Goal: Information Seeking & Learning: Learn about a topic

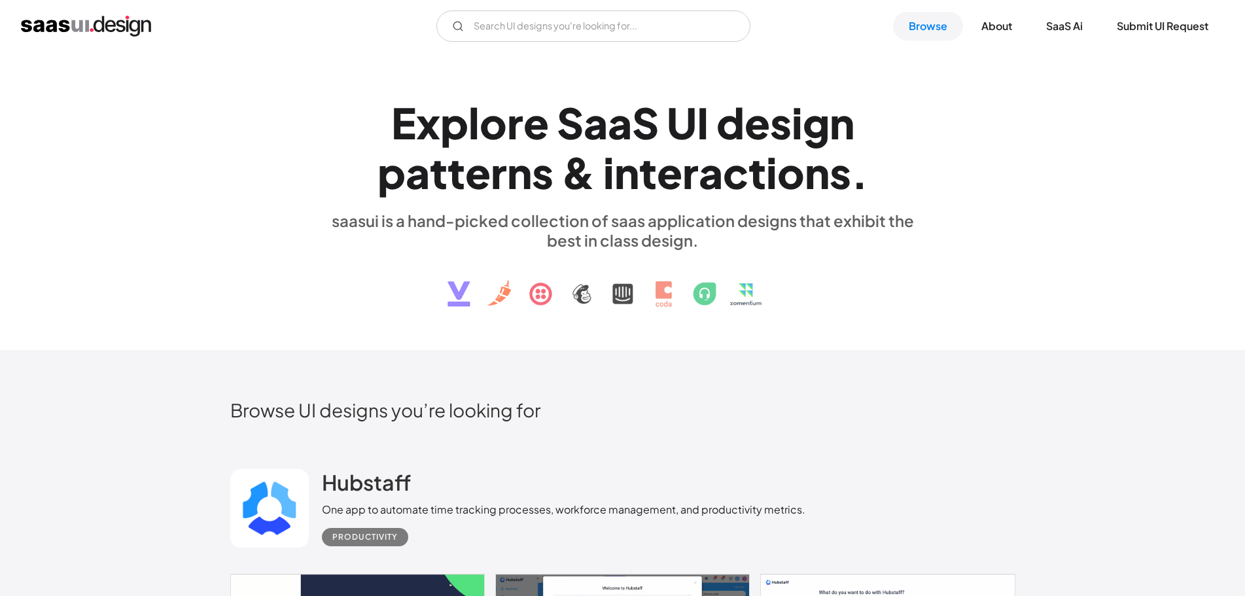
scroll to position [7702, 0]
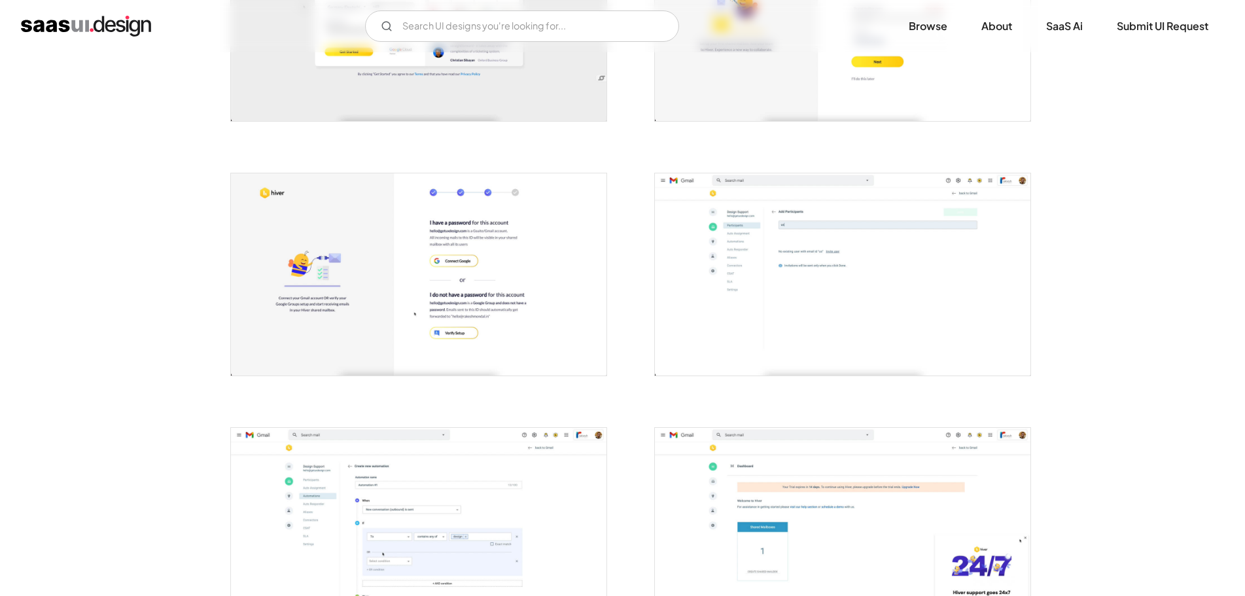
scroll to position [589, 0]
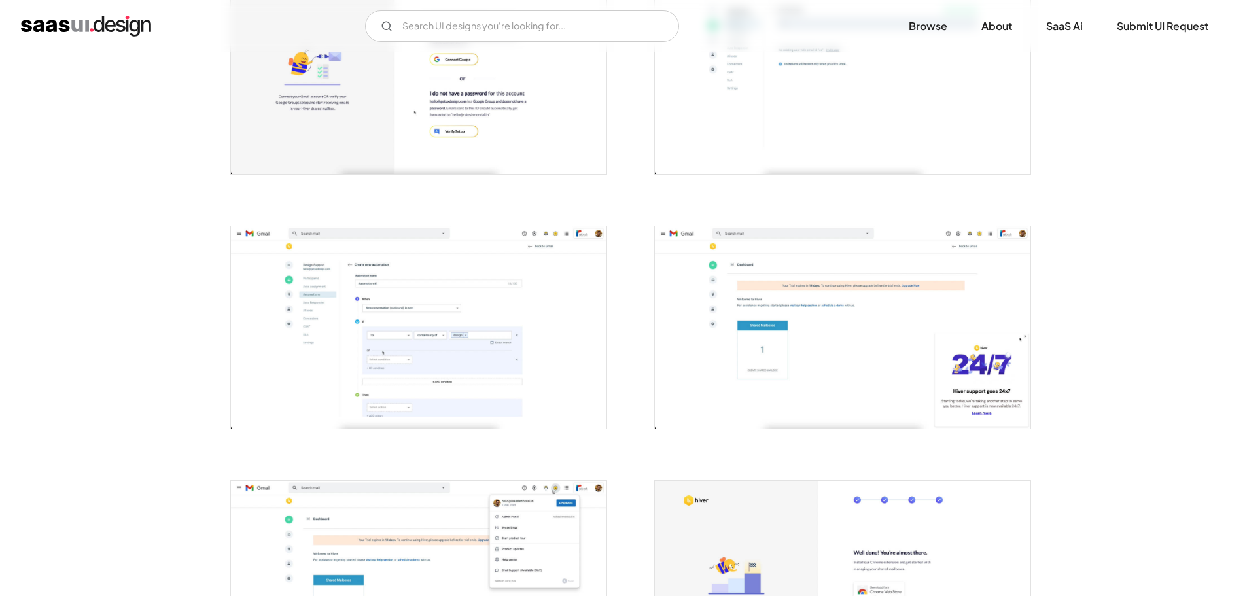
click at [391, 307] on img "open lightbox" at bounding box center [419, 327] width 376 height 202
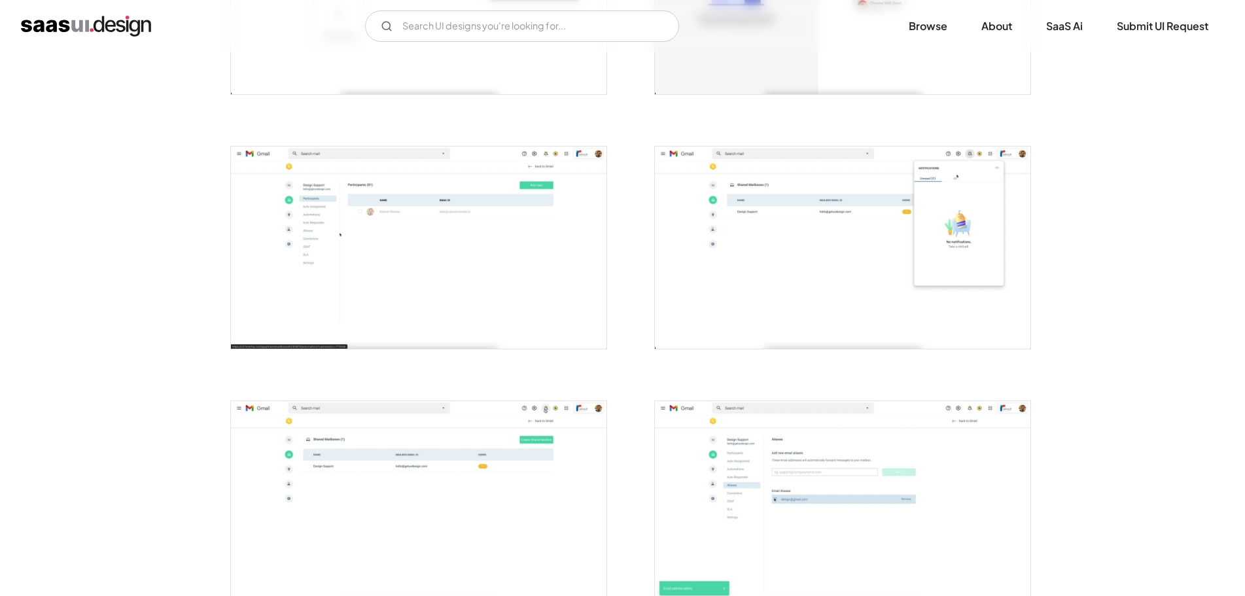
scroll to position [1505, 0]
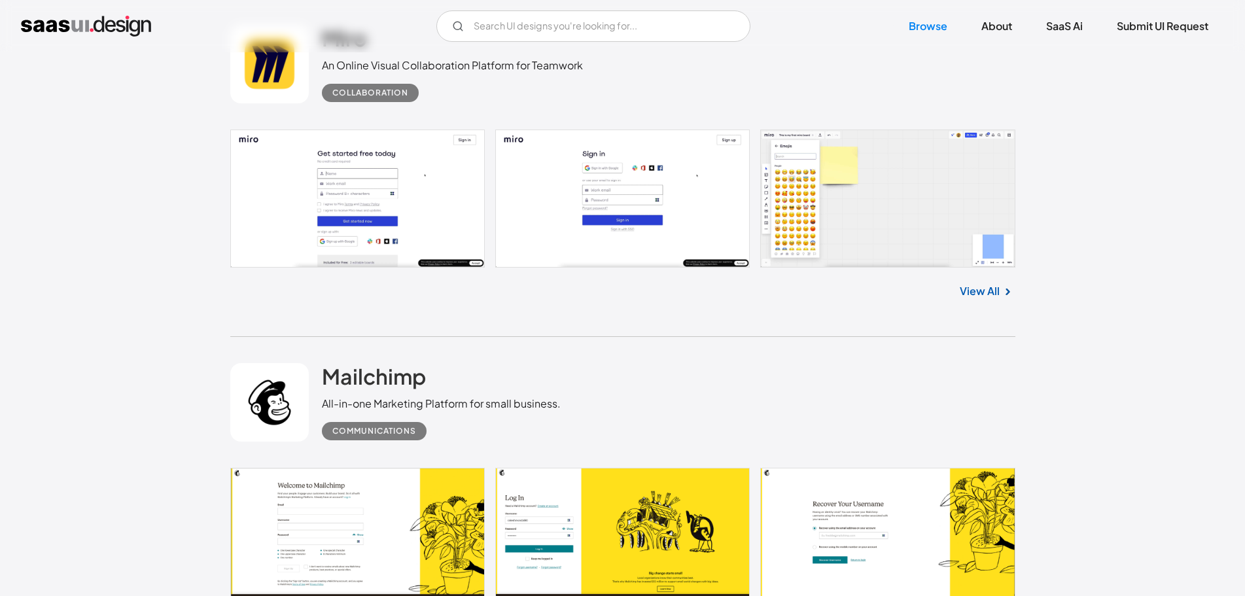
scroll to position [11483, 0]
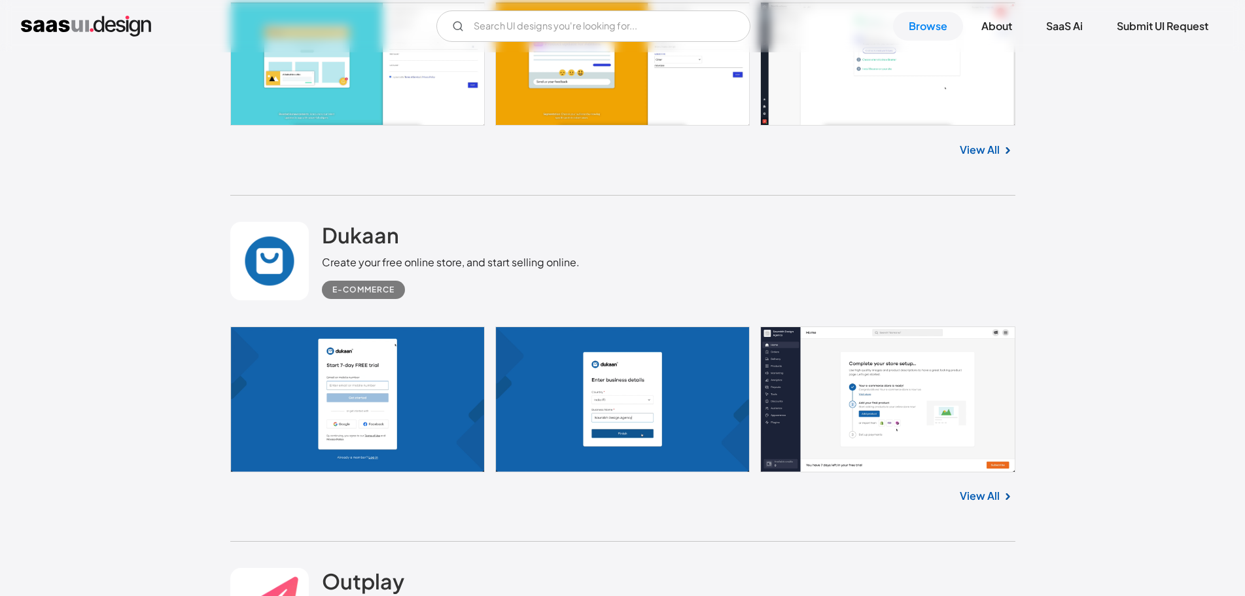
scroll to position [12203, 0]
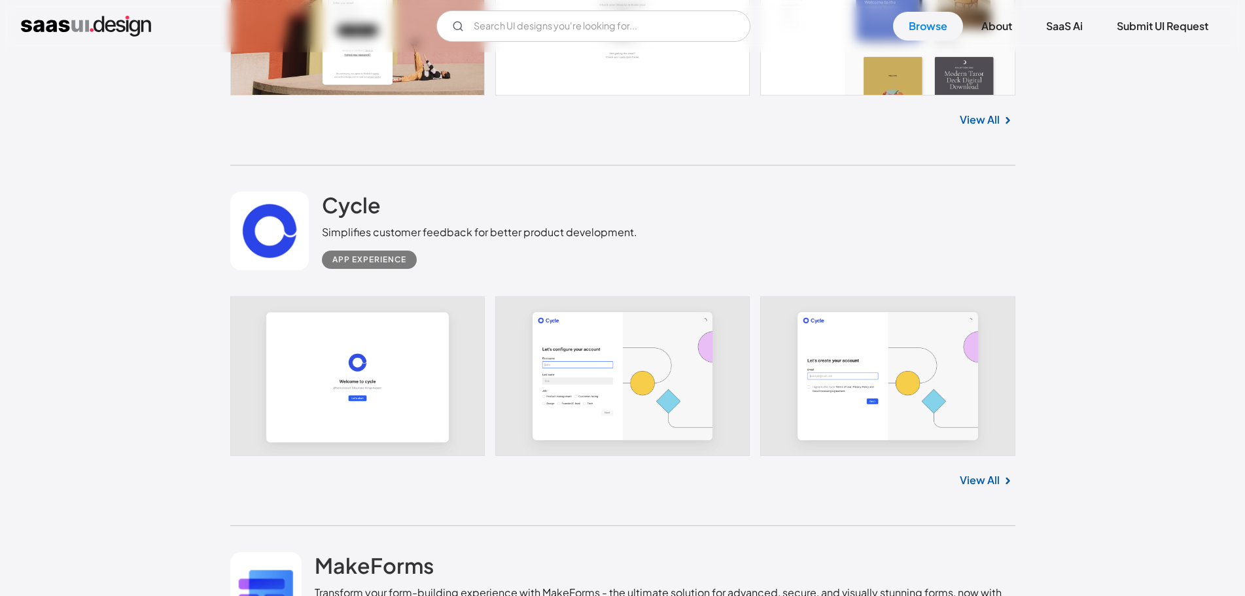
scroll to position [13512, 0]
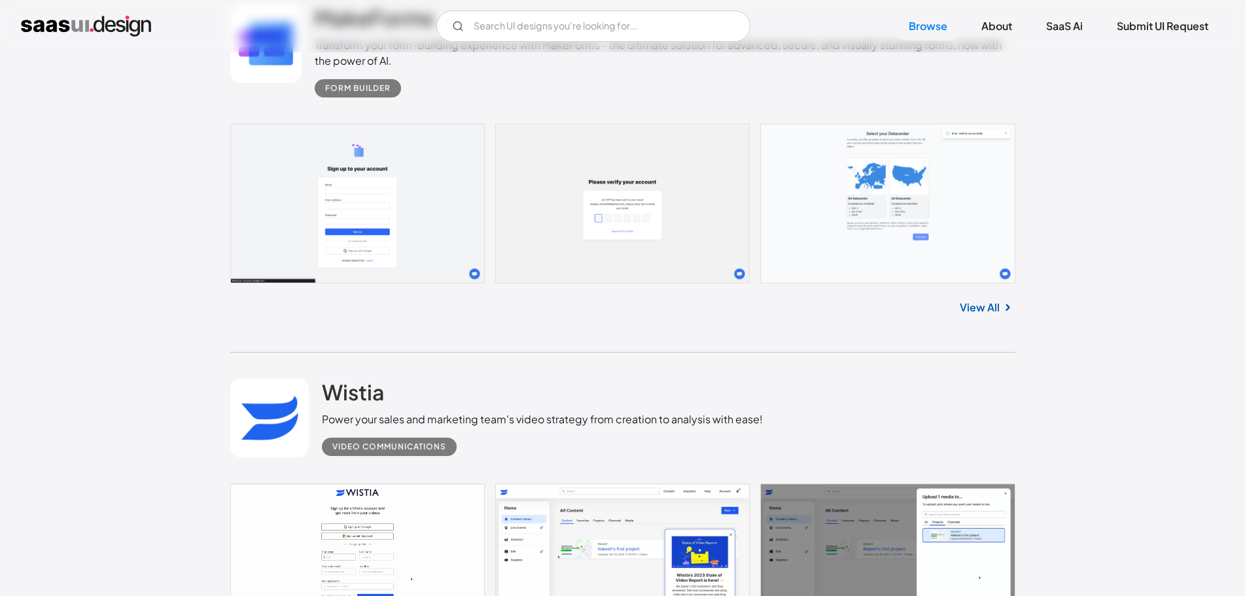
scroll to position [14297, 0]
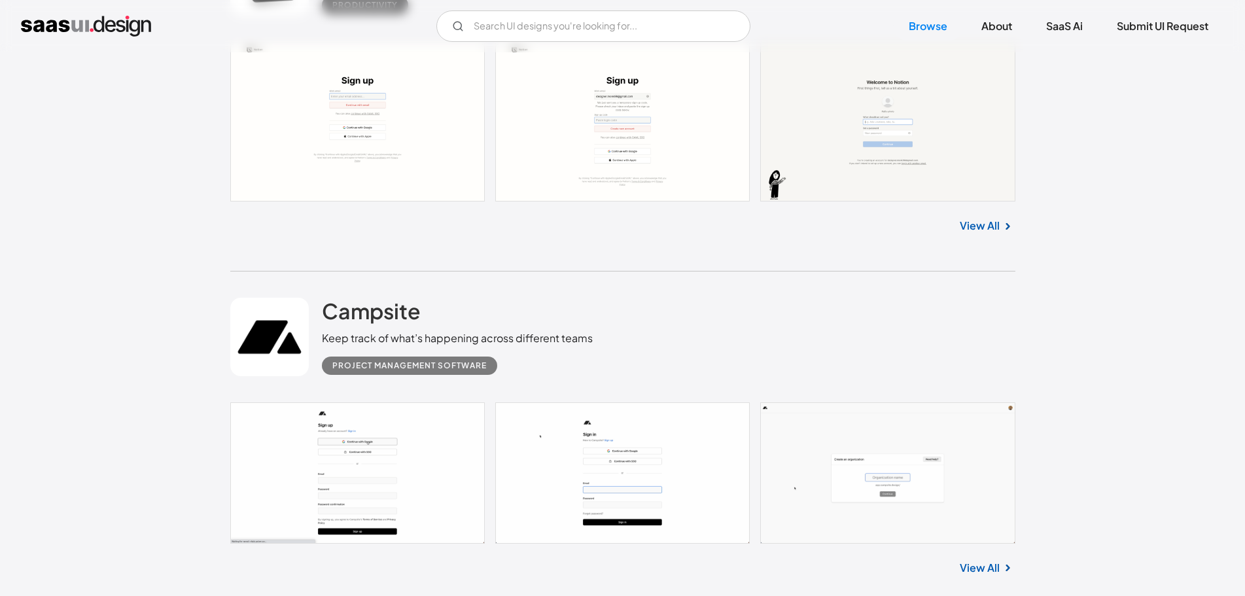
scroll to position [15017, 0]
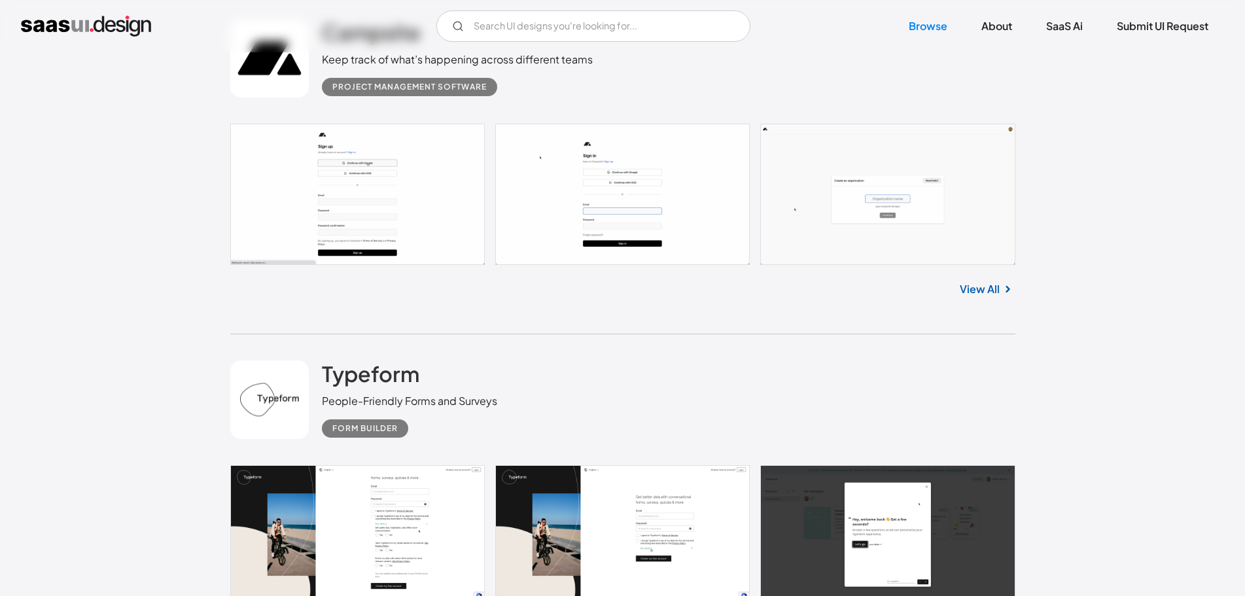
scroll to position [15410, 0]
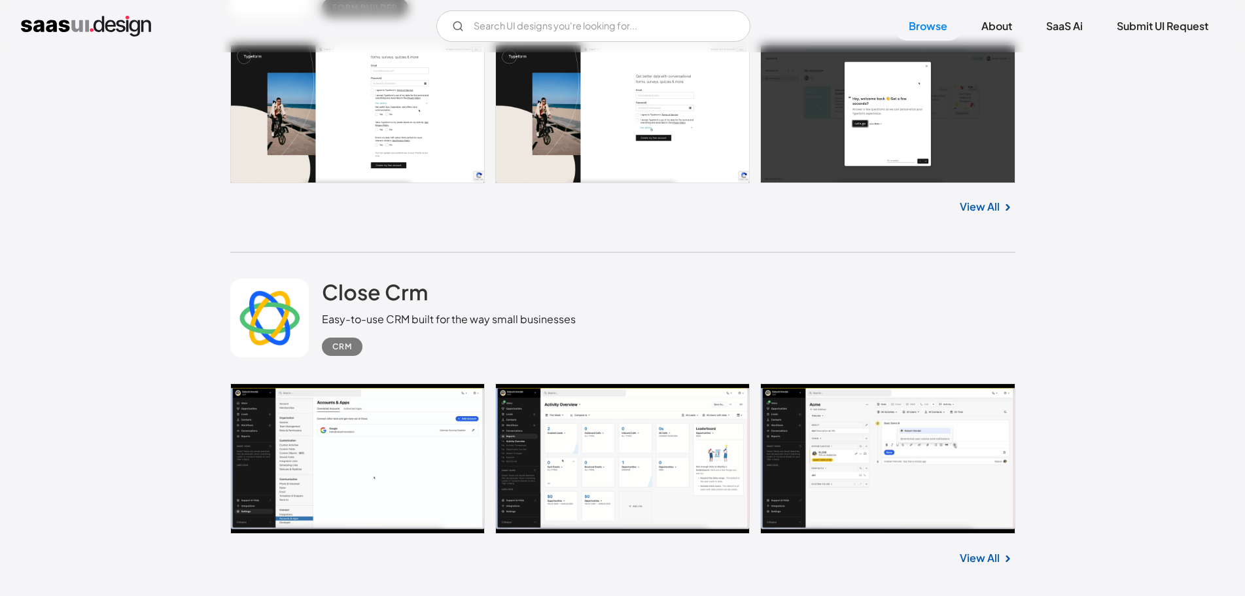
scroll to position [15606, 0]
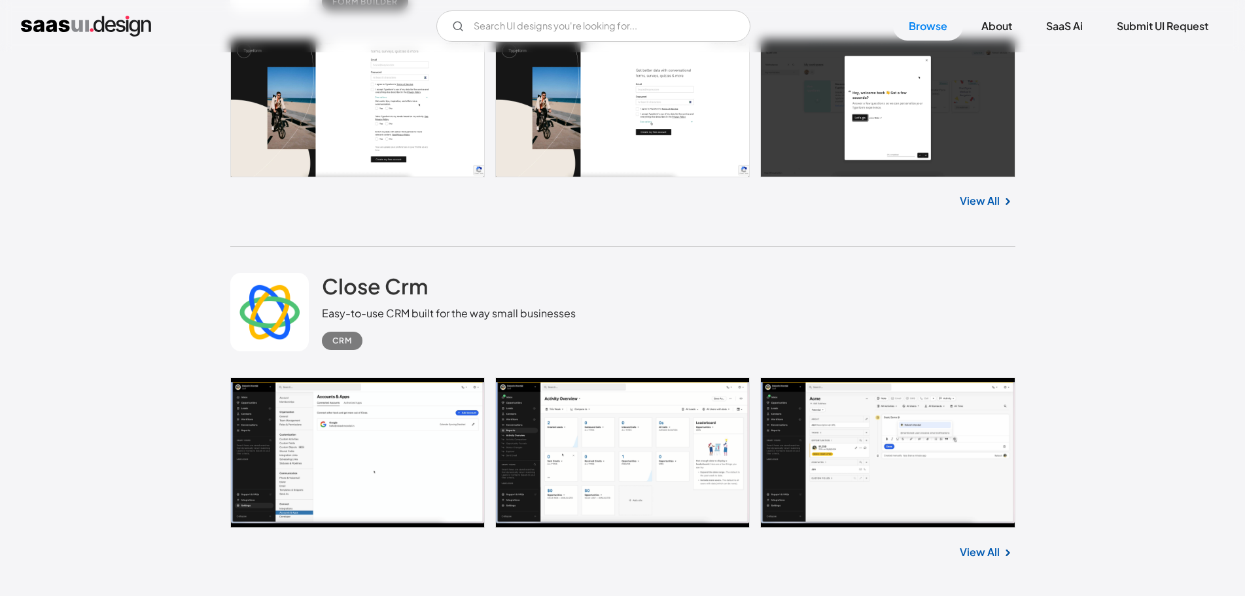
scroll to position [15999, 0]
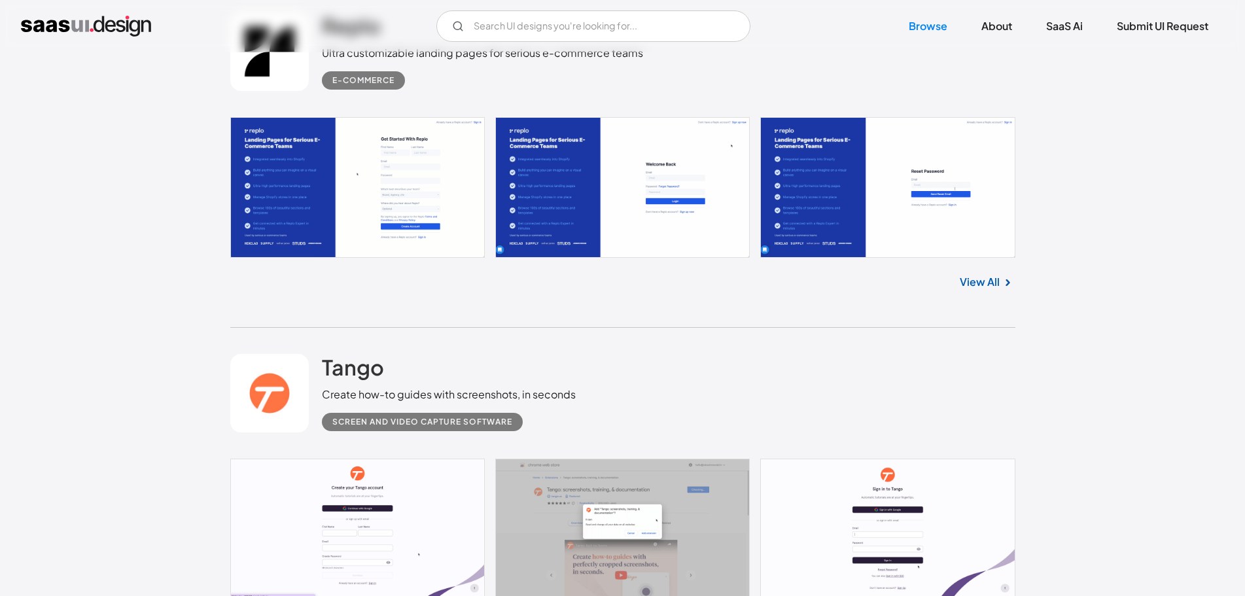
scroll to position [18027, 0]
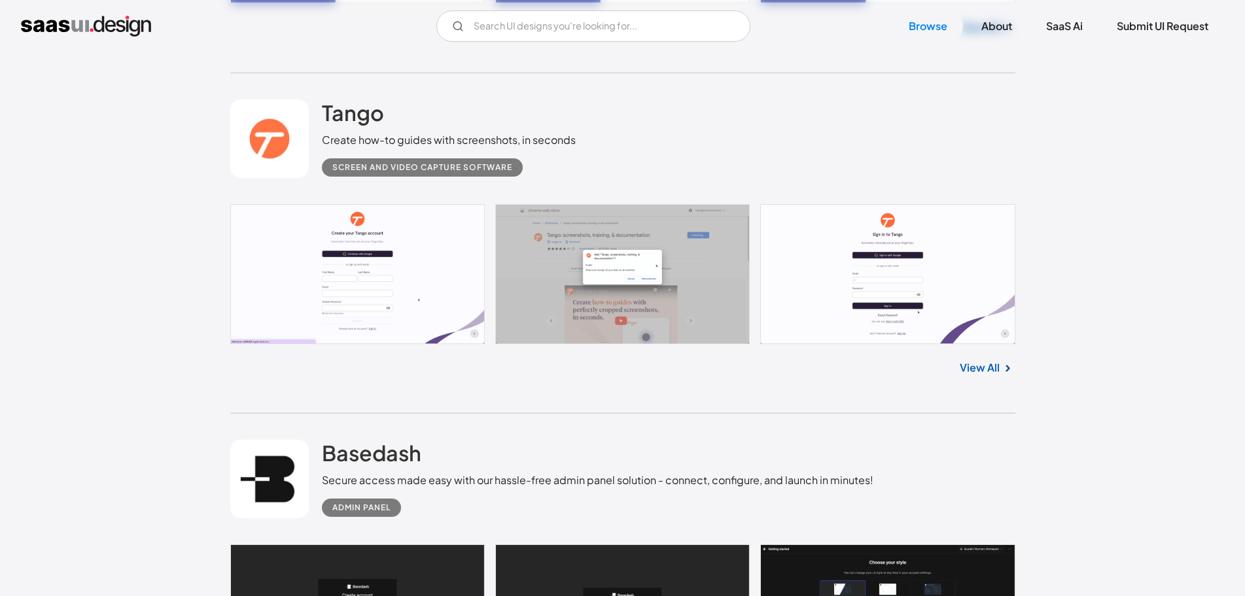
scroll to position [18485, 0]
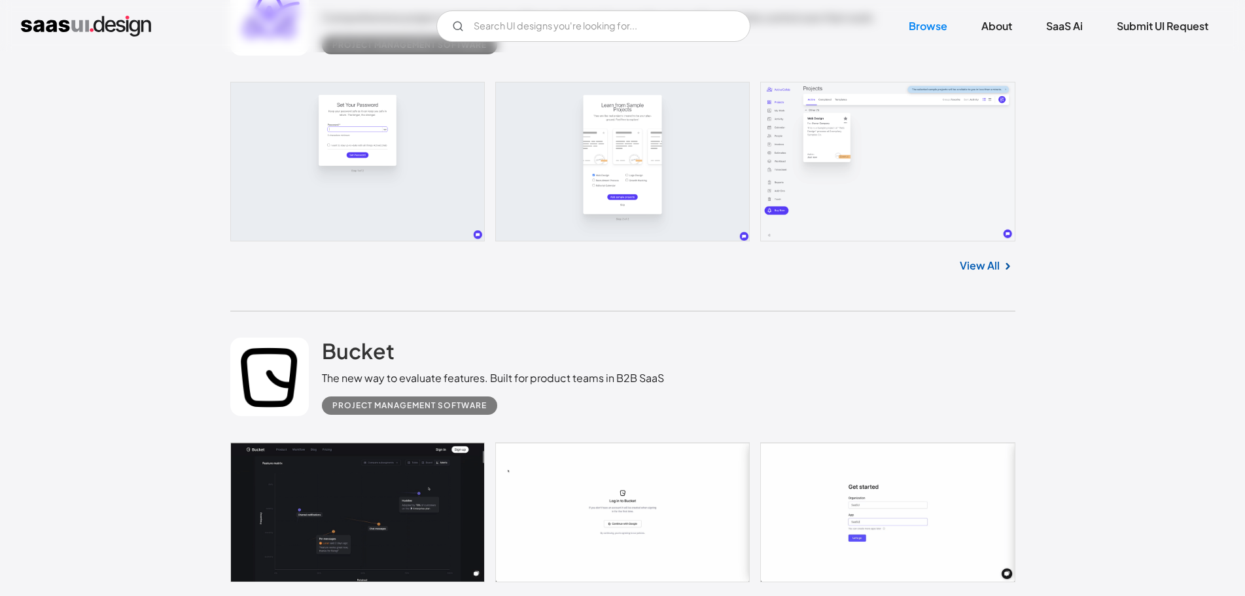
scroll to position [18747, 0]
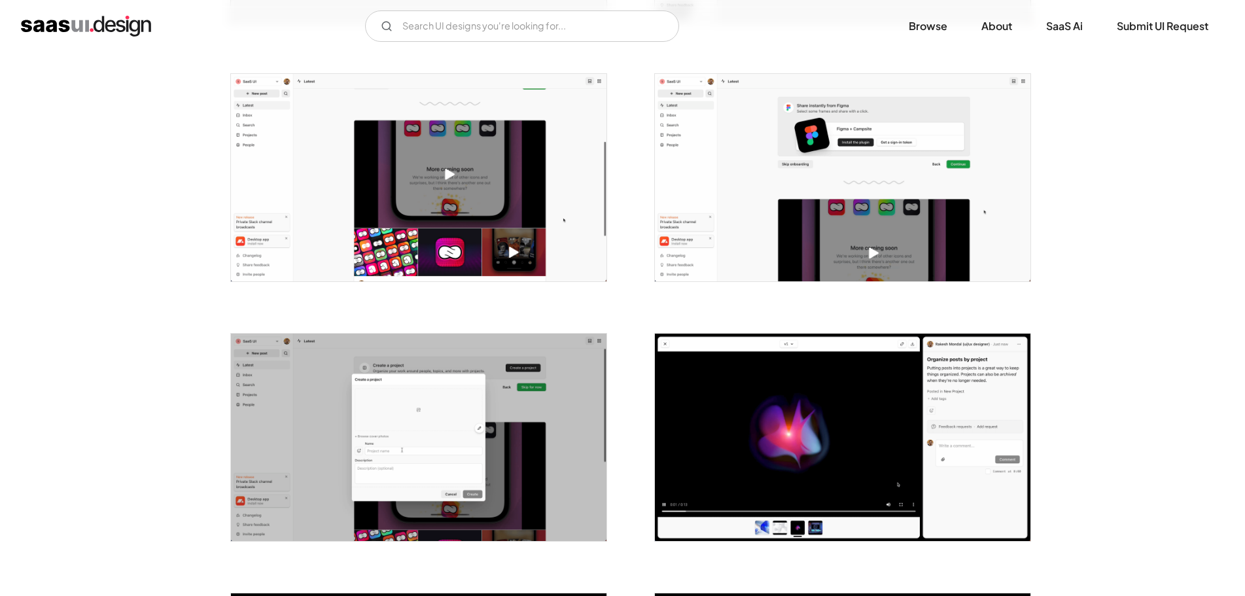
scroll to position [589, 0]
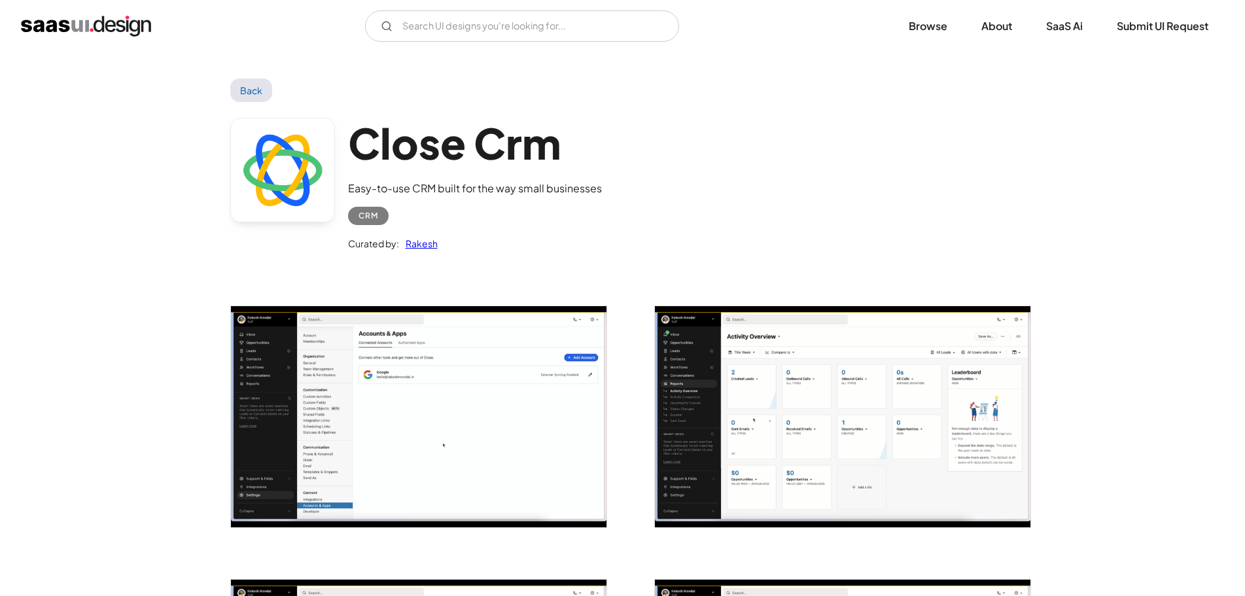
click at [426, 150] on h1 "Close Crm" at bounding box center [475, 143] width 254 height 50
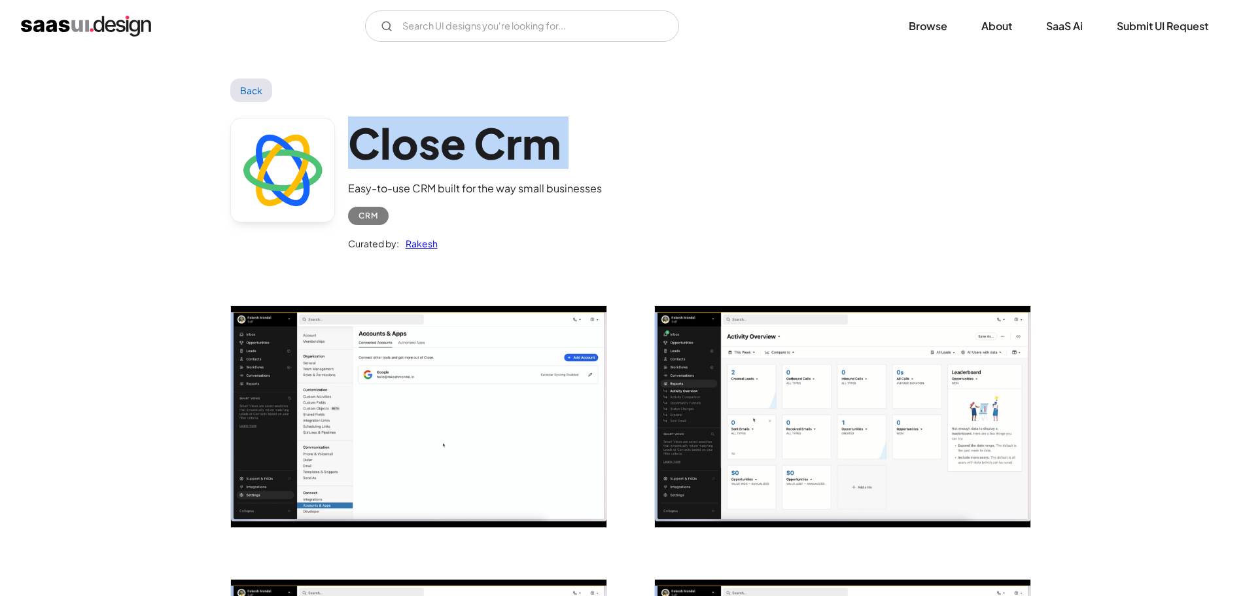
click at [426, 150] on h1 "Close Crm" at bounding box center [475, 143] width 254 height 50
copy h1 "Close Crm"
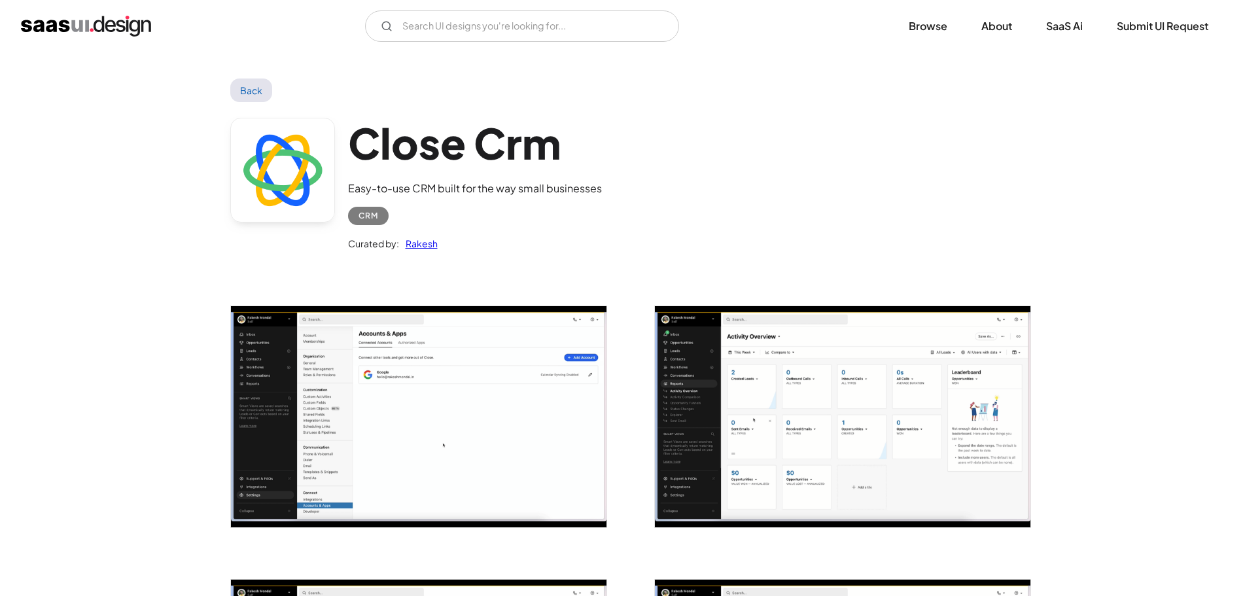
drag, startPoint x: 192, startPoint y: 214, endPoint x: 80, endPoint y: 11, distance: 231.7
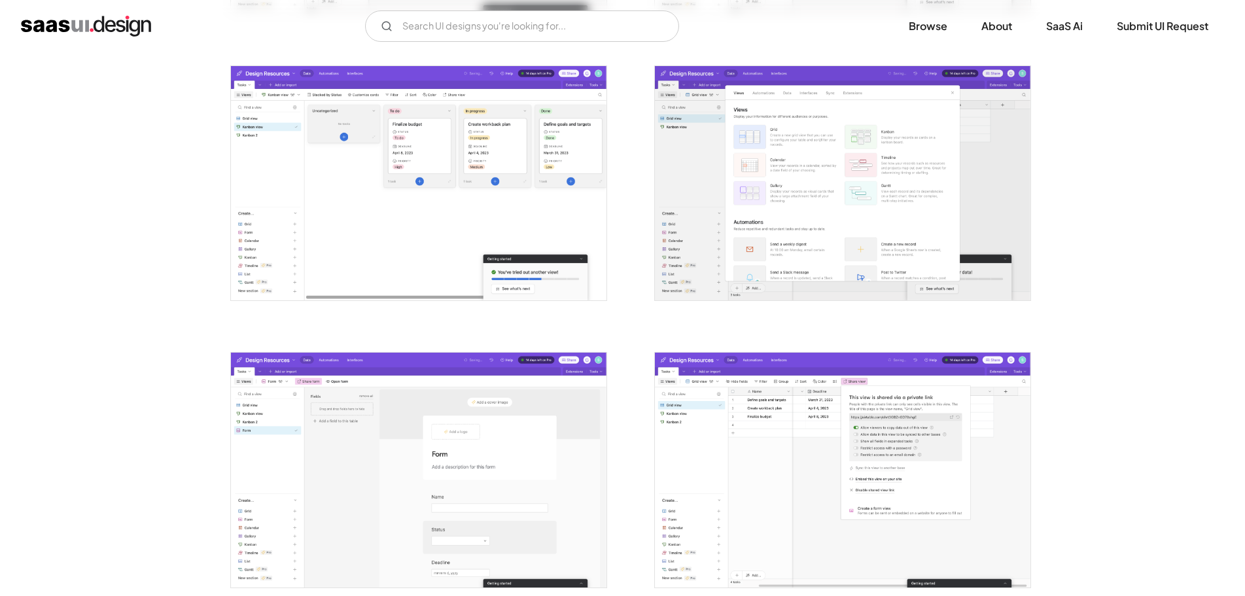
scroll to position [1963, 0]
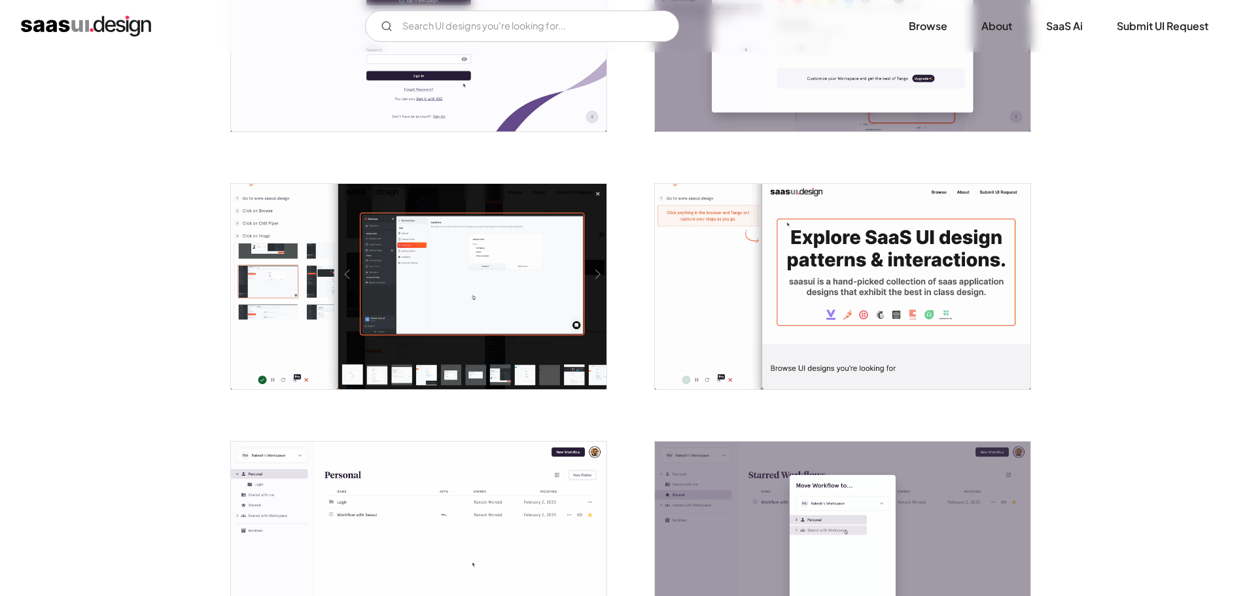
scroll to position [654, 0]
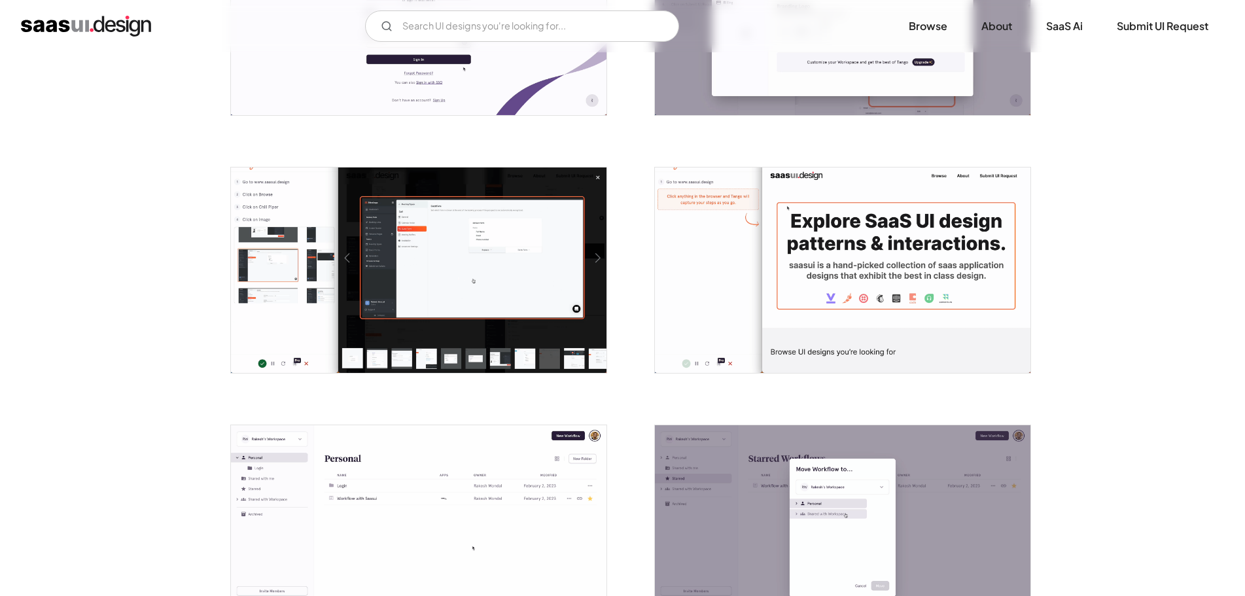
click at [414, 227] on img "open lightbox" at bounding box center [419, 270] width 376 height 205
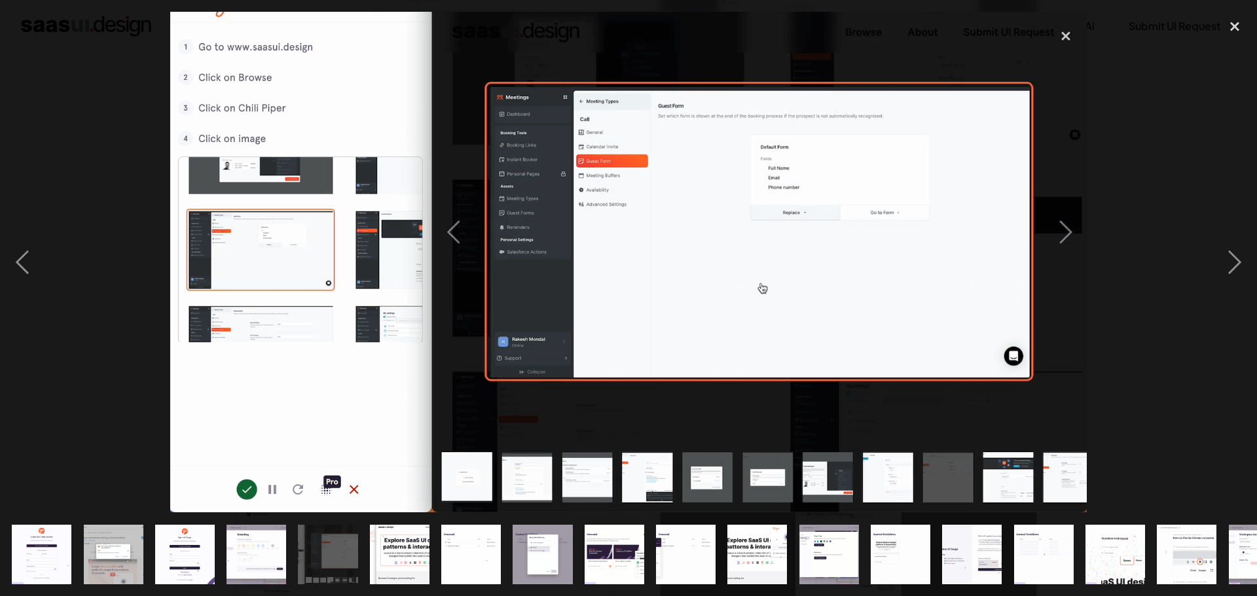
click at [58, 188] on div at bounding box center [628, 262] width 1257 height 501
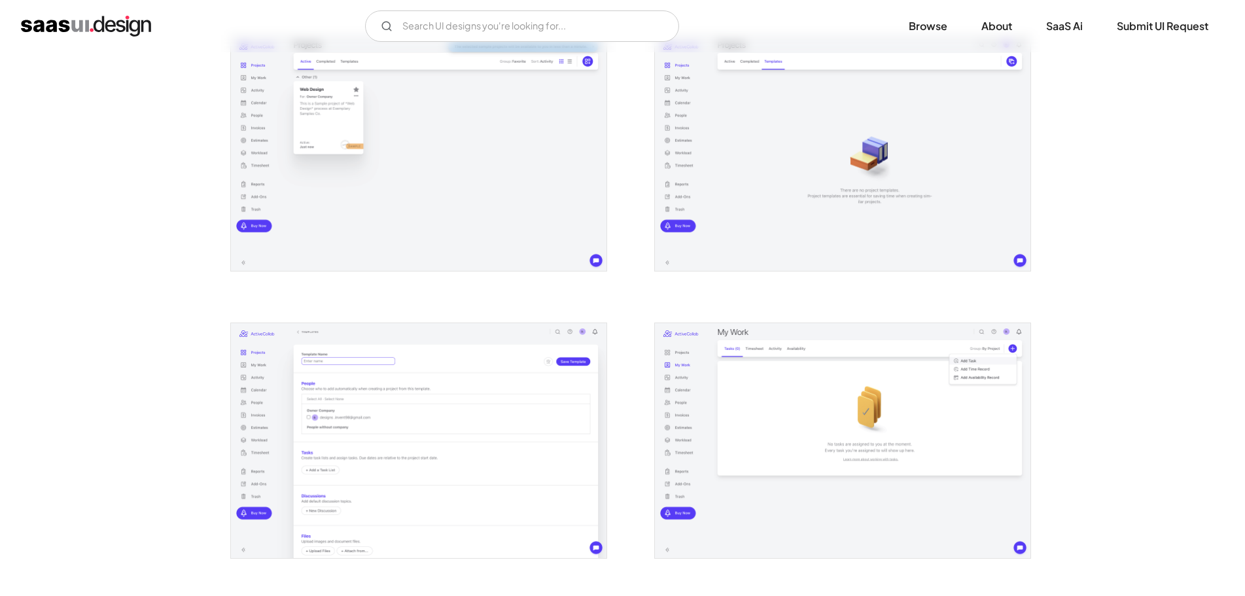
scroll to position [720, 0]
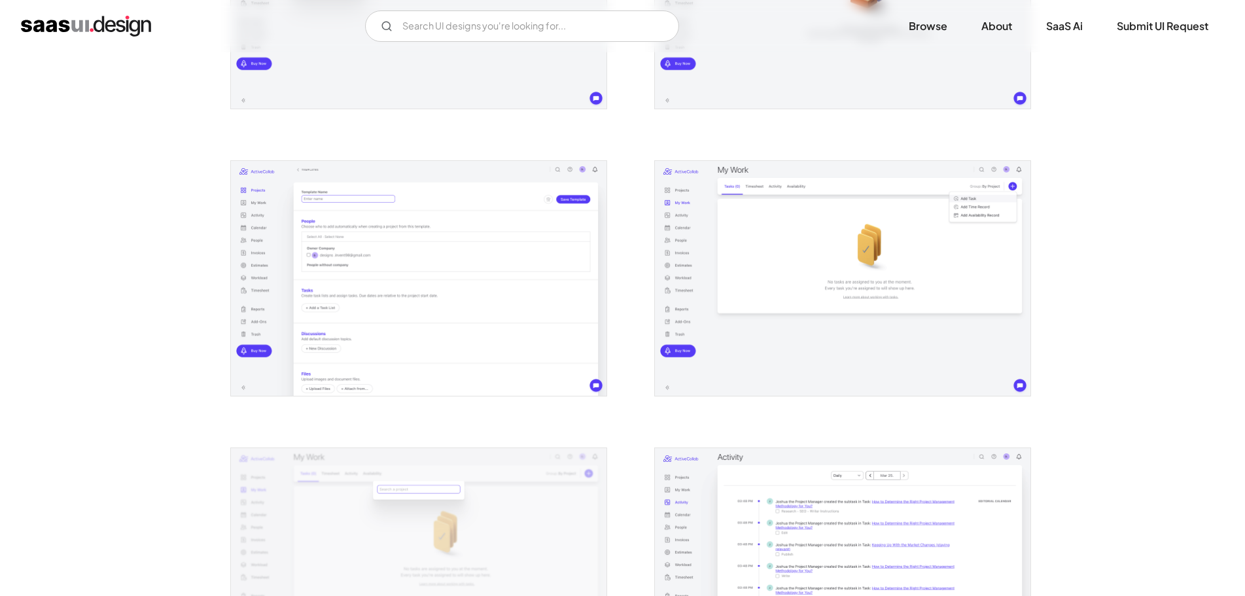
click at [330, 236] on img "open lightbox" at bounding box center [419, 278] width 376 height 235
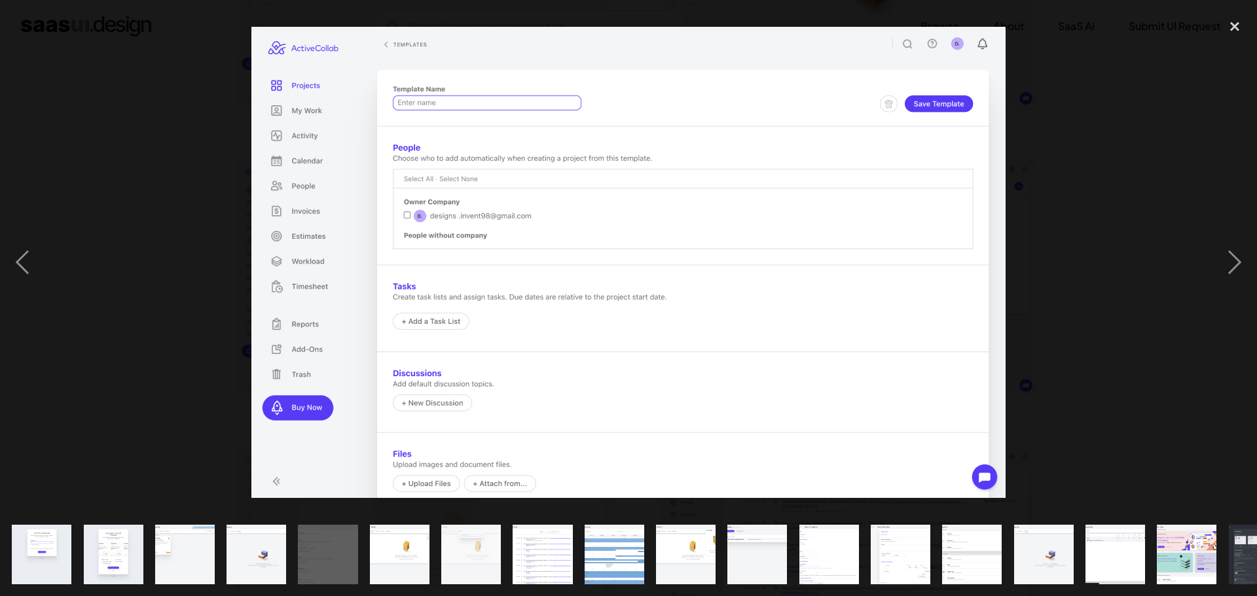
click at [175, 242] on div at bounding box center [628, 262] width 1257 height 501
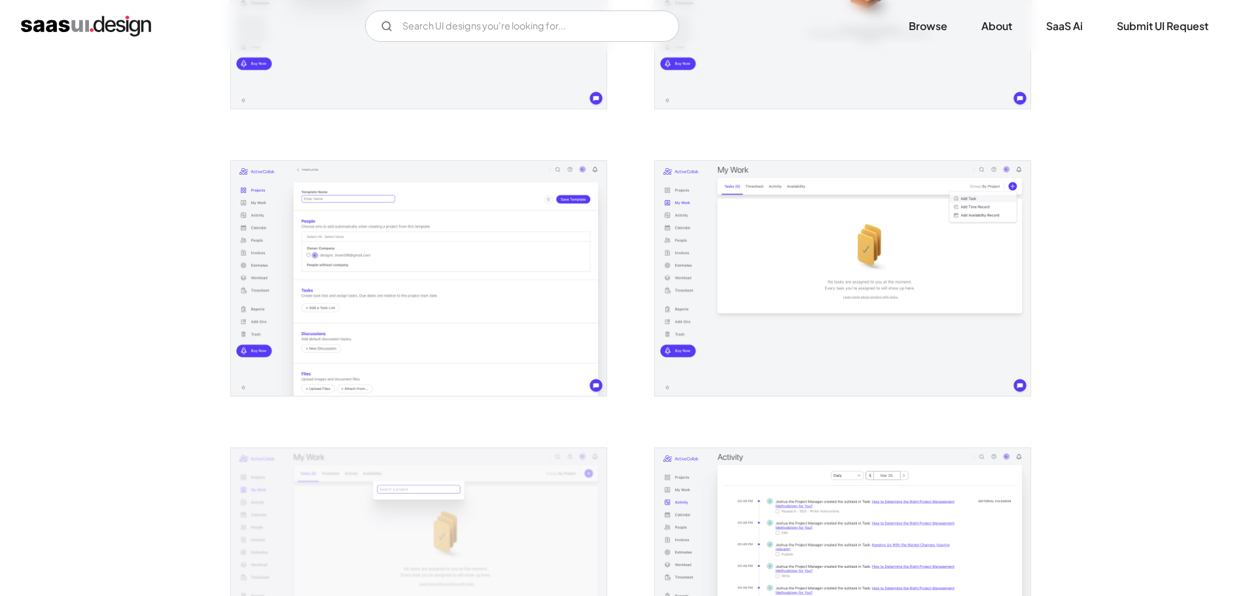
click at [901, 255] on img "open lightbox" at bounding box center [843, 278] width 376 height 235
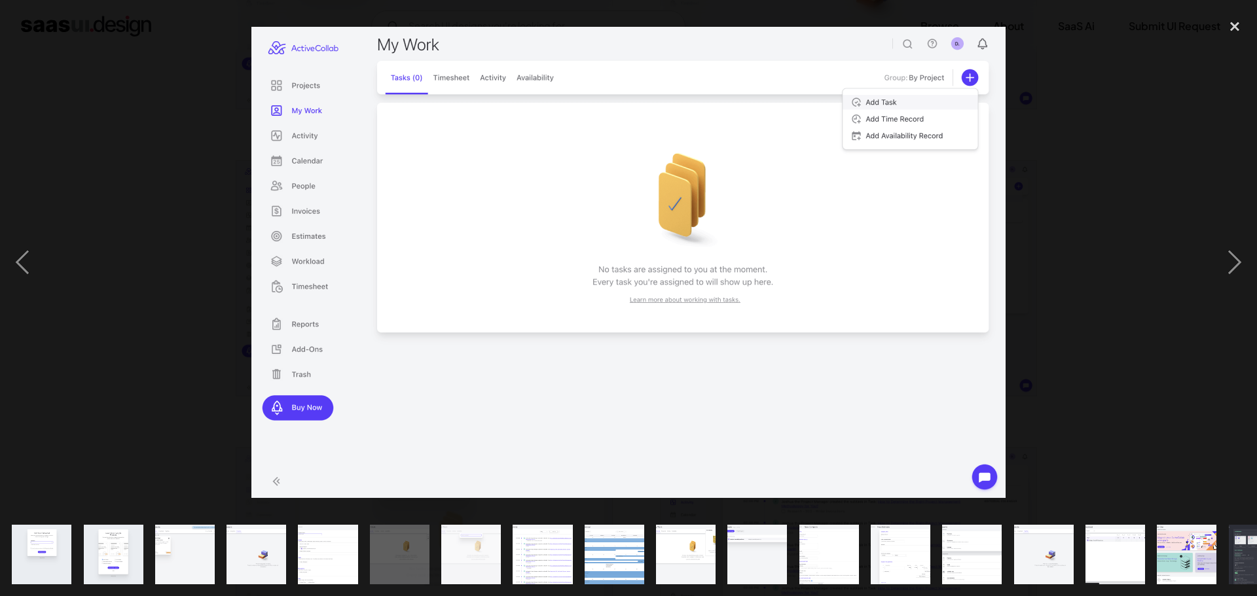
click at [1006, 250] on div at bounding box center [628, 262] width 1257 height 501
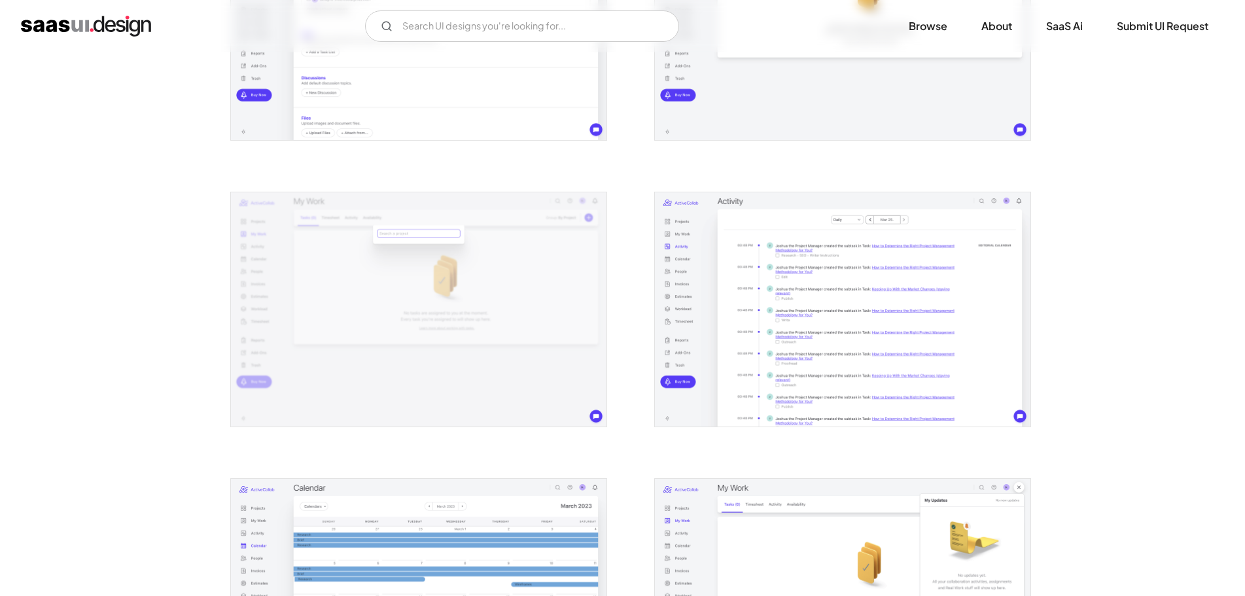
scroll to position [982, 0]
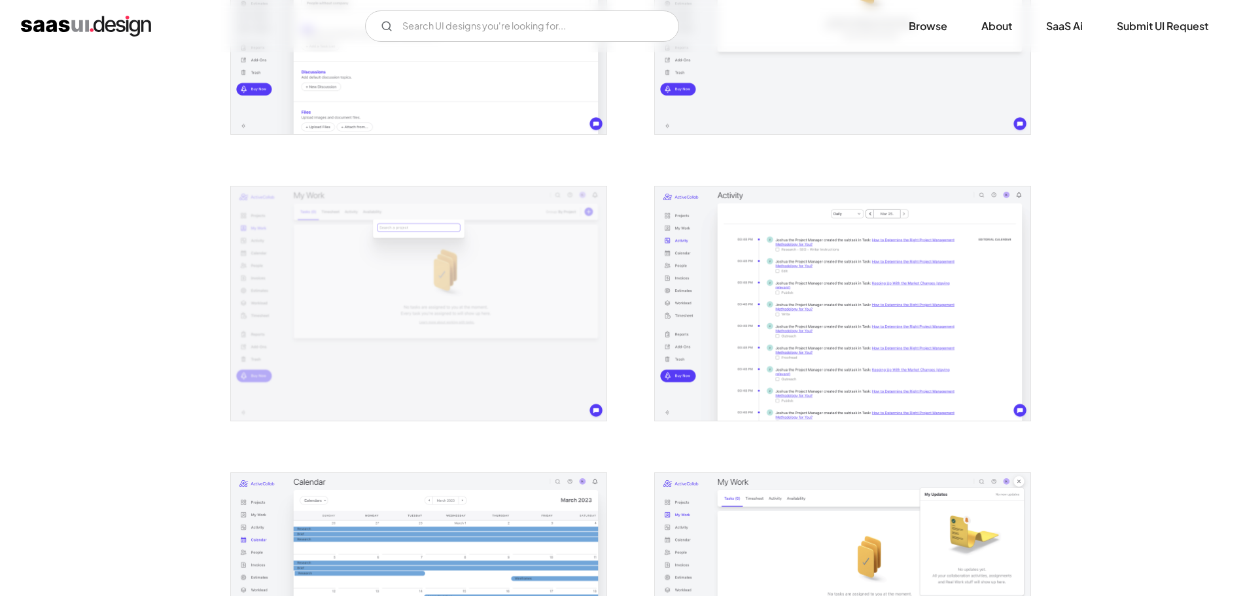
click at [764, 338] on img "open lightbox" at bounding box center [843, 304] width 376 height 235
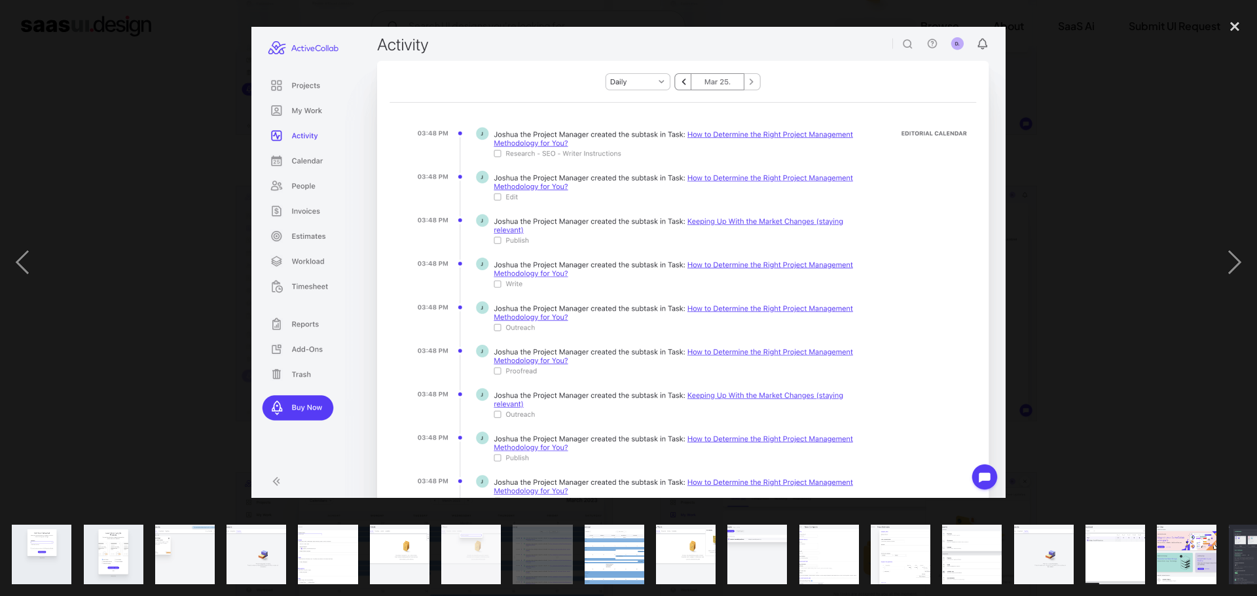
click at [1005, 317] on div at bounding box center [628, 262] width 1257 height 501
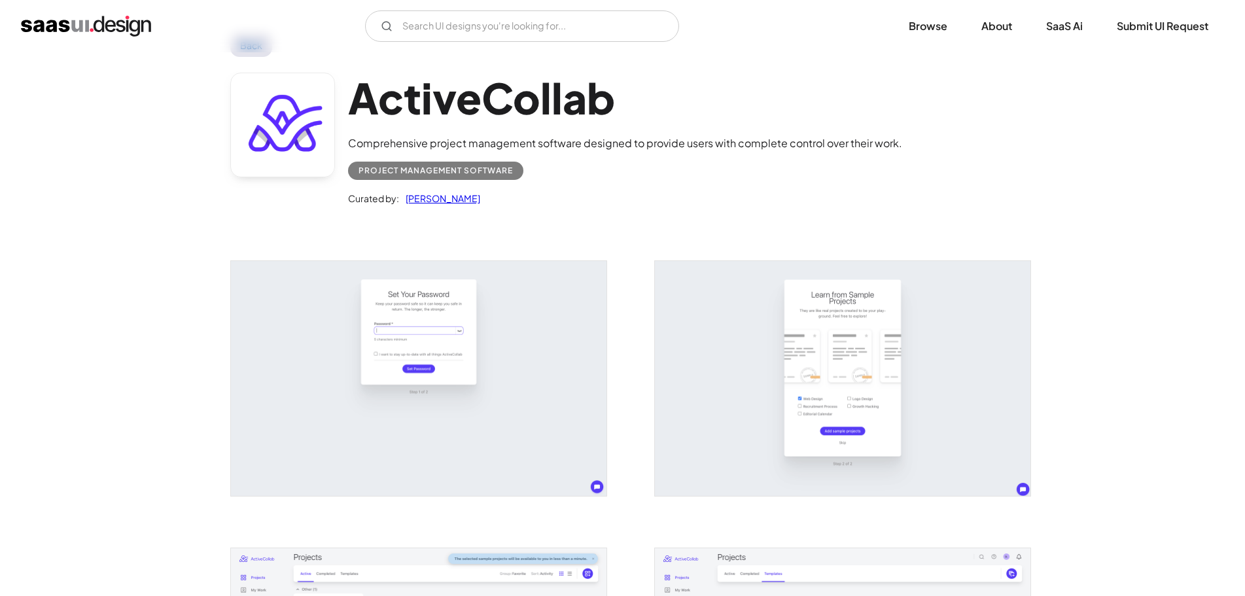
scroll to position [0, 0]
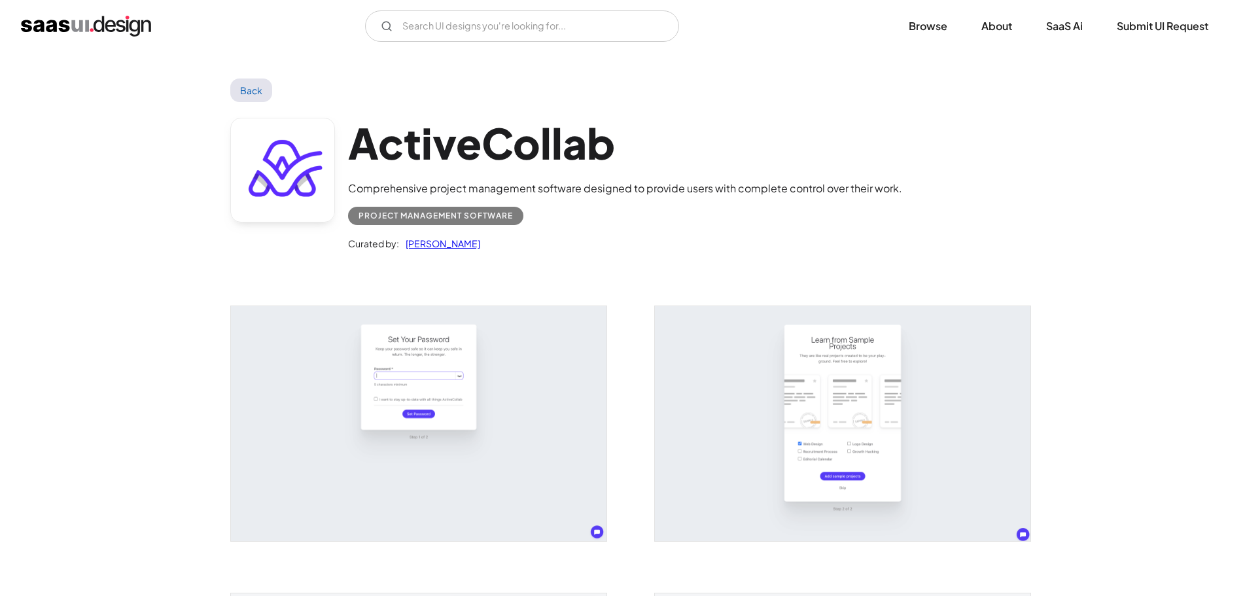
click at [414, 129] on h1 "ActiveCollab" at bounding box center [625, 143] width 554 height 50
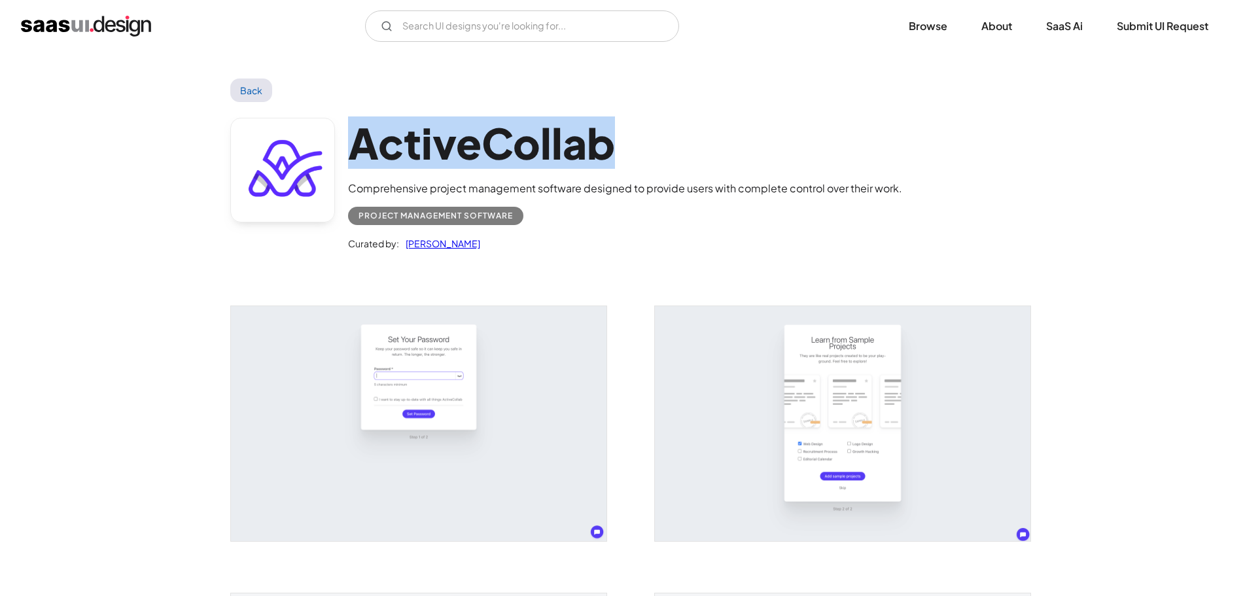
click at [414, 129] on h1 "ActiveCollab" at bounding box center [625, 143] width 554 height 50
copy h1 "ActiveCollab"
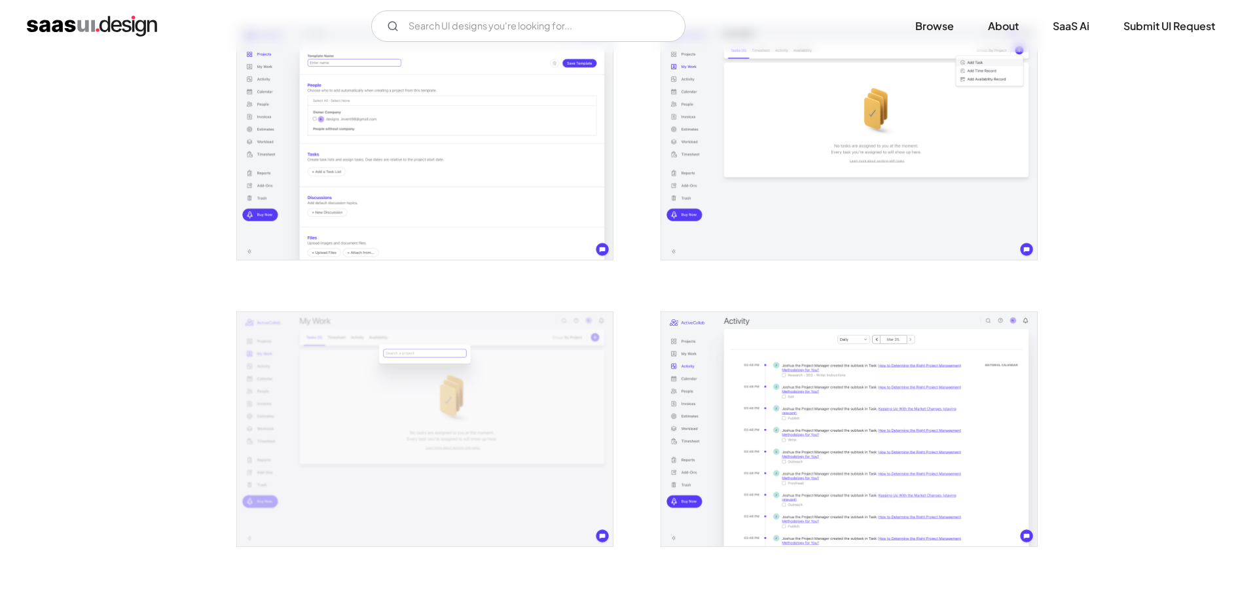
scroll to position [916, 0]
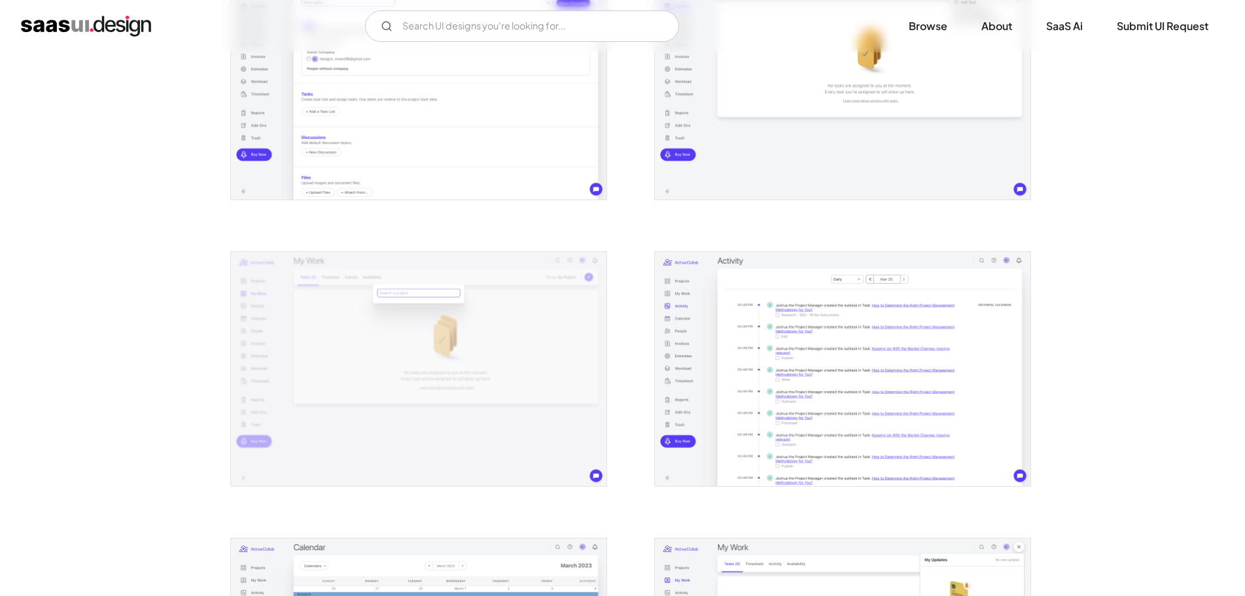
click at [788, 289] on img "open lightbox" at bounding box center [843, 369] width 376 height 235
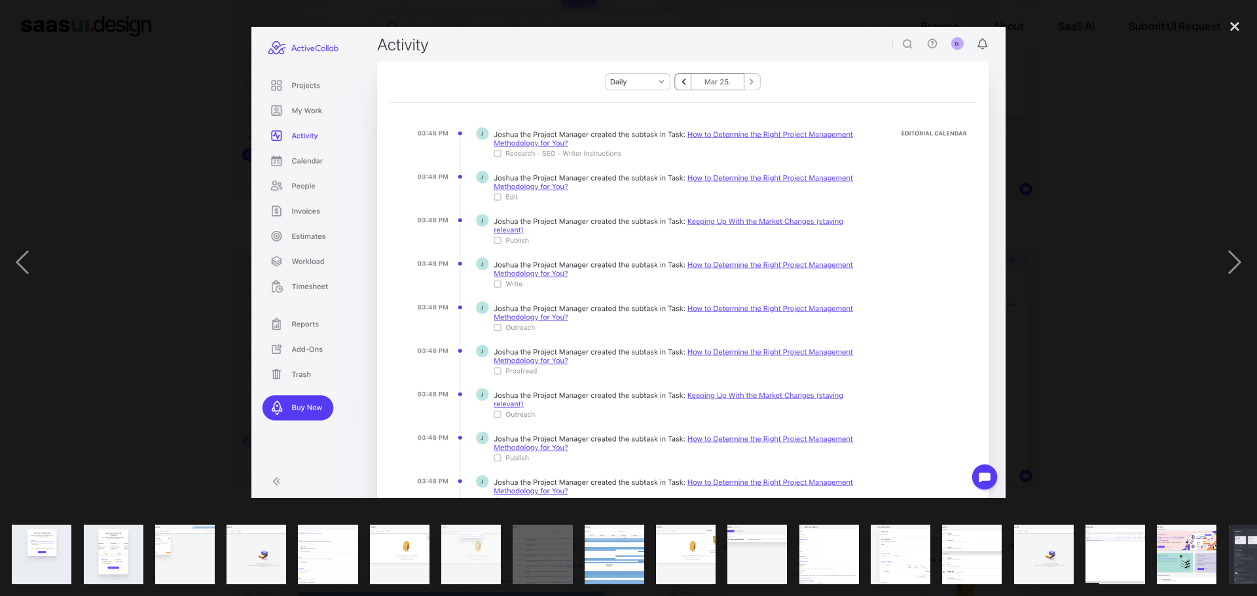
click at [1060, 100] on div at bounding box center [628, 262] width 1257 height 501
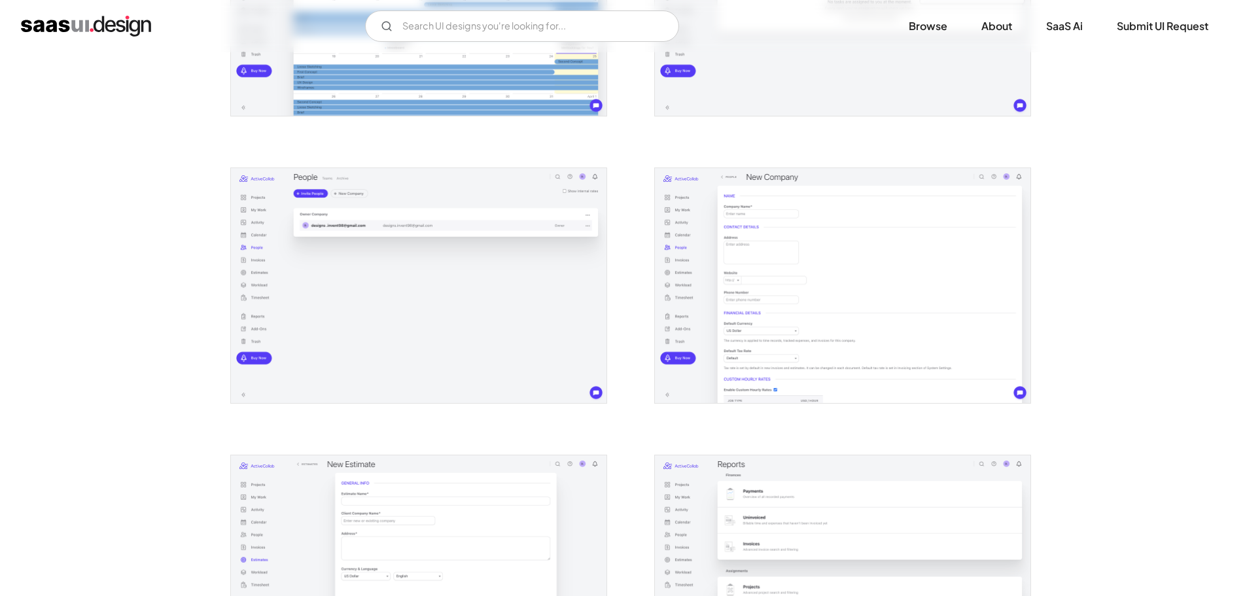
scroll to position [1636, 0]
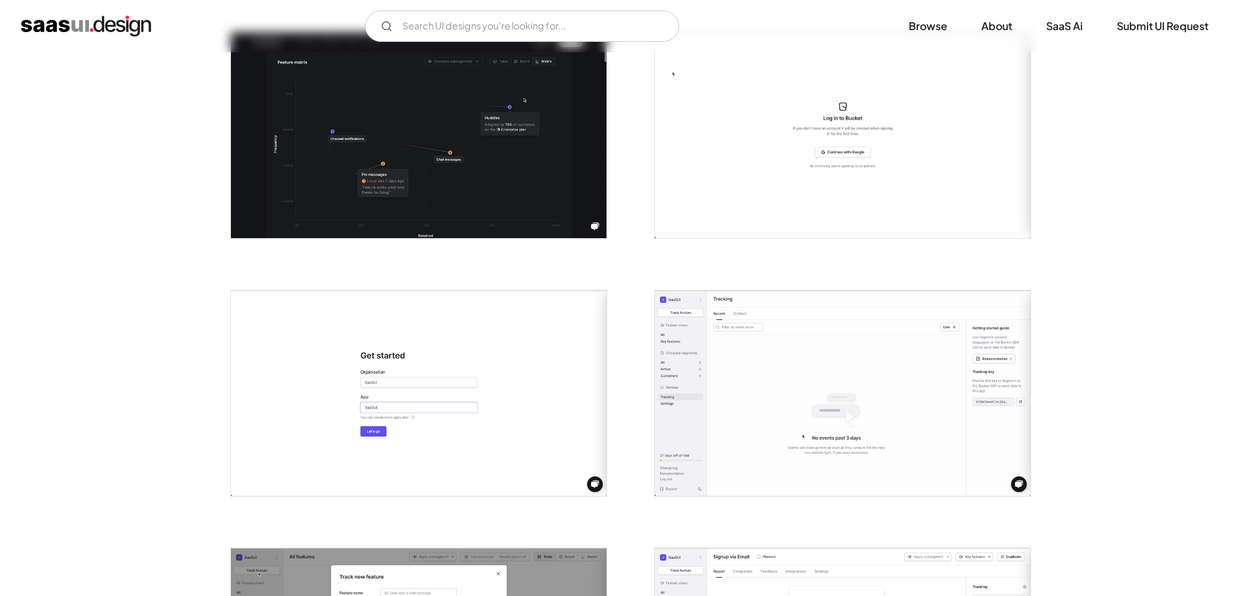
scroll to position [916, 0]
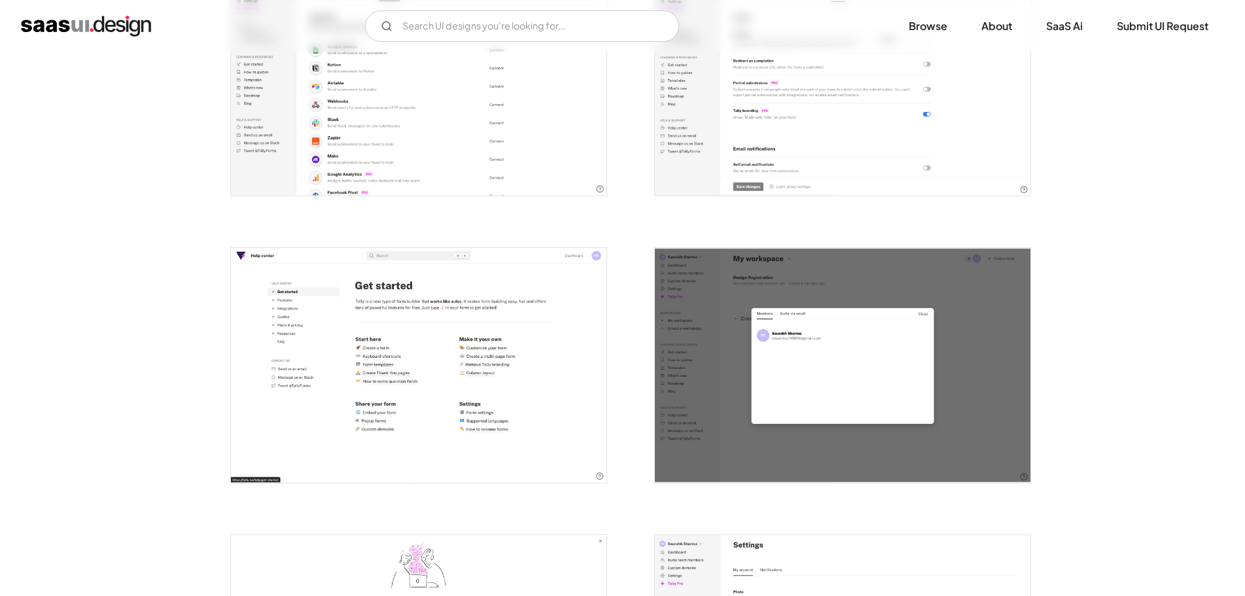
scroll to position [2487, 0]
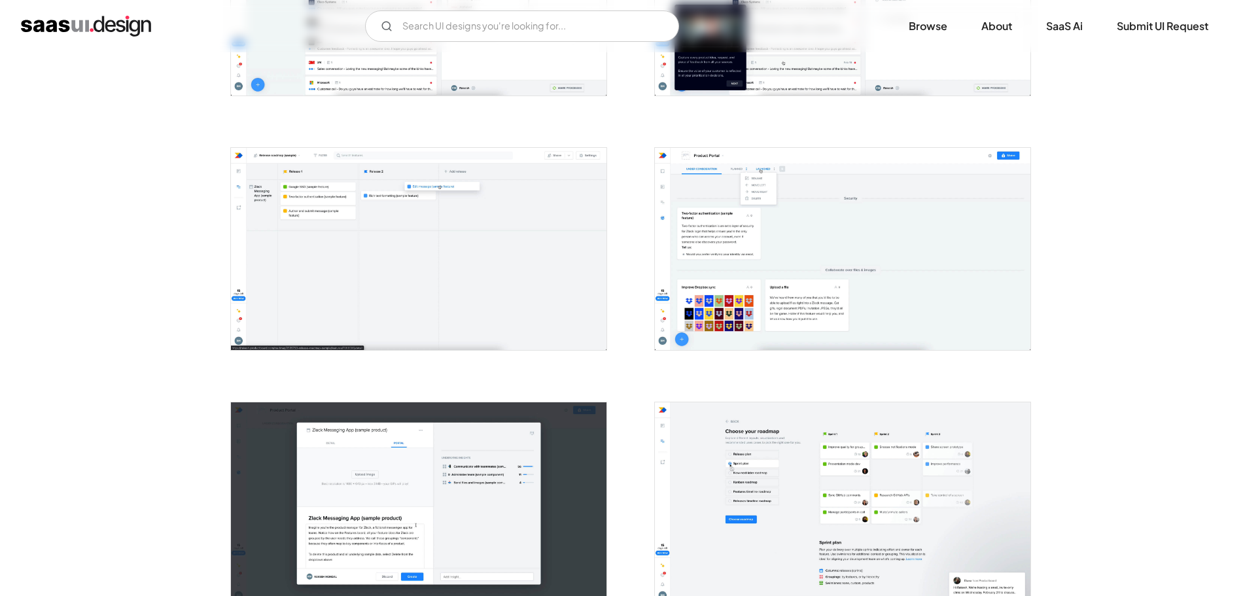
scroll to position [785, 0]
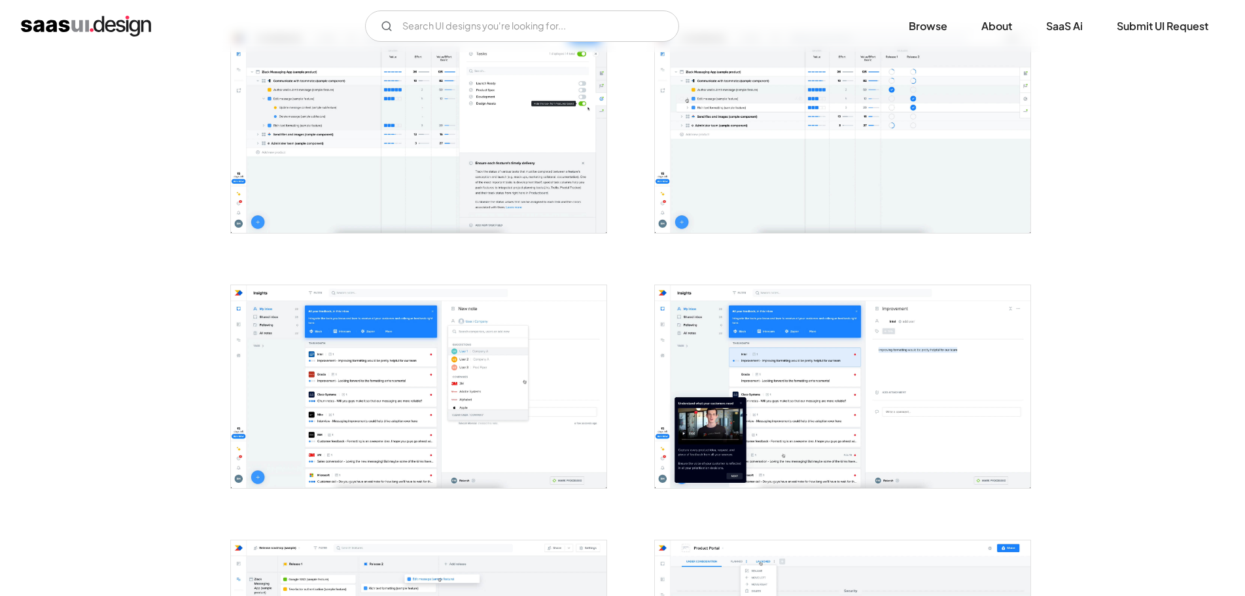
click at [374, 345] on img "open lightbox" at bounding box center [419, 386] width 376 height 202
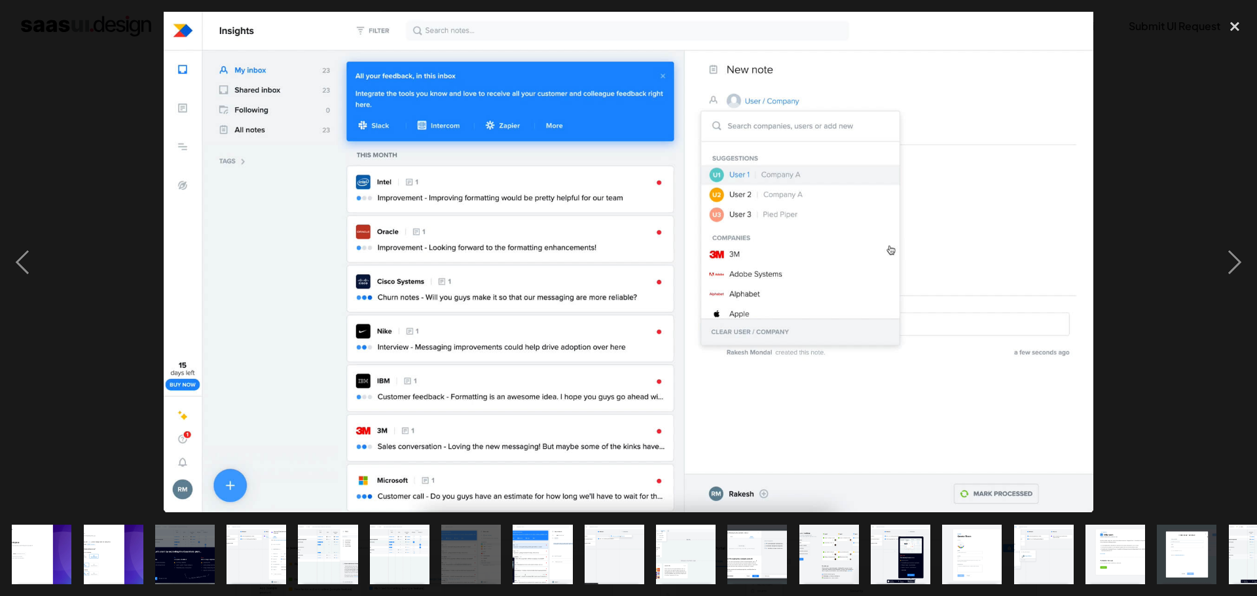
drag, startPoint x: 120, startPoint y: 183, endPoint x: 122, endPoint y: 169, distance: 14.5
click at [120, 174] on div at bounding box center [628, 262] width 1257 height 501
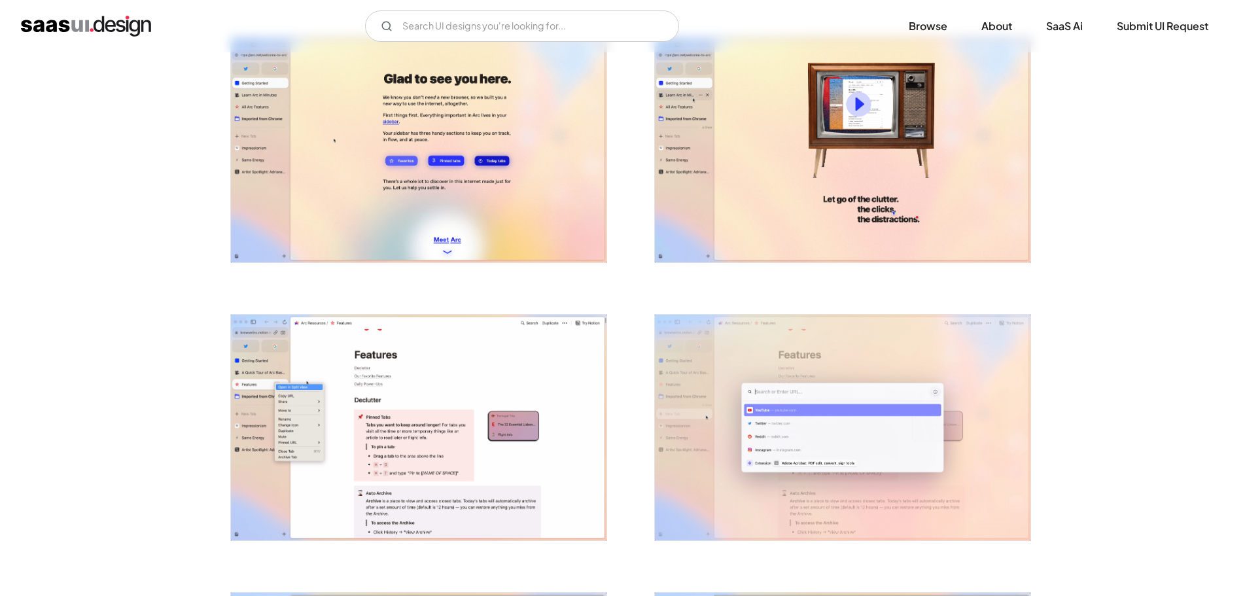
scroll to position [589, 0]
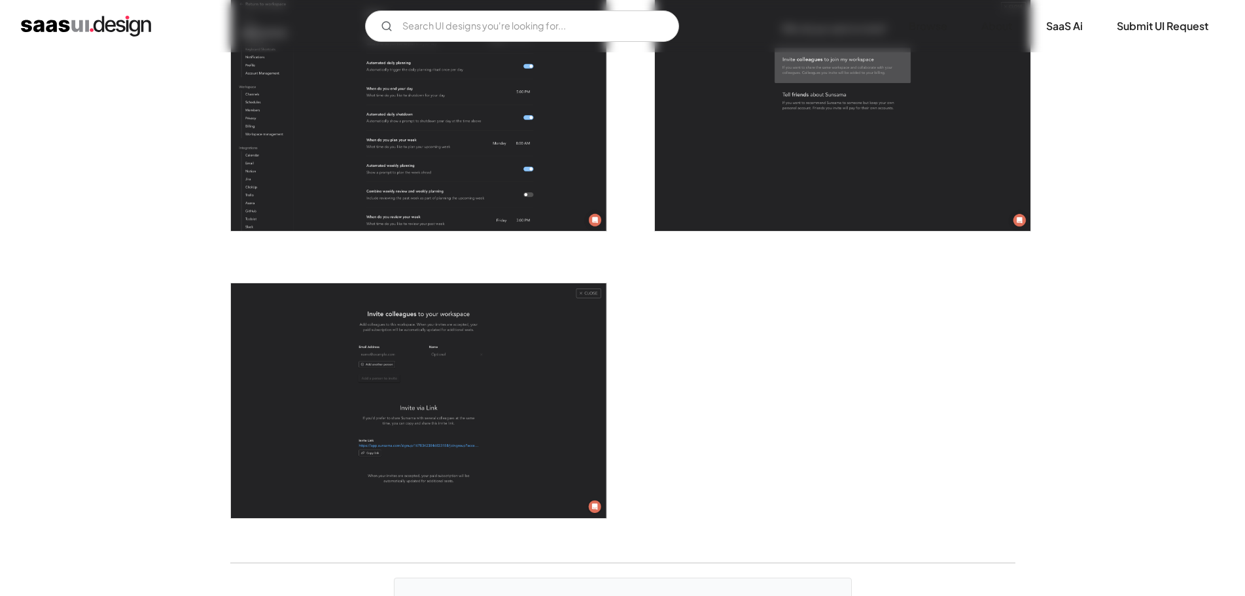
scroll to position [3865, 0]
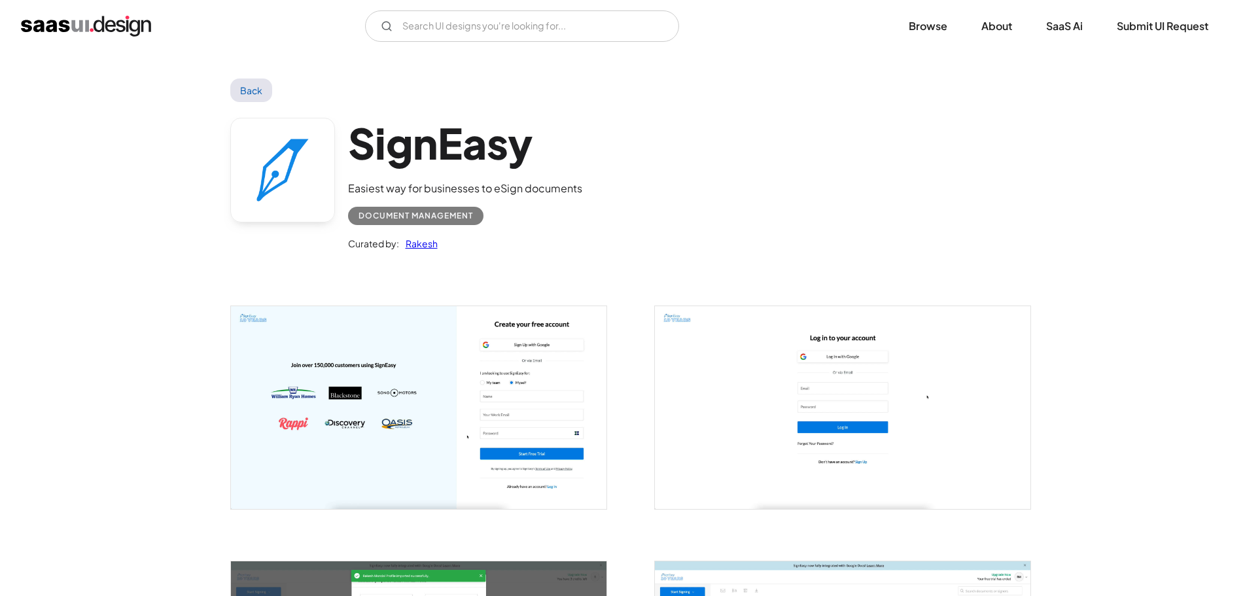
click at [415, 151] on h1 "SignEasy" at bounding box center [465, 143] width 234 height 50
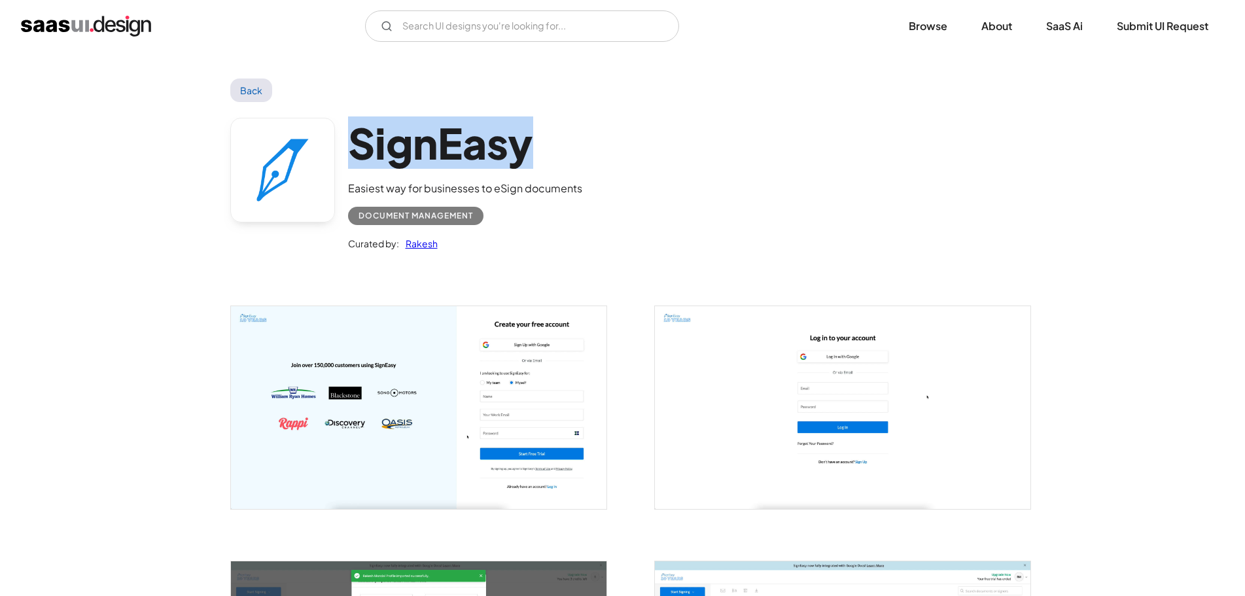
click at [415, 151] on h1 "SignEasy" at bounding box center [465, 143] width 234 height 50
copy h1 "SignEasy"
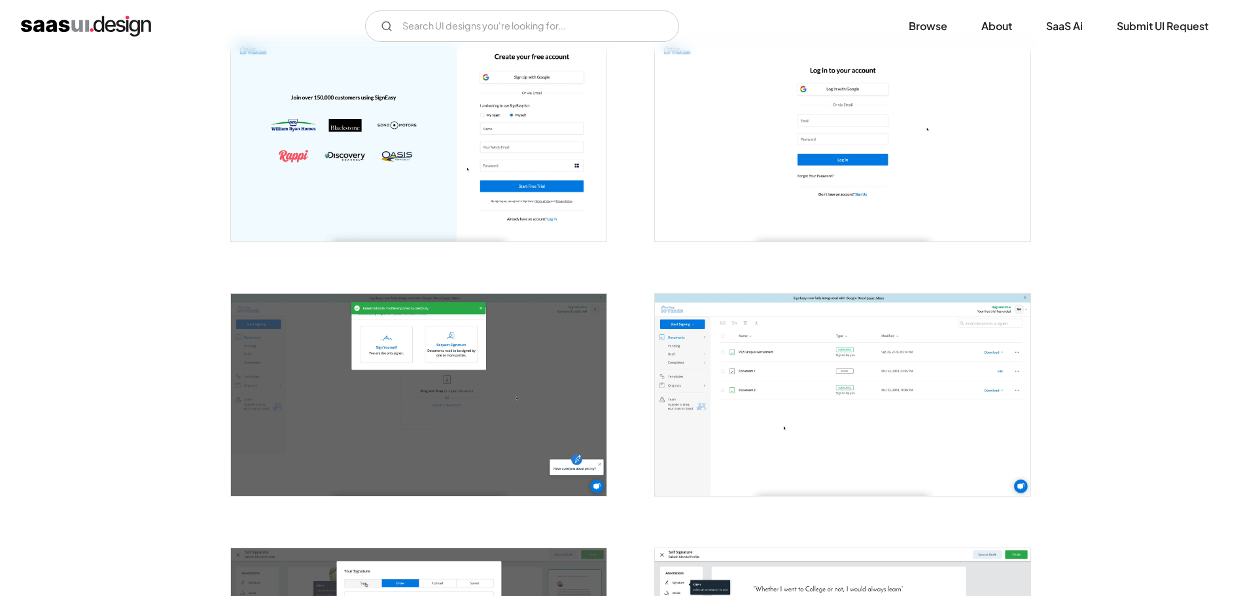
scroll to position [131, 0]
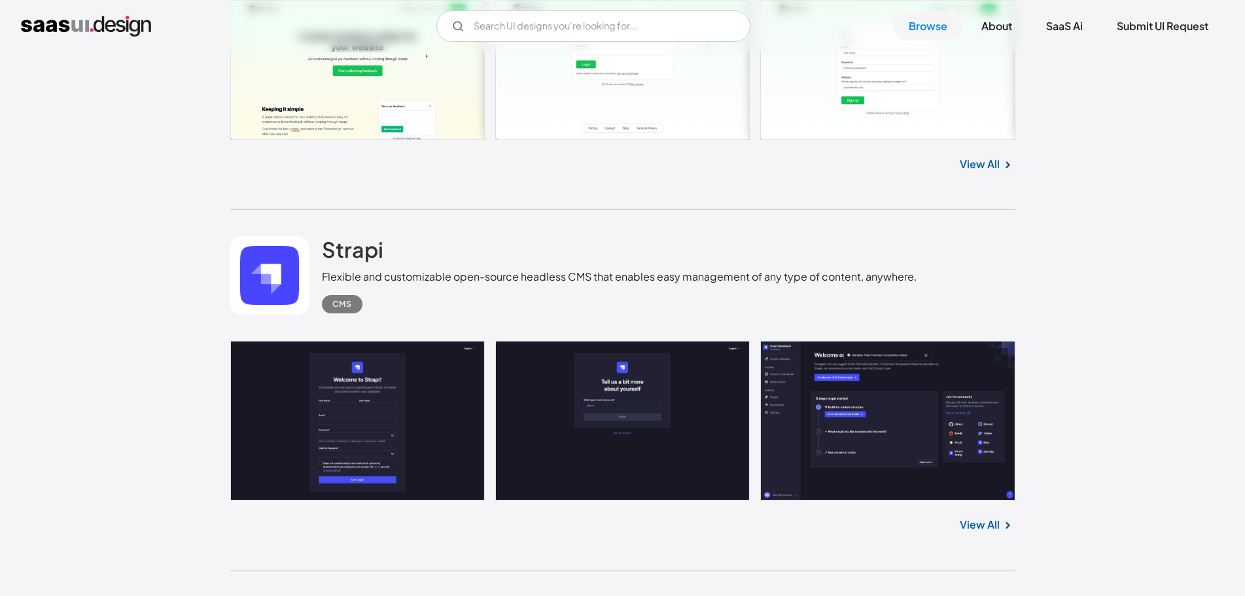
scroll to position [21385, 0]
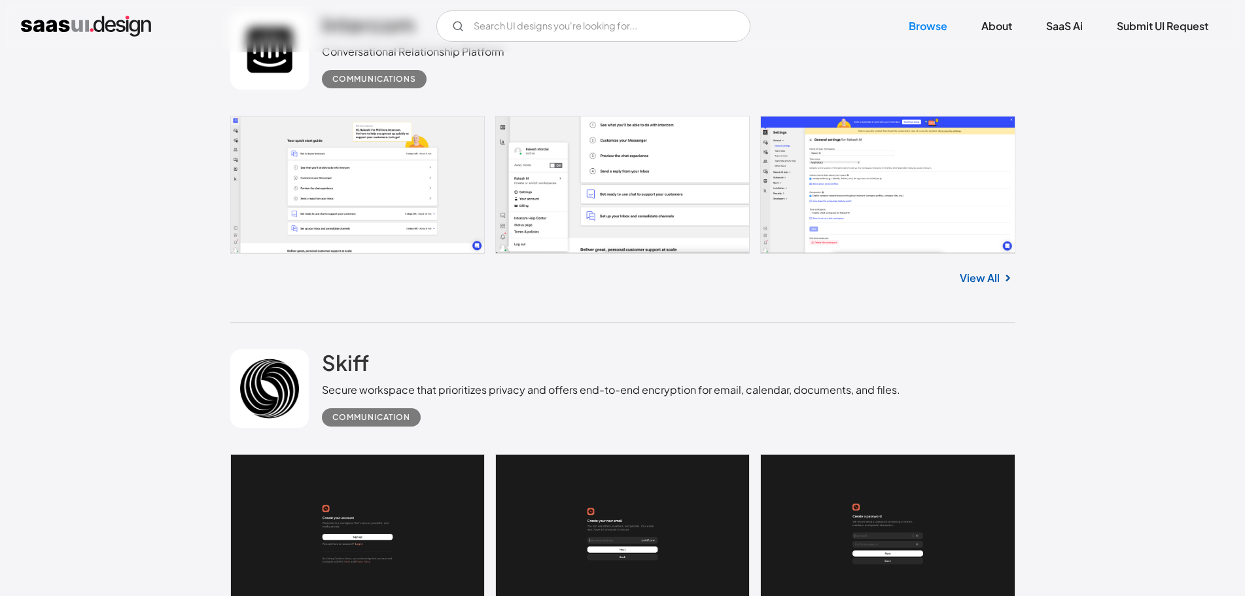
scroll to position [23021, 0]
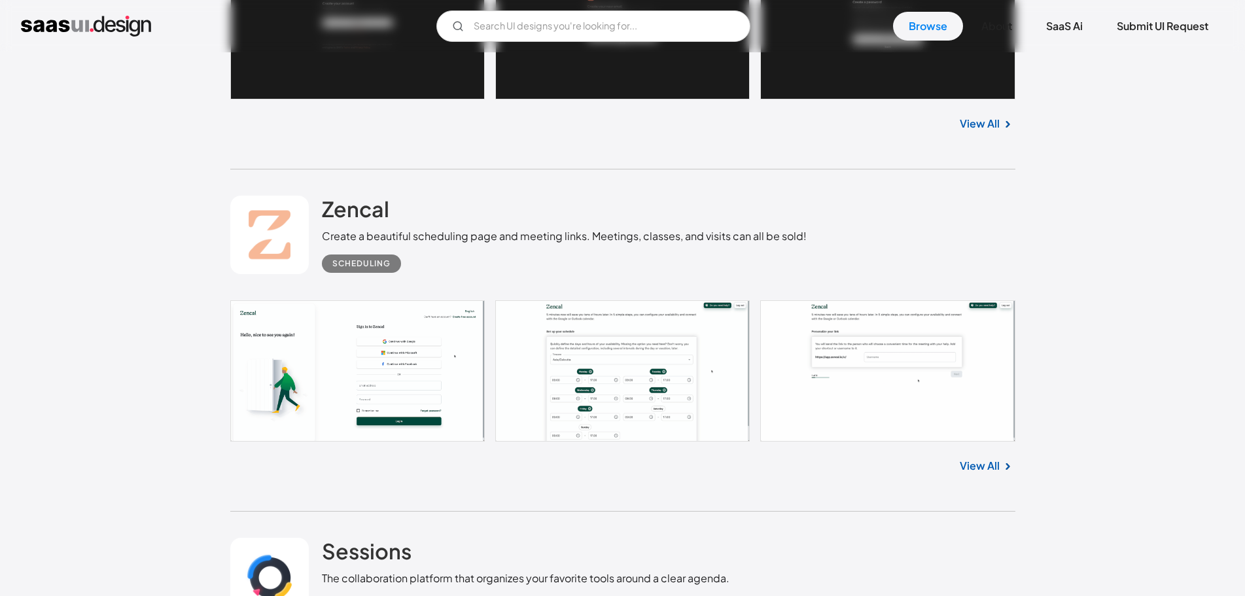
scroll to position [23283, 0]
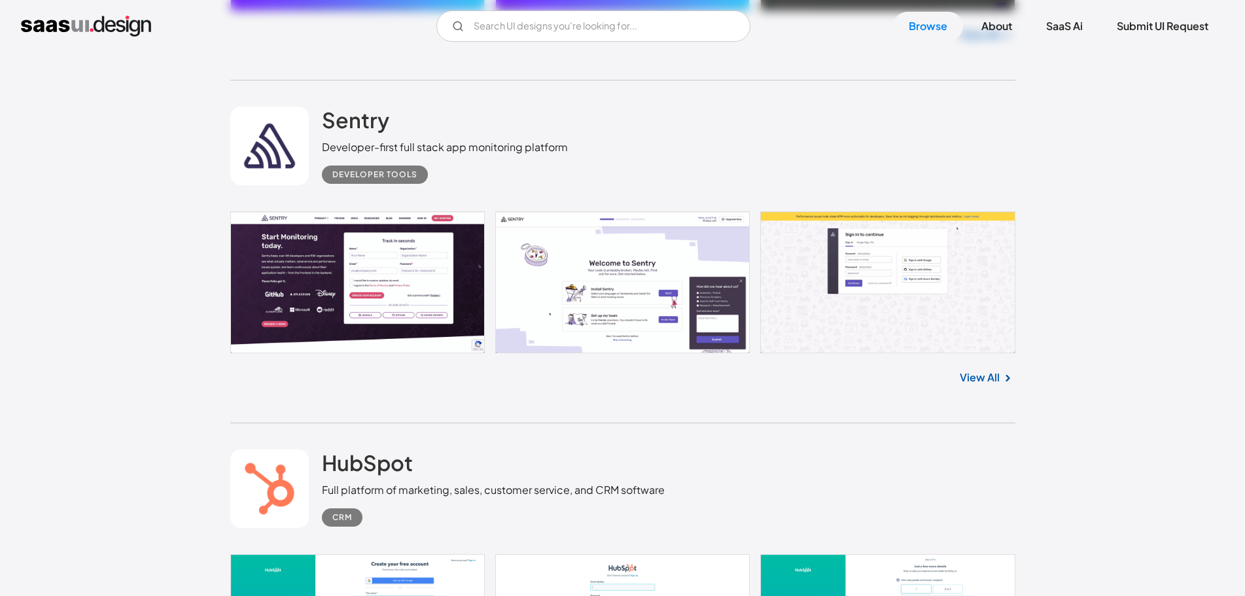
scroll to position [24853, 0]
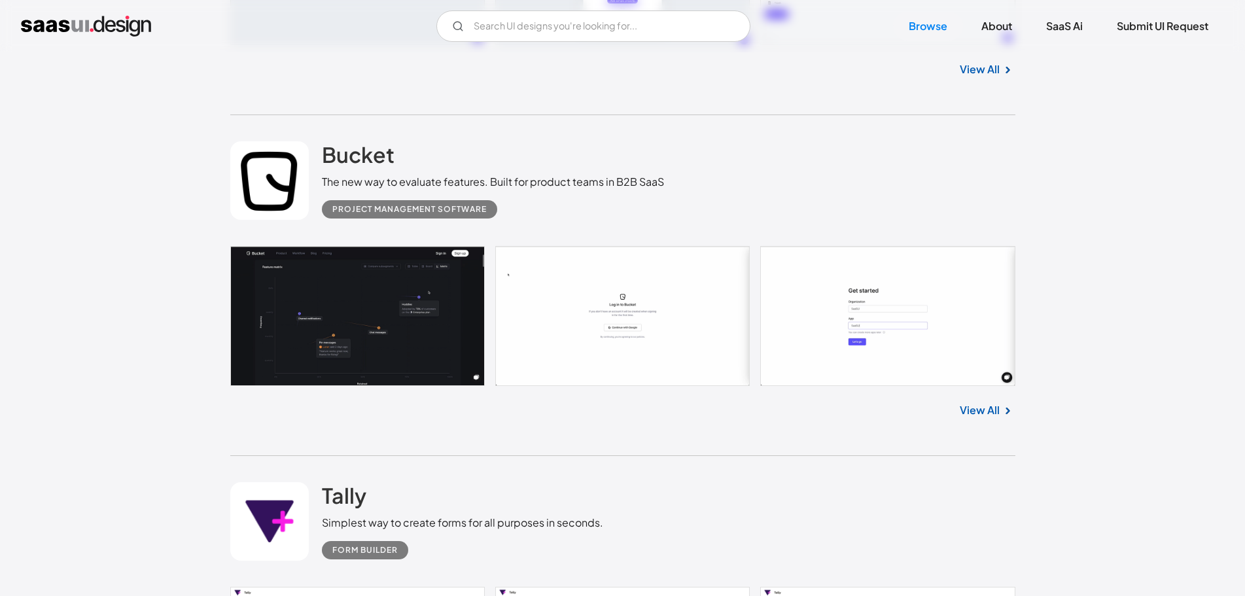
scroll to position [18901, 0]
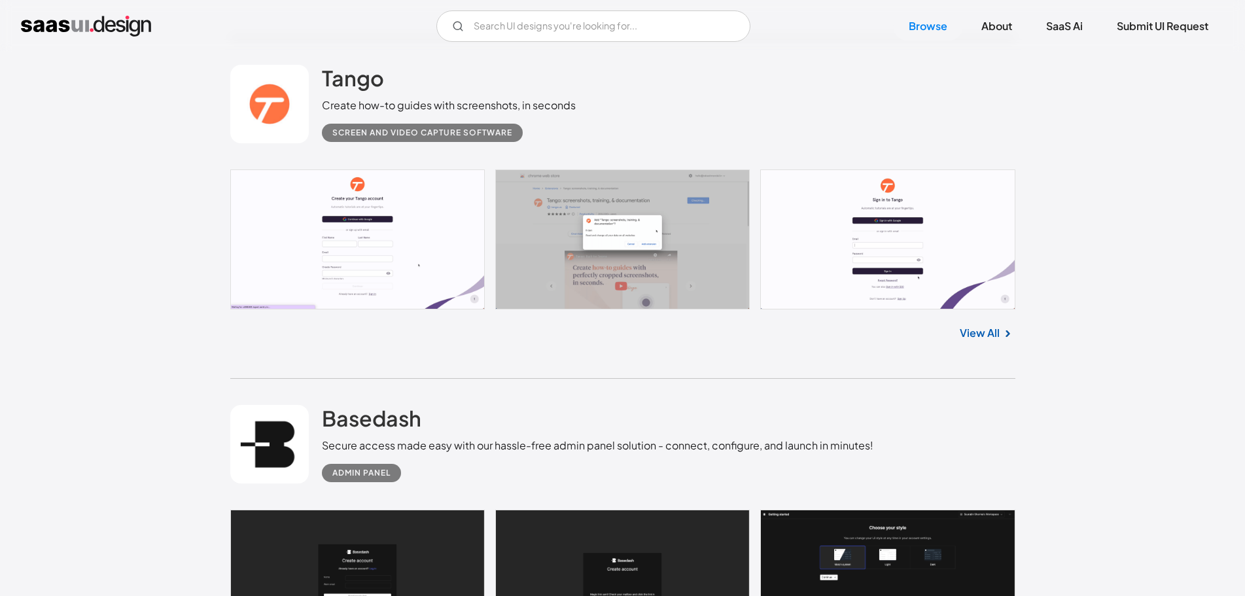
scroll to position [18162, 0]
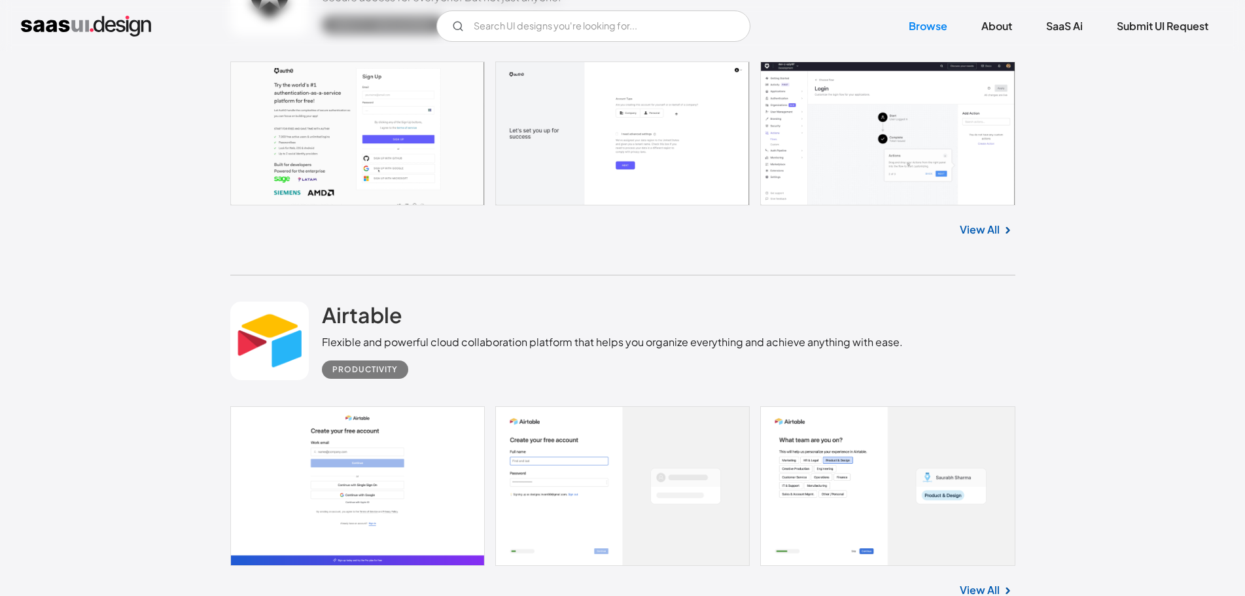
scroll to position [17098, 0]
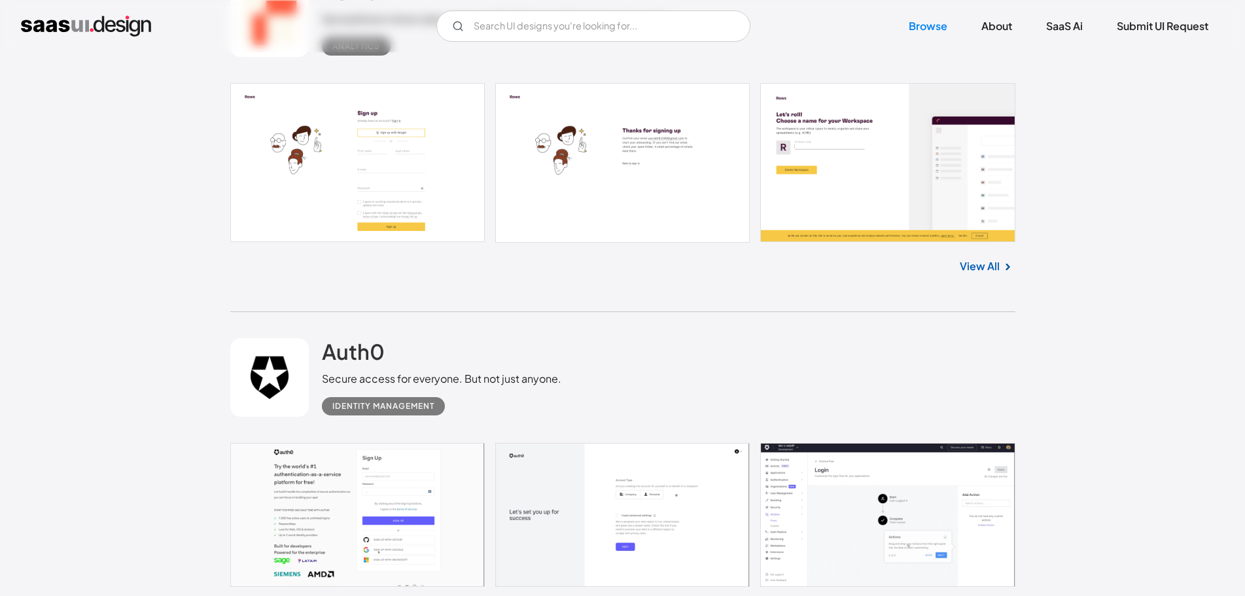
scroll to position [16686, 0]
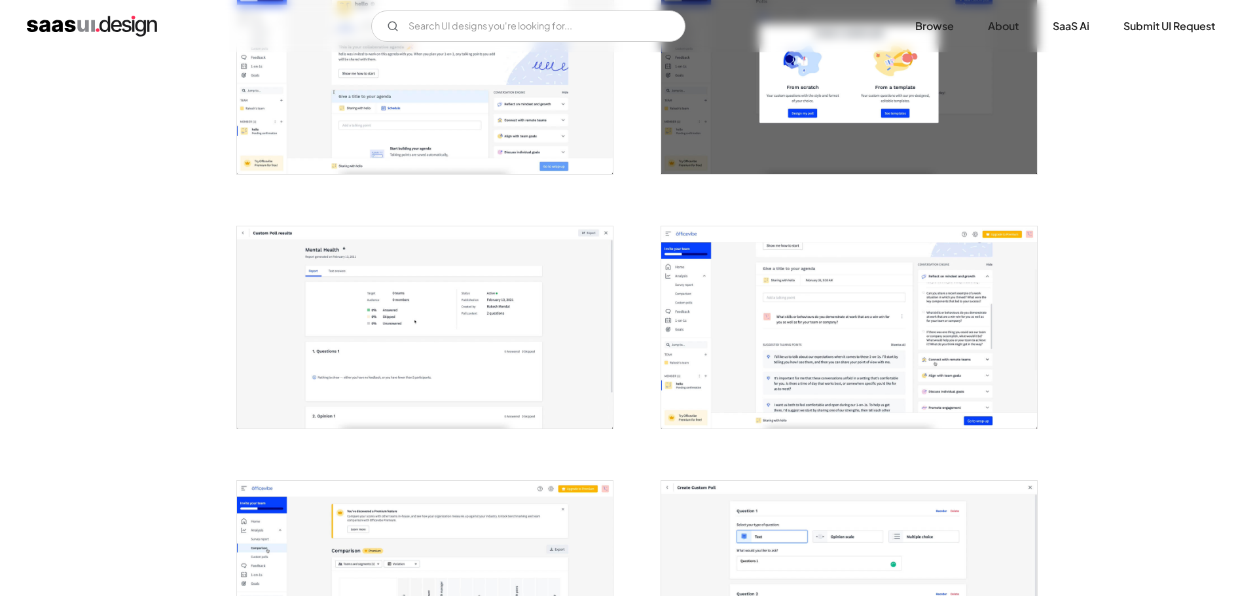
scroll to position [589, 0]
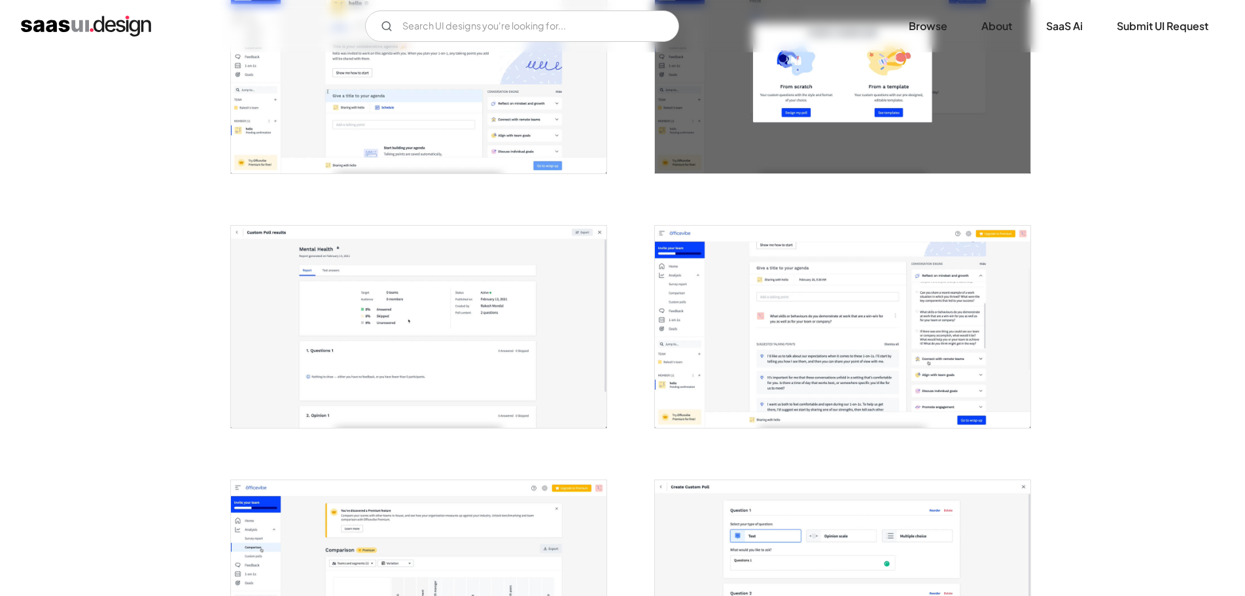
click at [357, 128] on img "open lightbox" at bounding box center [419, 73] width 376 height 202
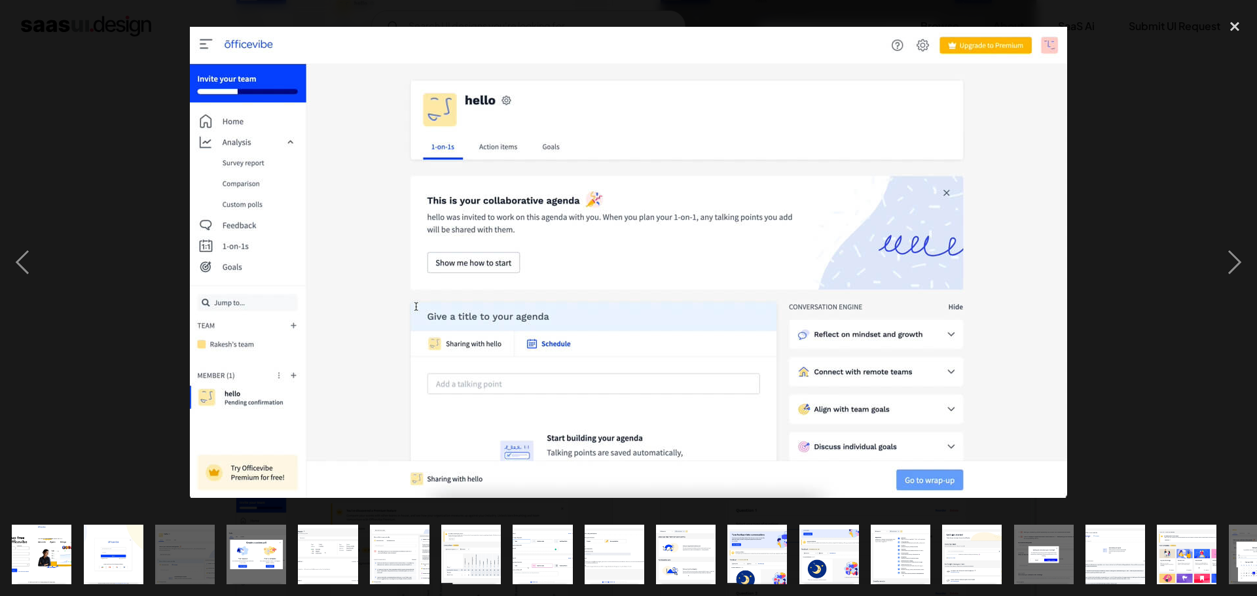
click at [149, 214] on div at bounding box center [628, 262] width 1257 height 501
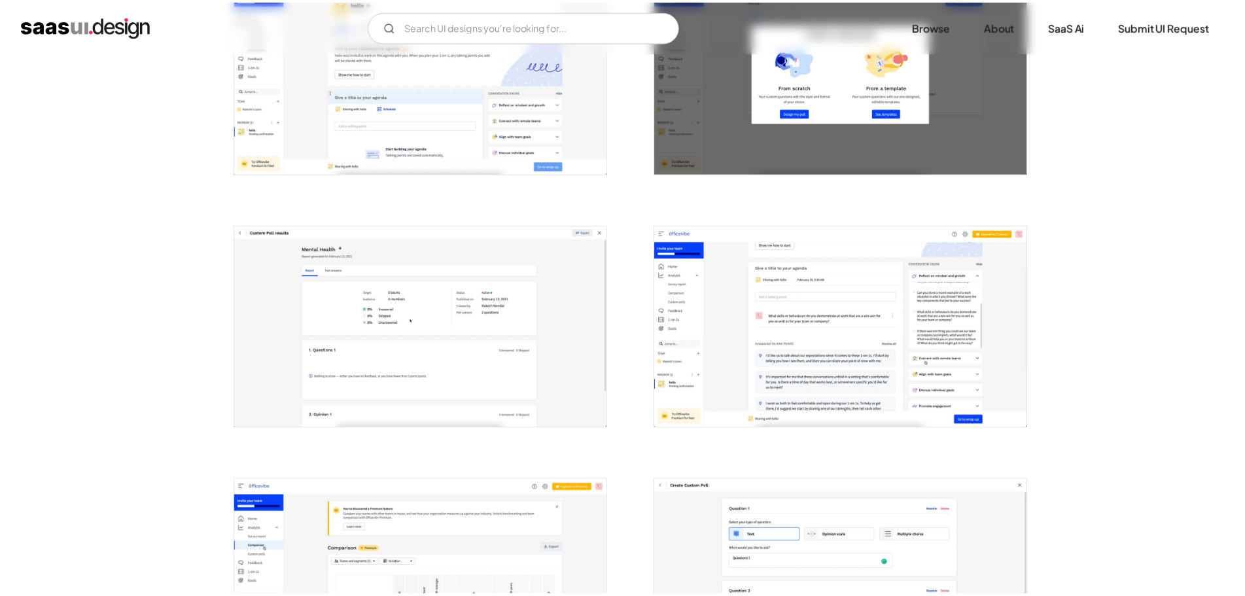
scroll to position [560, 0]
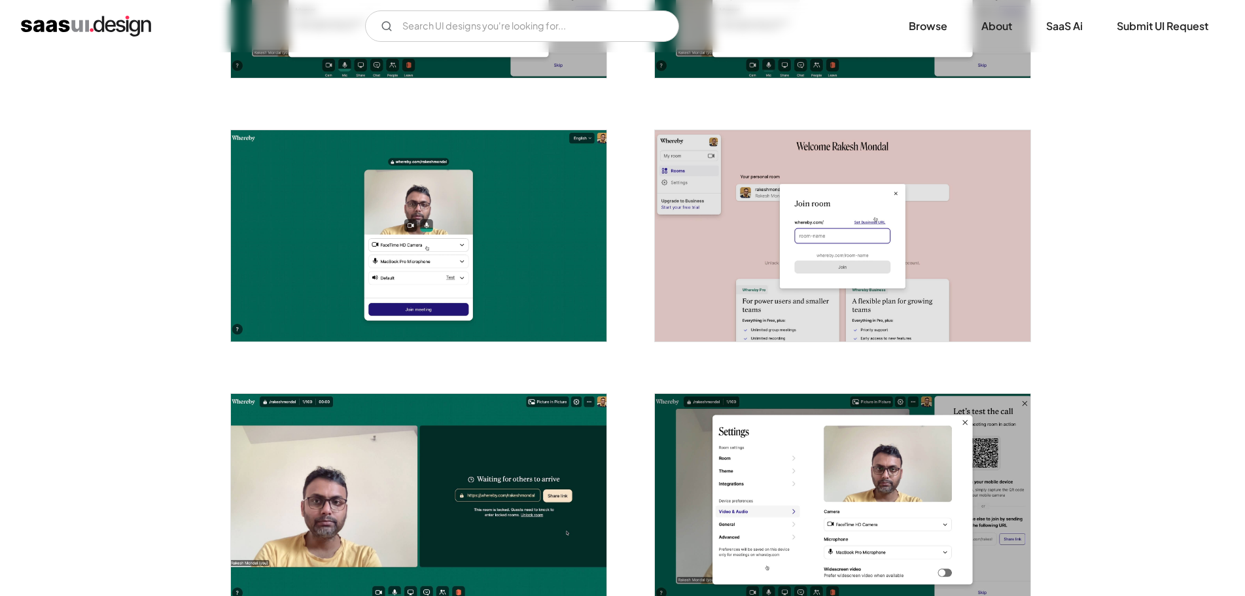
scroll to position [1309, 0]
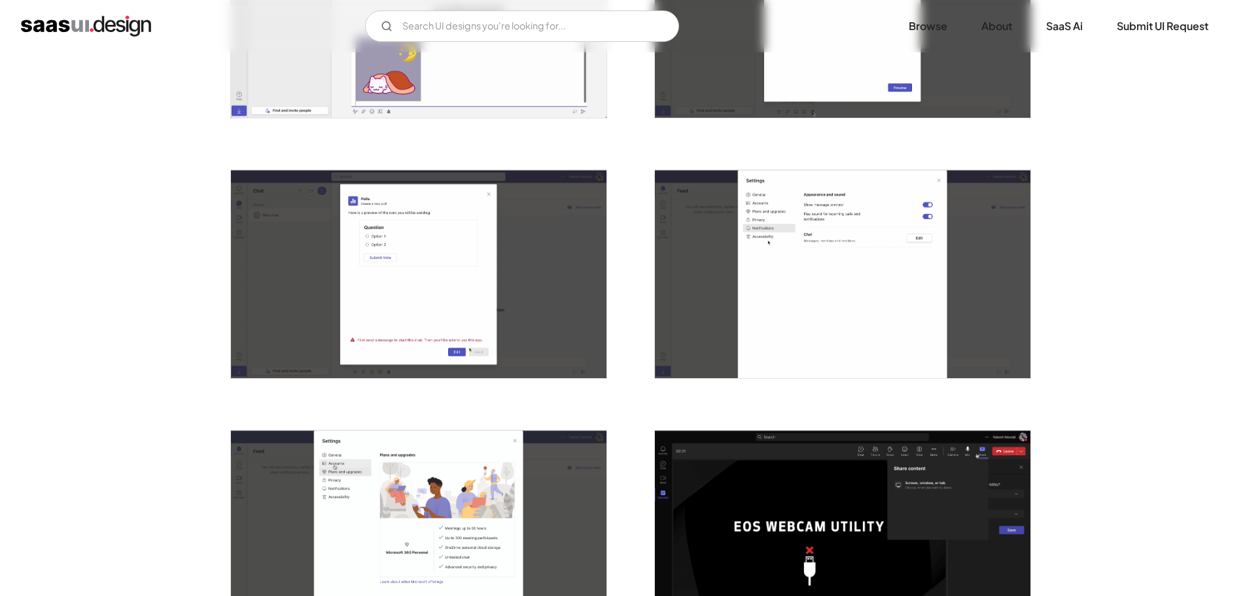
scroll to position [1571, 0]
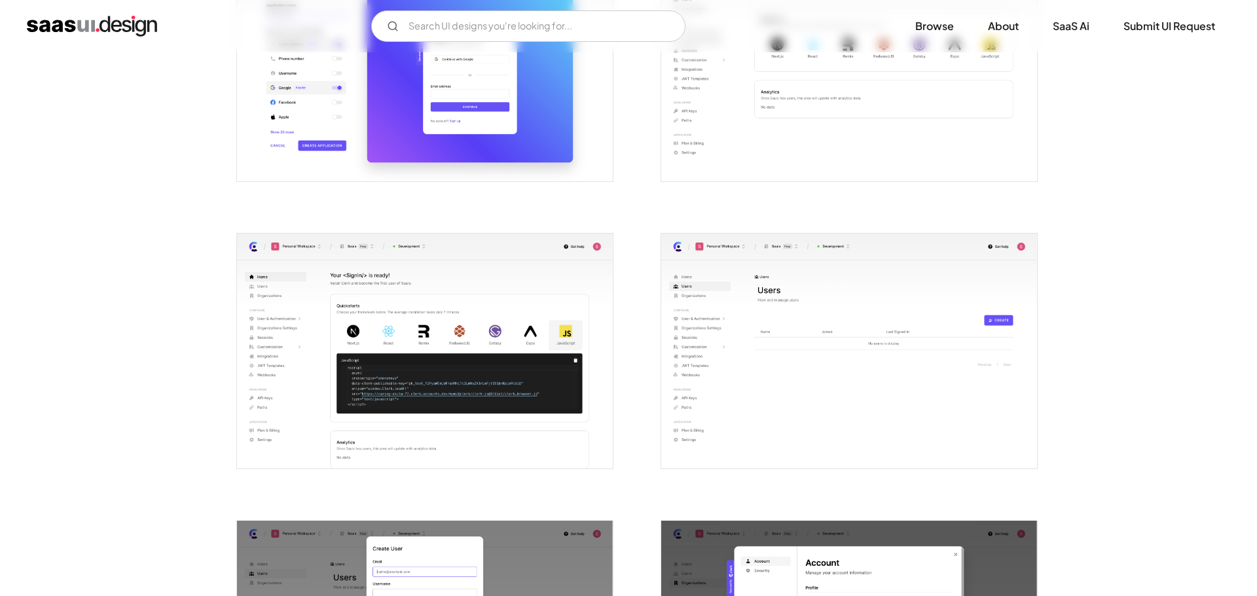
scroll to position [785, 0]
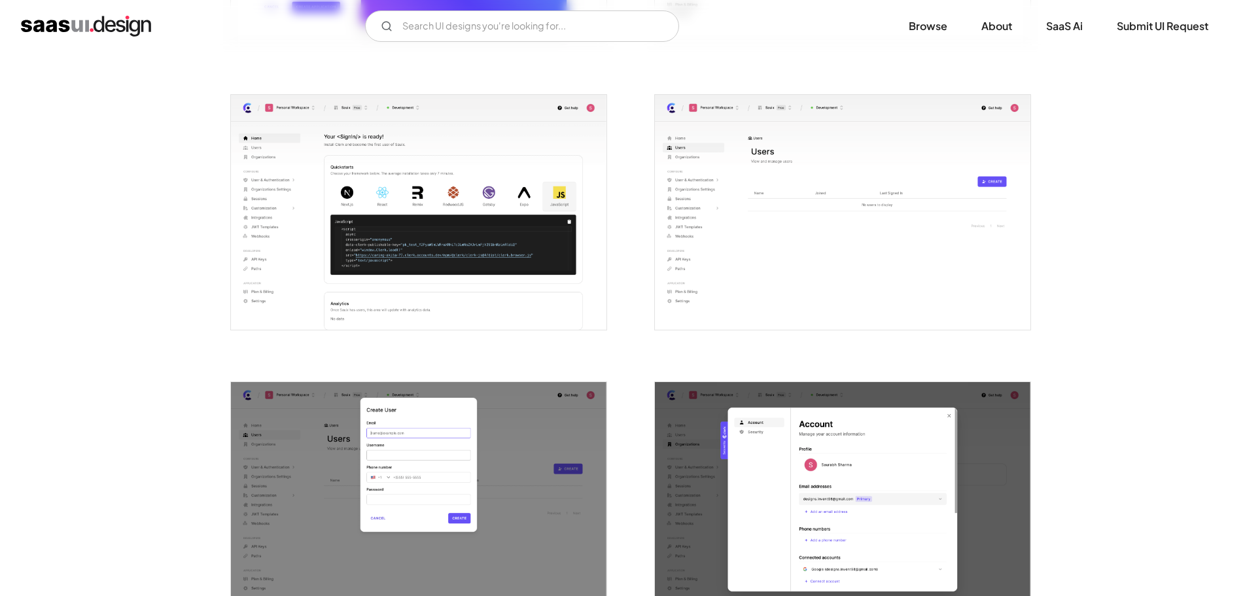
click at [295, 185] on img "open lightbox" at bounding box center [419, 212] width 376 height 235
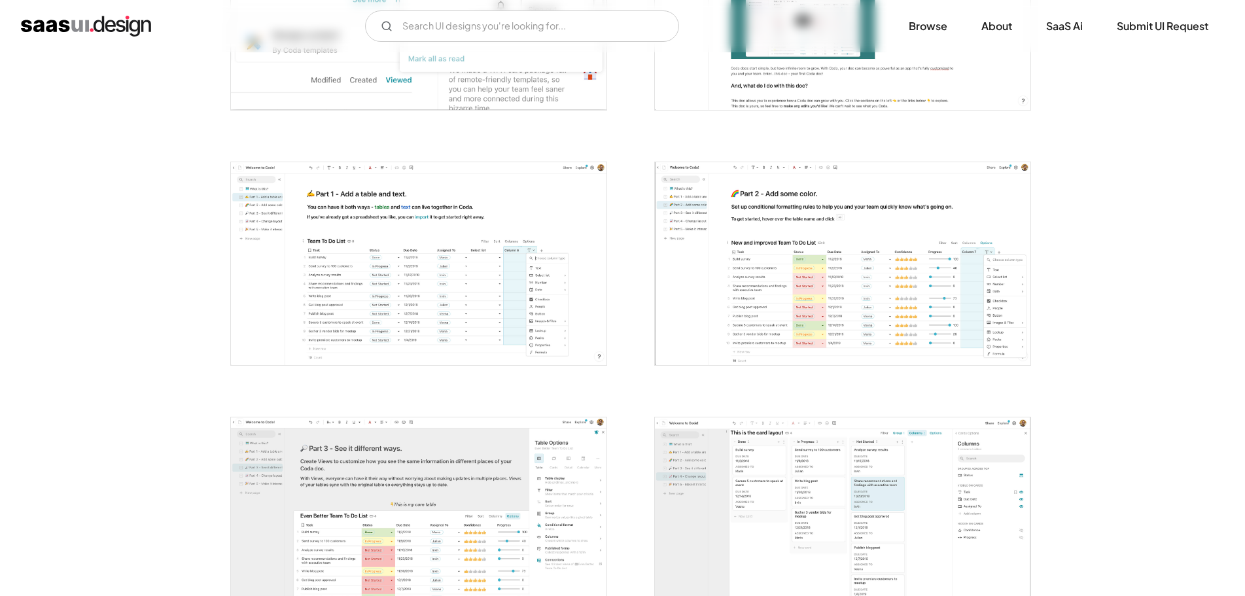
scroll to position [654, 0]
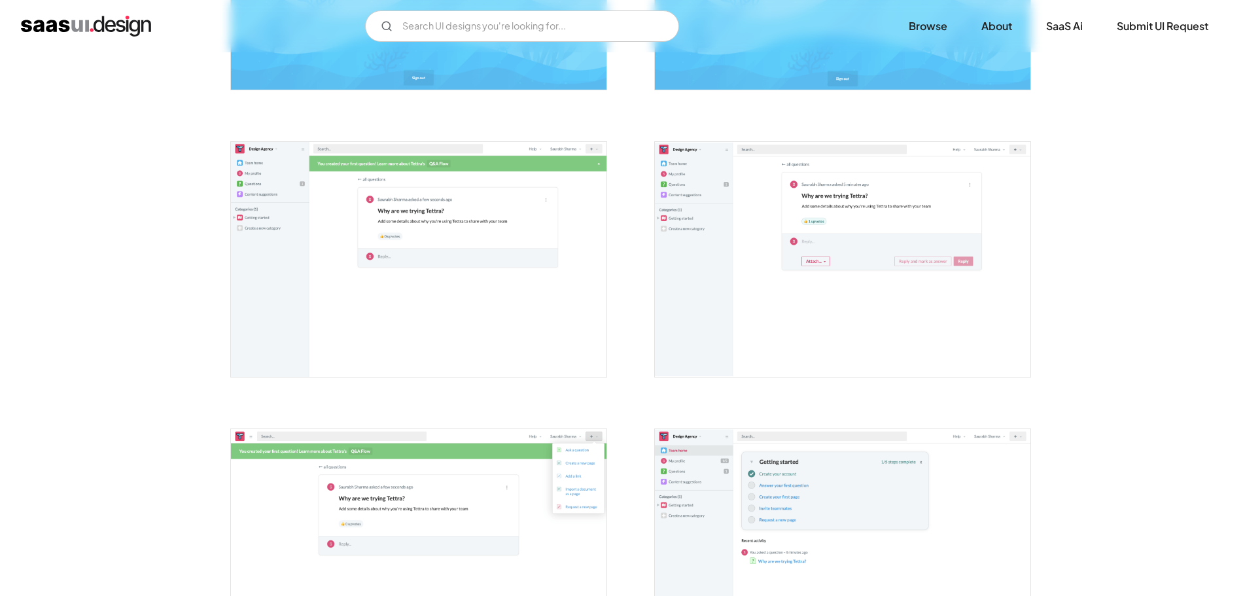
scroll to position [1309, 0]
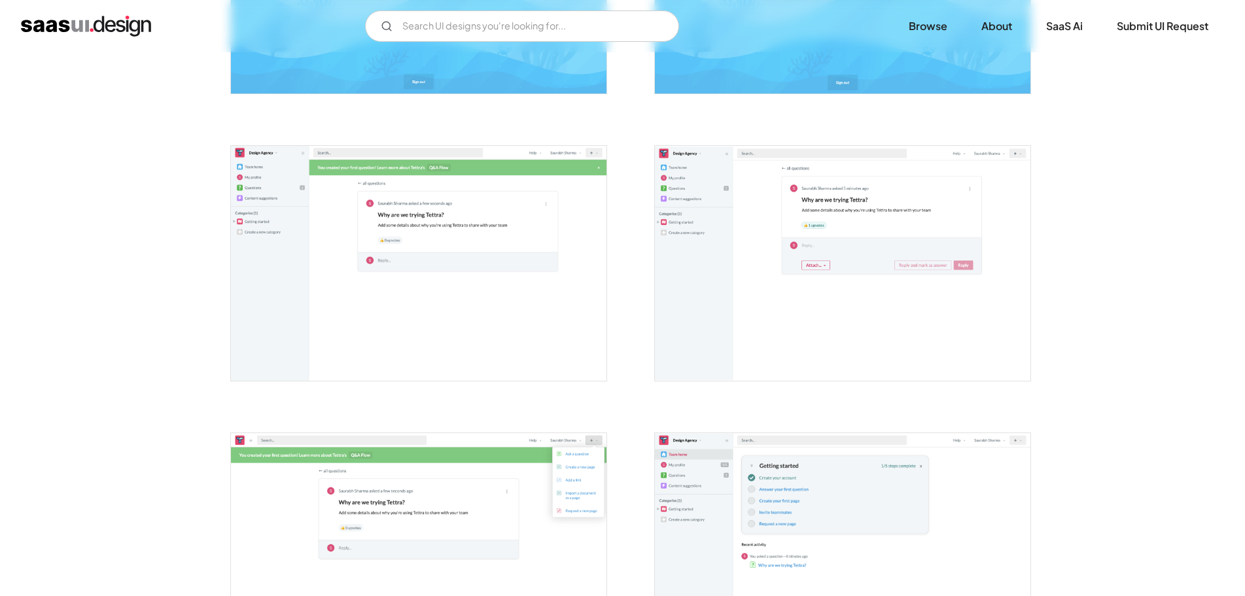
click at [286, 230] on img "open lightbox" at bounding box center [419, 263] width 376 height 235
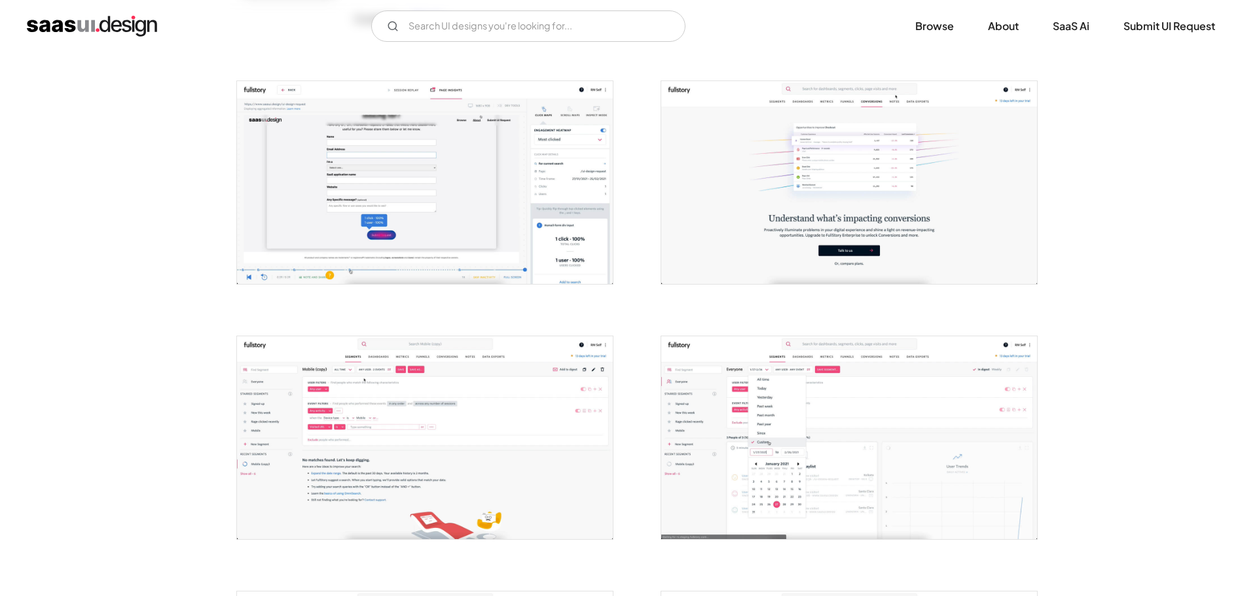
scroll to position [327, 0]
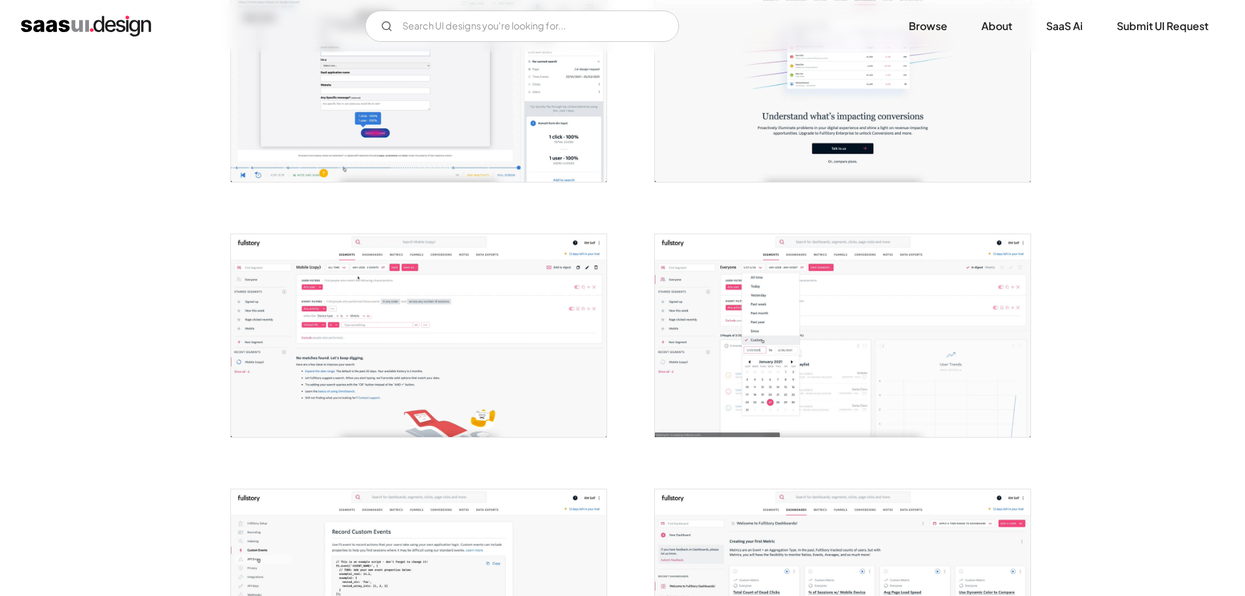
click at [402, 109] on img "open lightbox" at bounding box center [419, 80] width 376 height 203
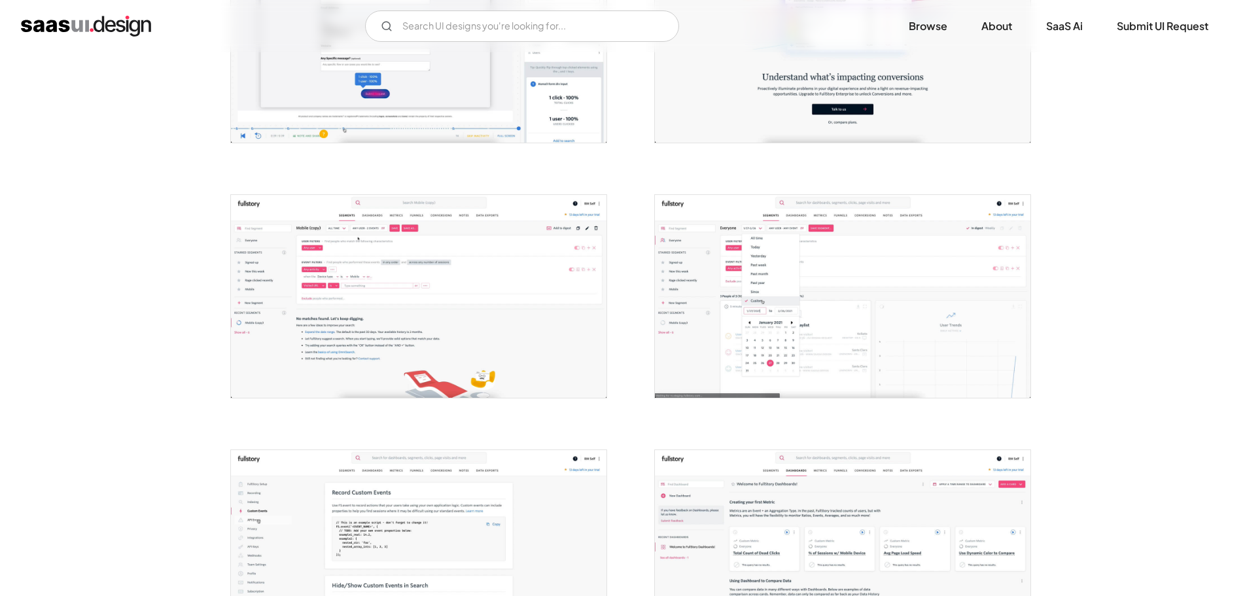
scroll to position [437, 0]
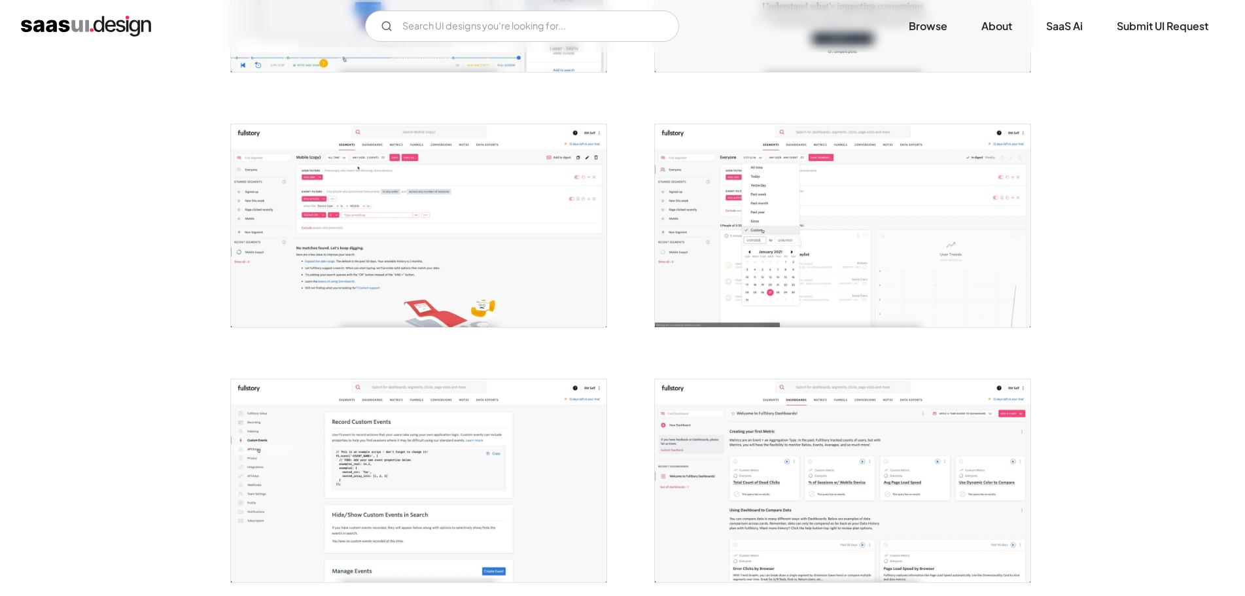
click at [370, 215] on img "open lightbox" at bounding box center [419, 225] width 376 height 203
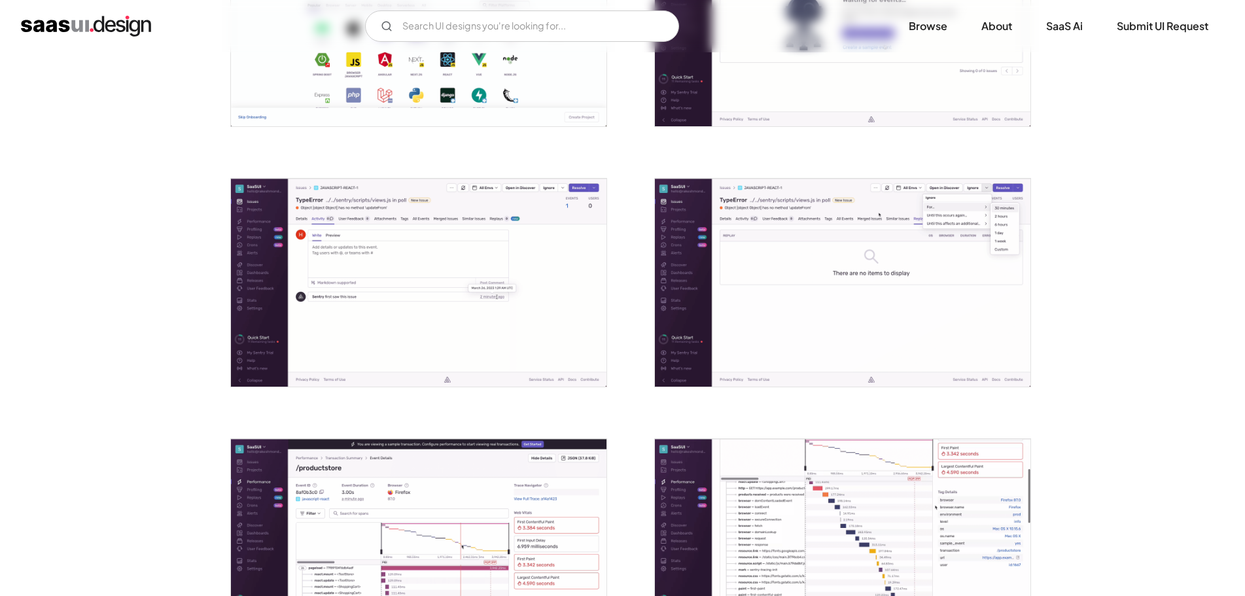
scroll to position [1178, 0]
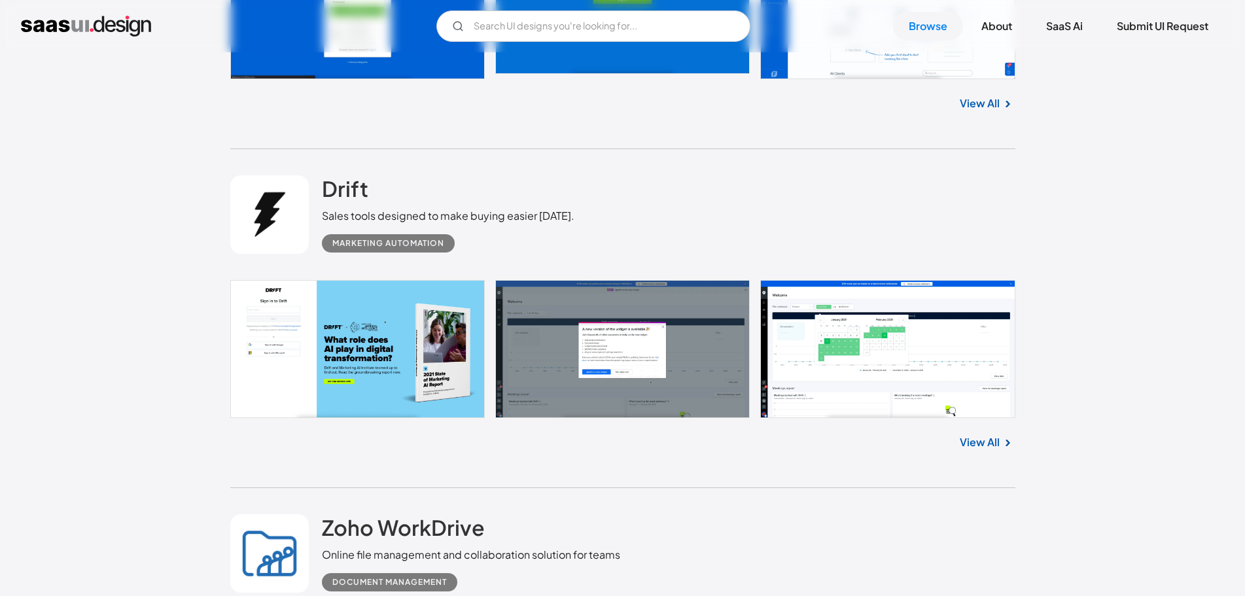
scroll to position [7556, 0]
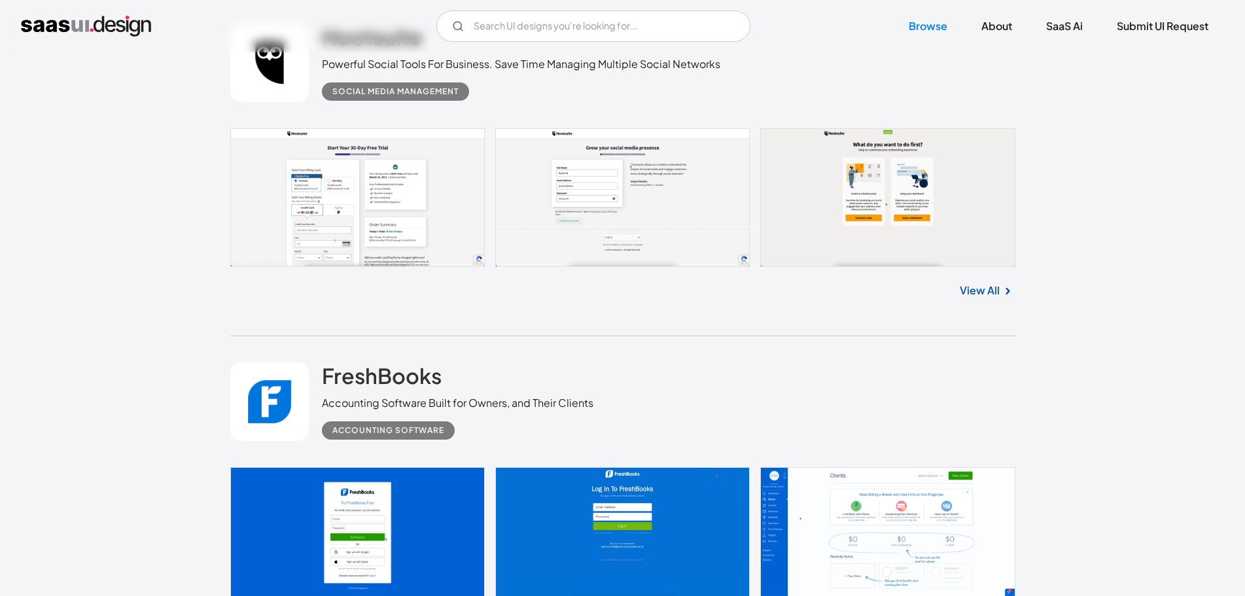
scroll to position [7296, 0]
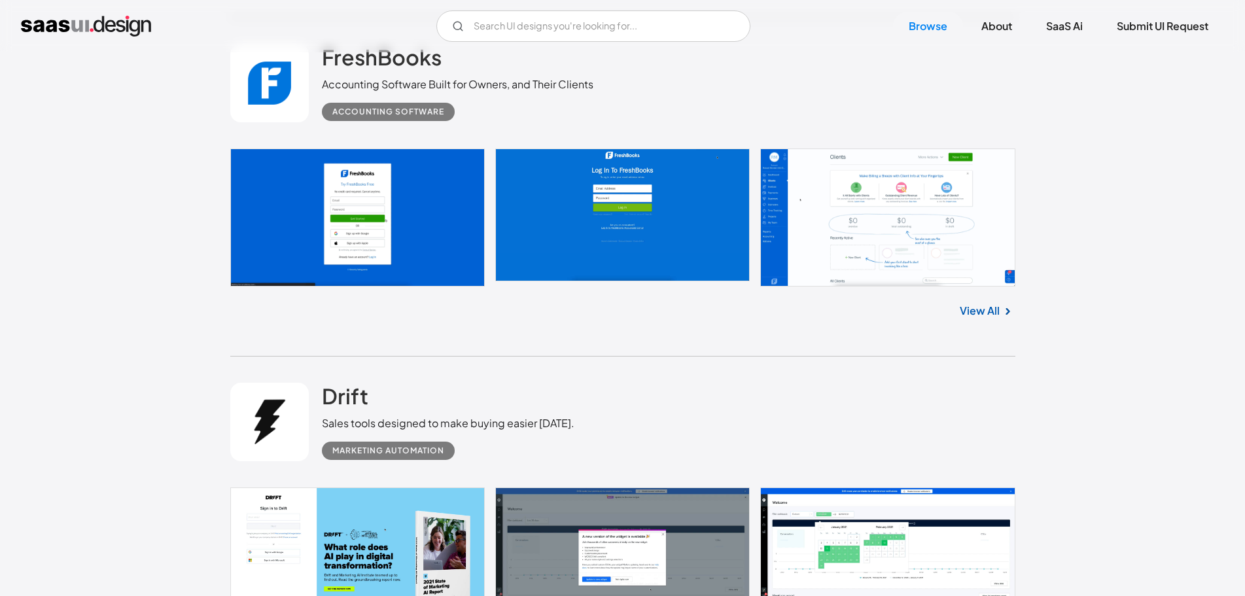
scroll to position [7165, 0]
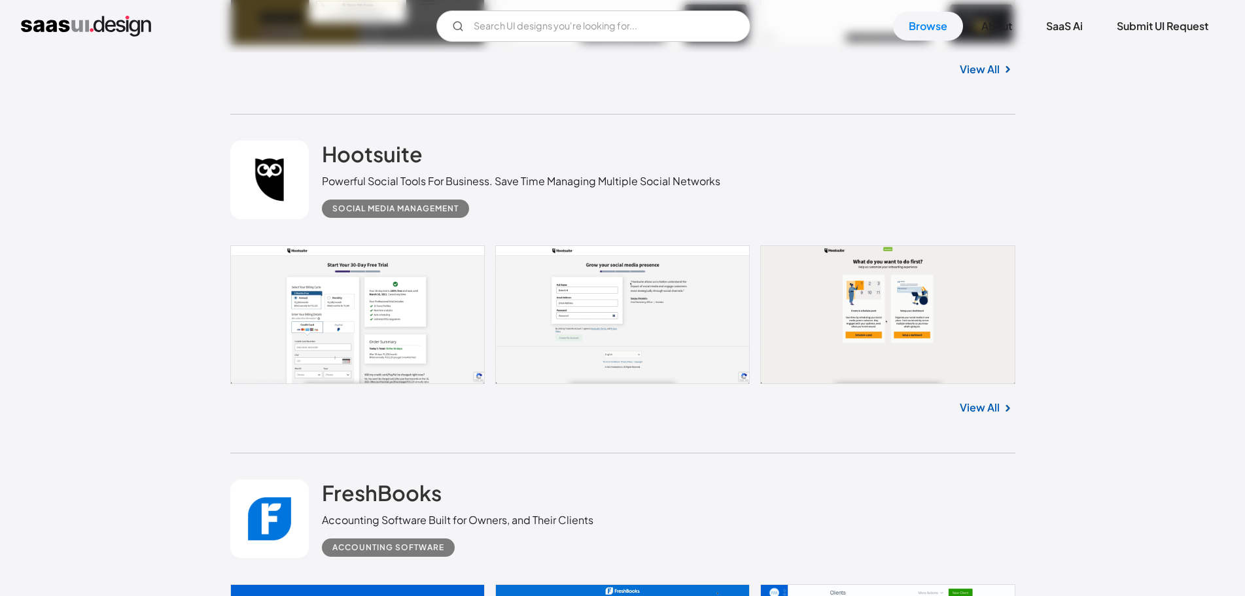
scroll to position [6915, 0]
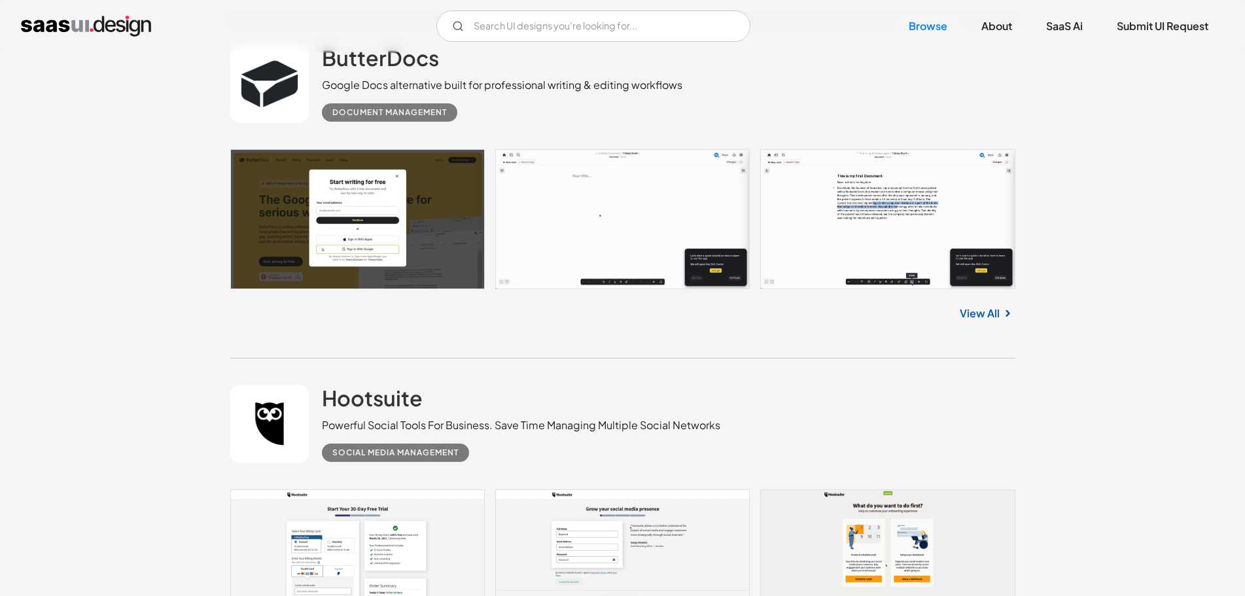
scroll to position [6665, 0]
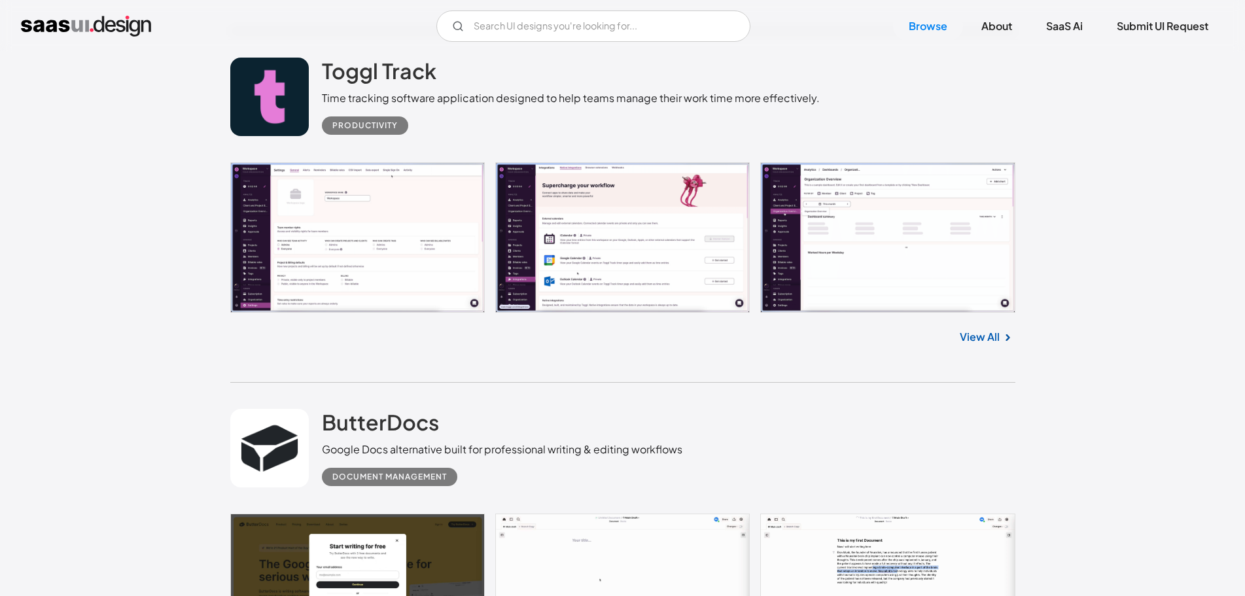
scroll to position [6374, 0]
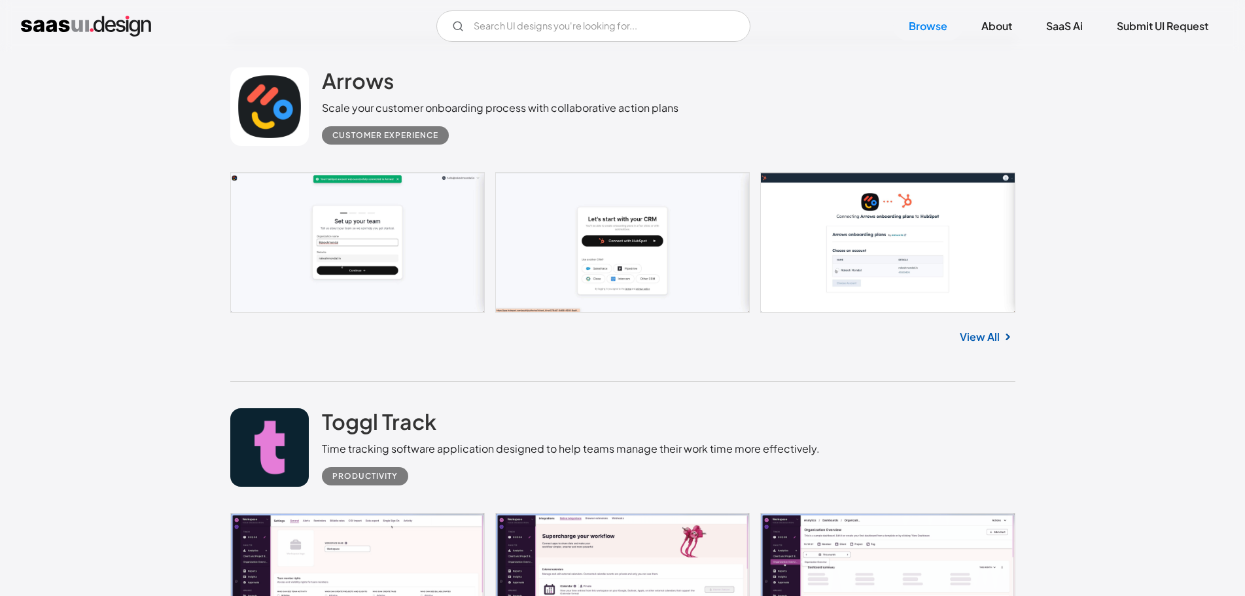
scroll to position [5981, 0]
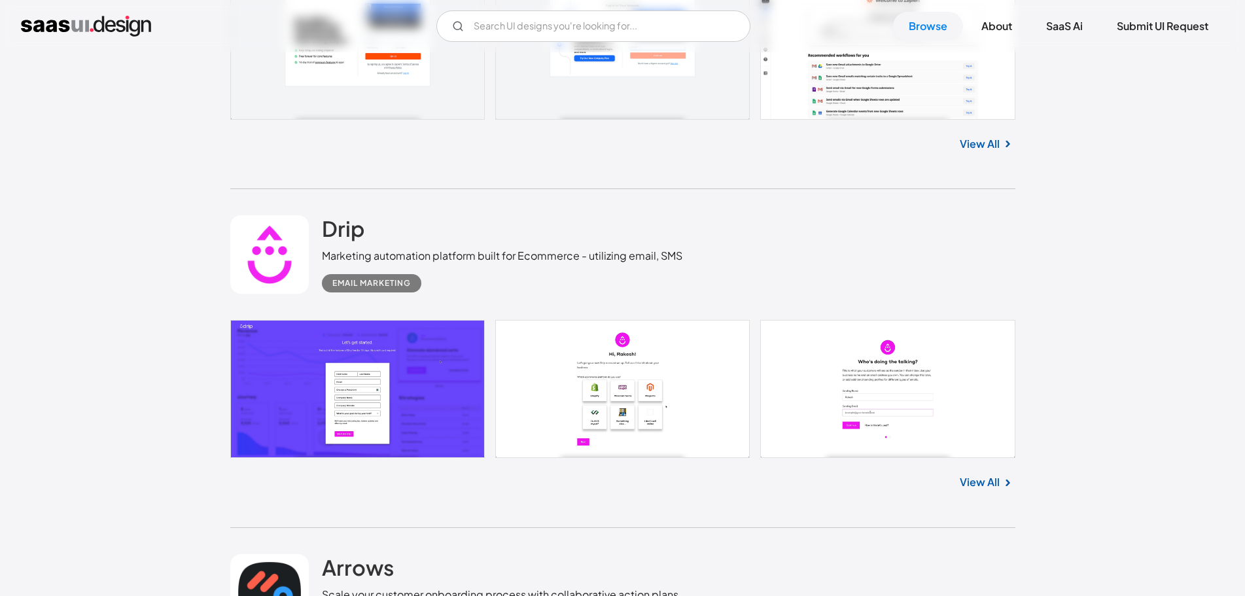
scroll to position [5452, 0]
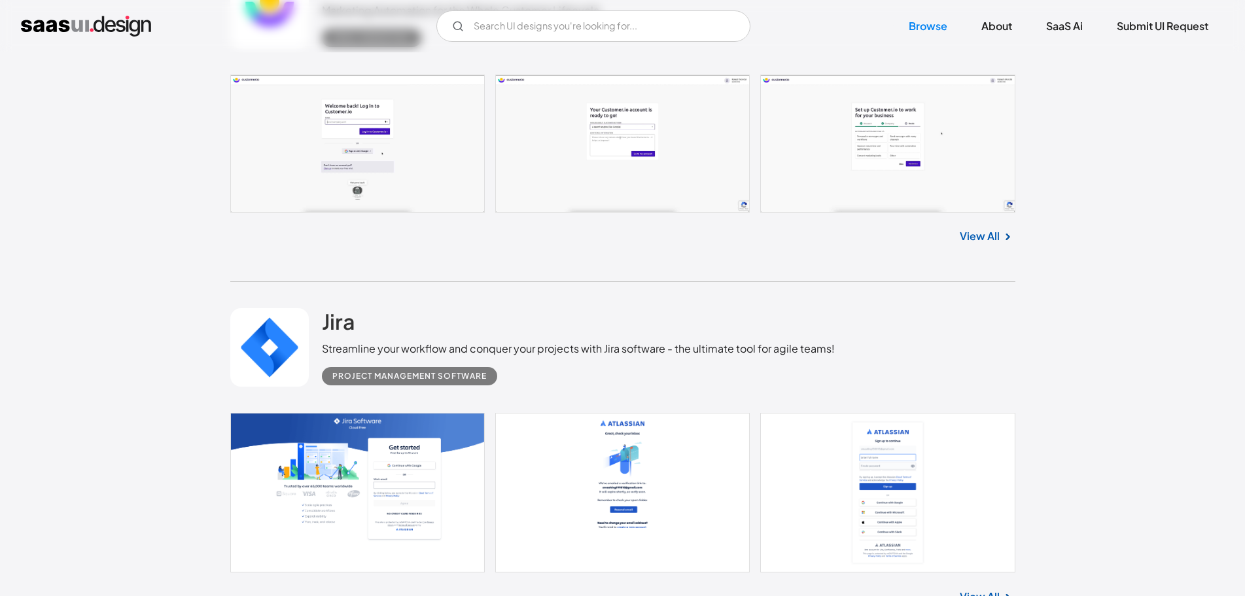
scroll to position [3970, 0]
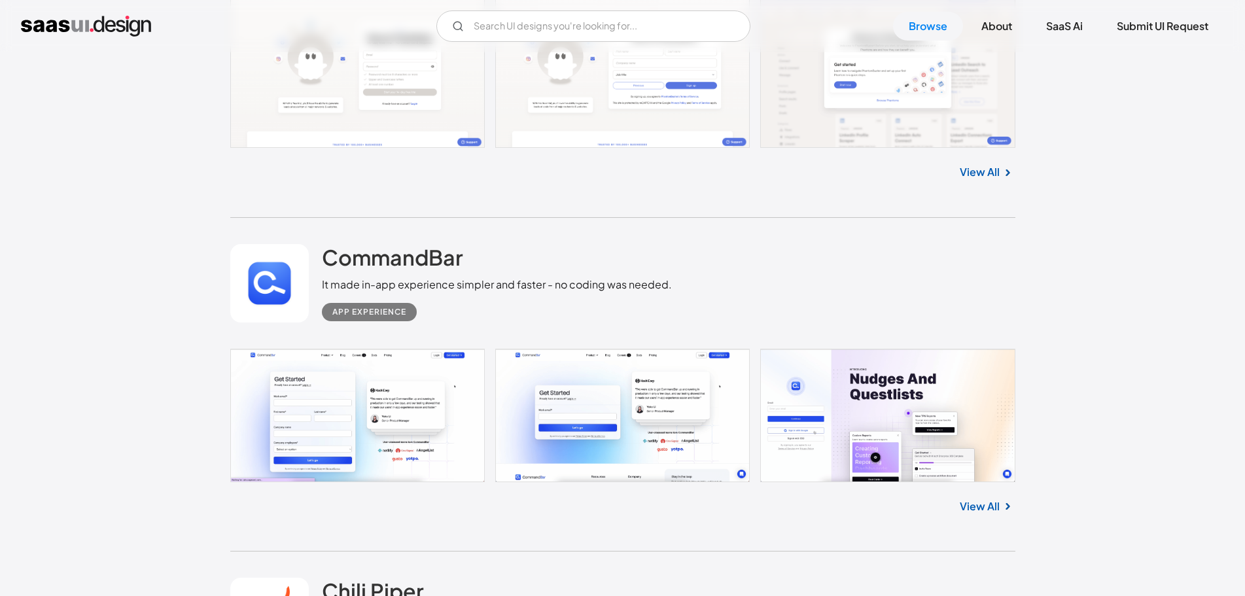
scroll to position [2711, 0]
click at [270, 272] on link at bounding box center [269, 282] width 79 height 79
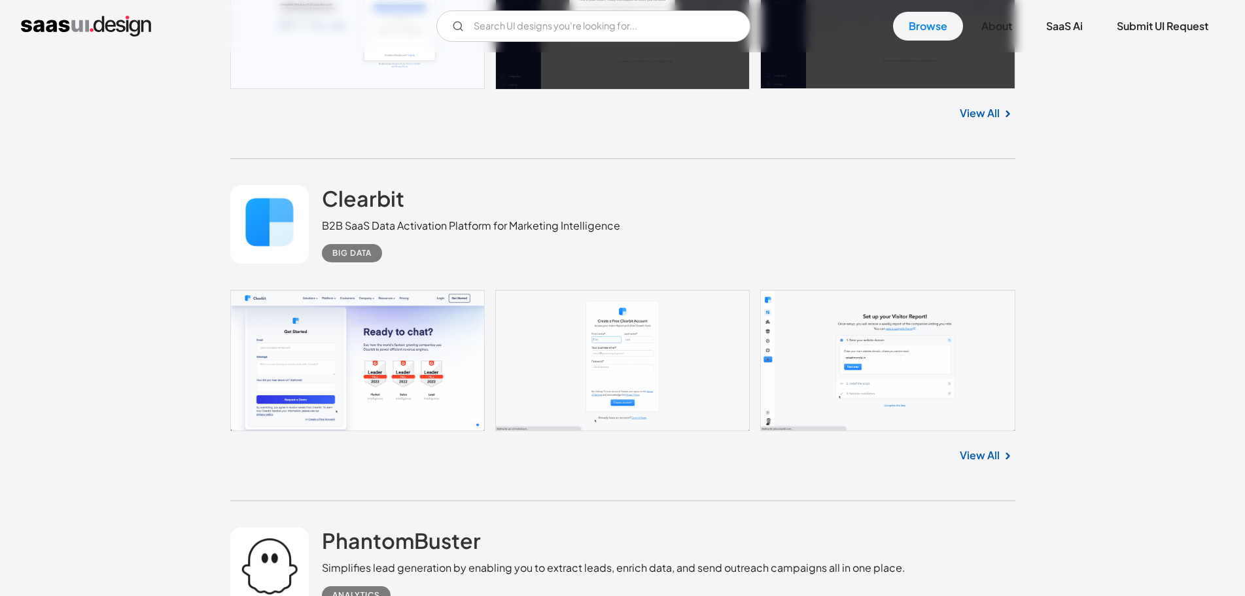
scroll to position [1991, 0]
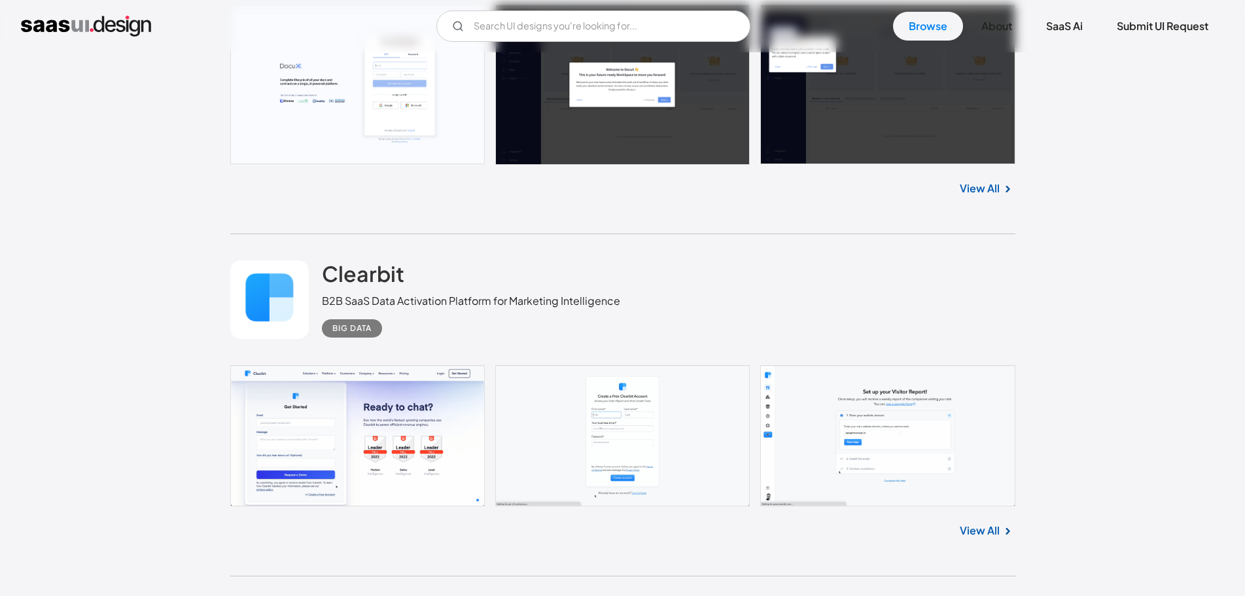
click at [264, 295] on link at bounding box center [269, 299] width 79 height 79
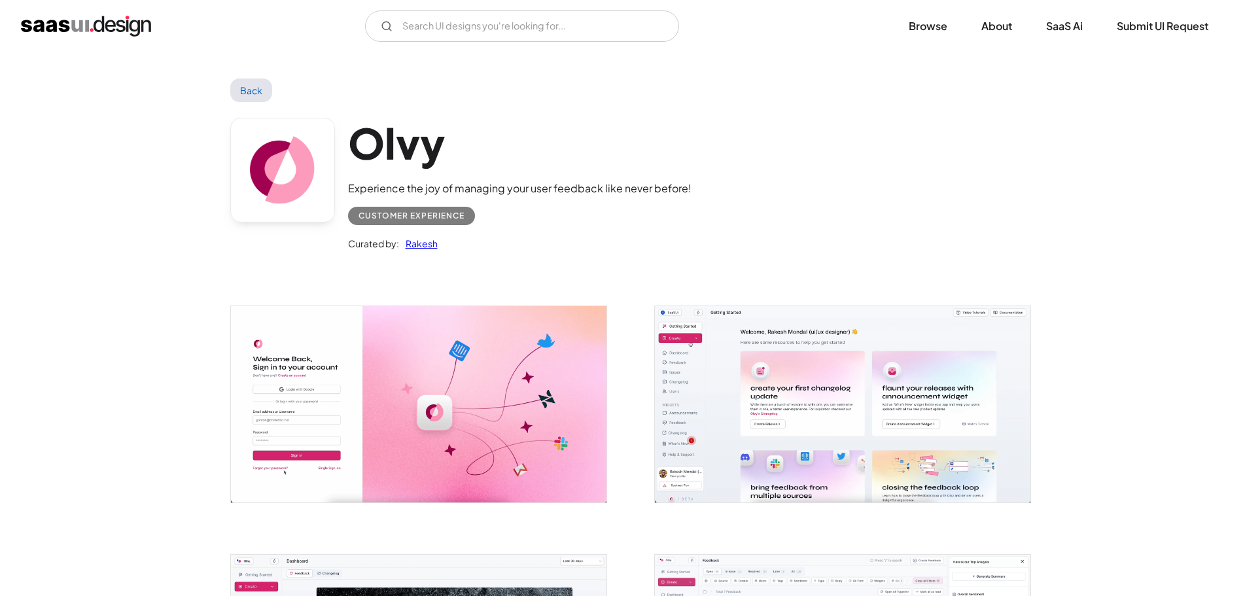
click at [764, 342] on img "open lightbox" at bounding box center [843, 404] width 376 height 196
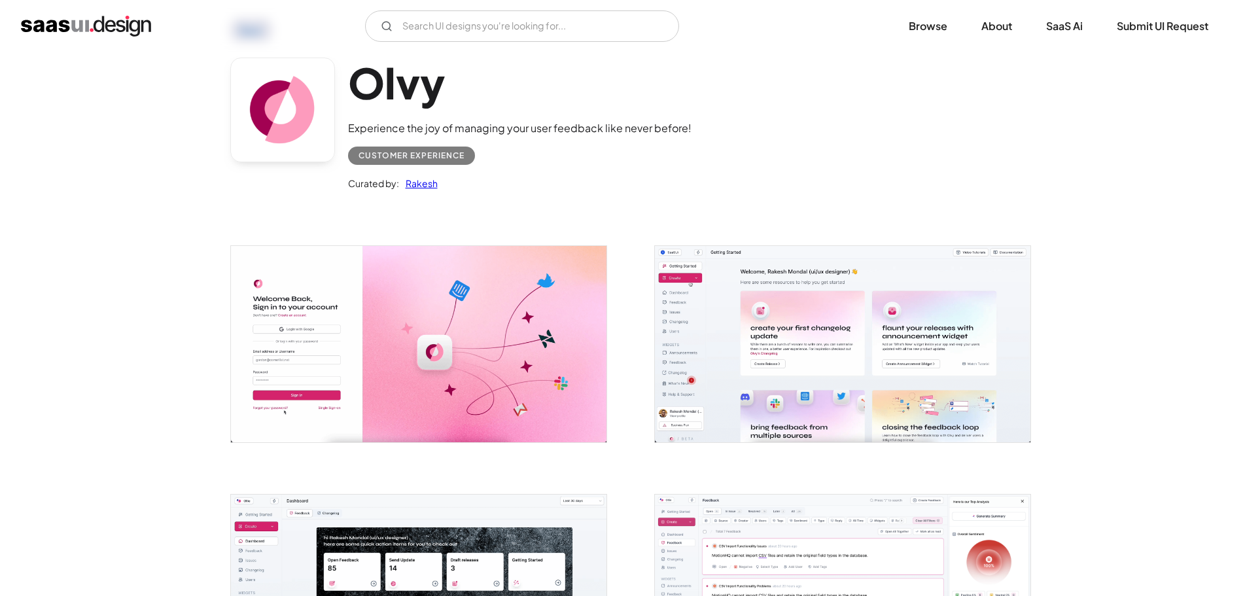
scroll to position [196, 0]
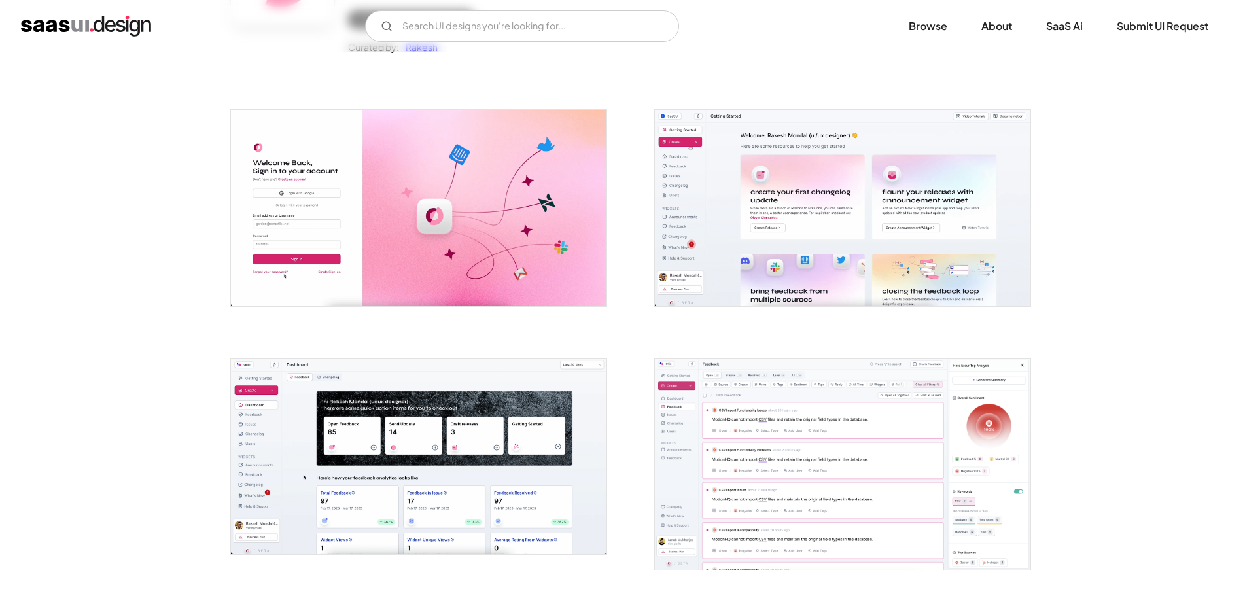
click at [727, 245] on img "open lightbox" at bounding box center [843, 208] width 376 height 196
click at [795, 444] on img "open lightbox" at bounding box center [843, 464] width 376 height 211
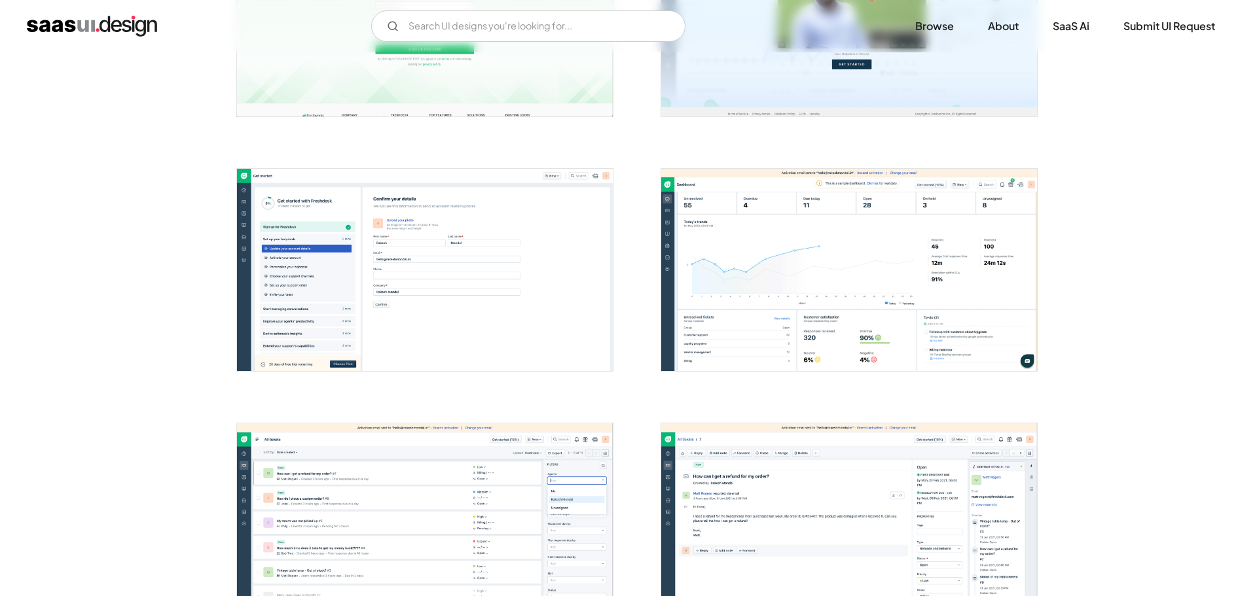
scroll to position [720, 0]
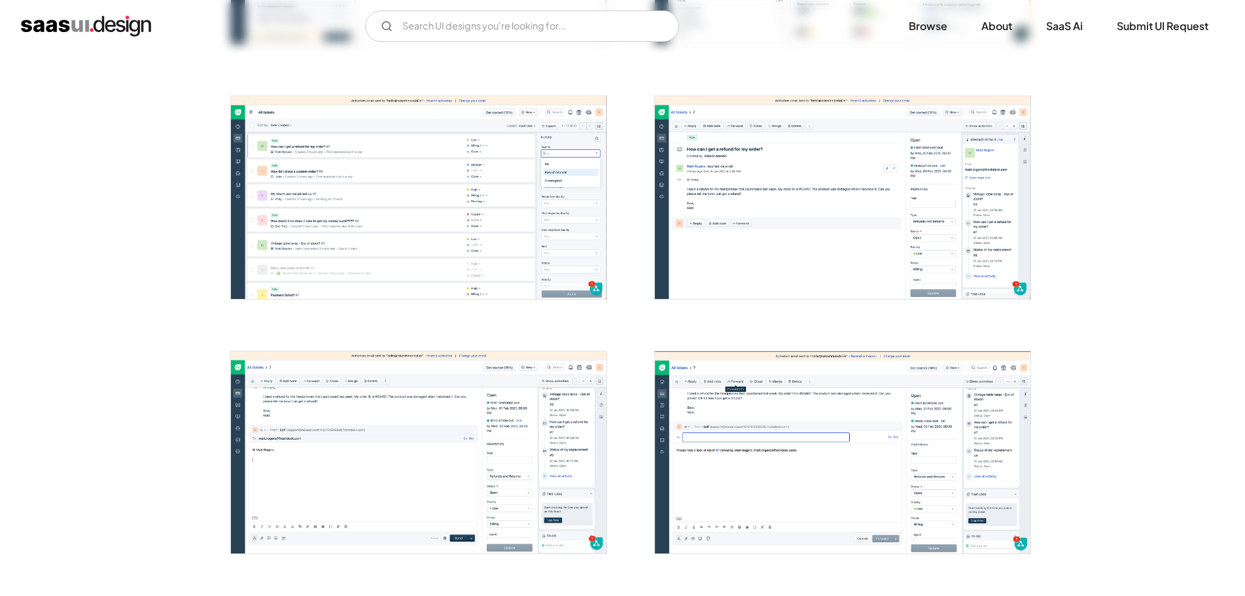
click at [742, 153] on img "open lightbox" at bounding box center [843, 197] width 376 height 202
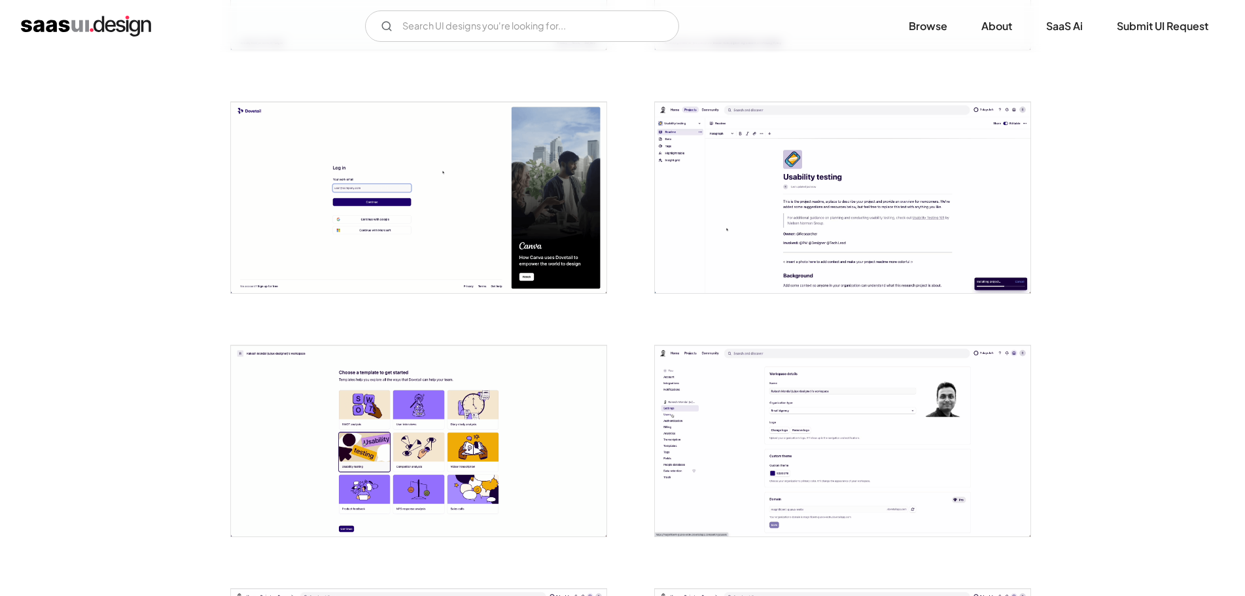
scroll to position [589, 0]
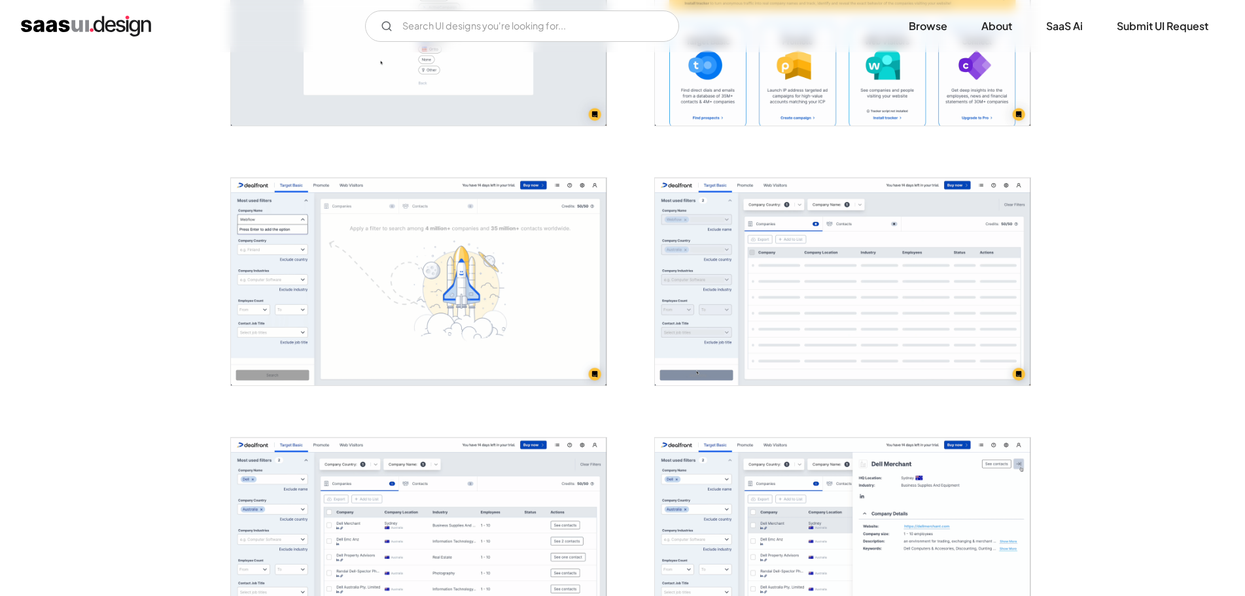
scroll to position [654, 0]
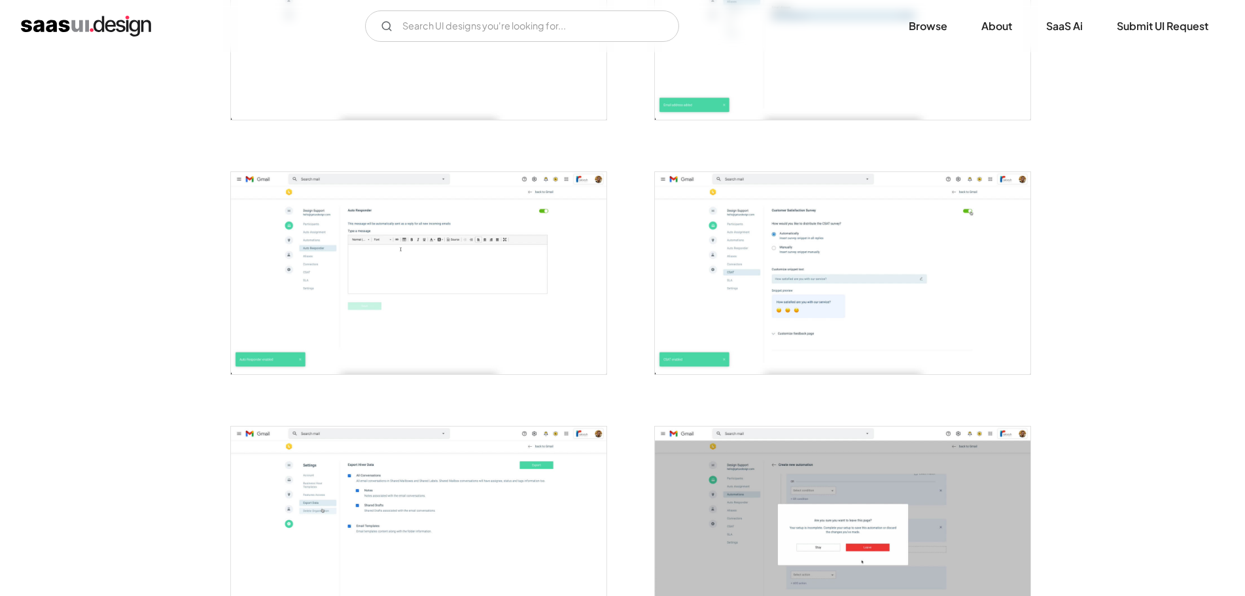
scroll to position [1571, 0]
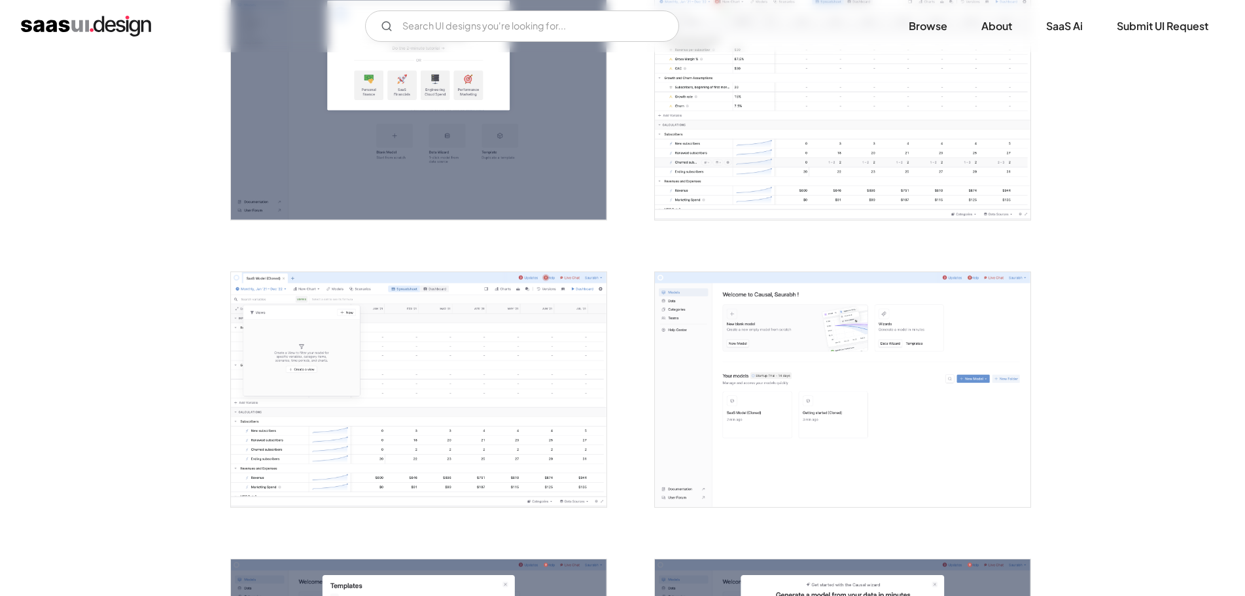
scroll to position [785, 0]
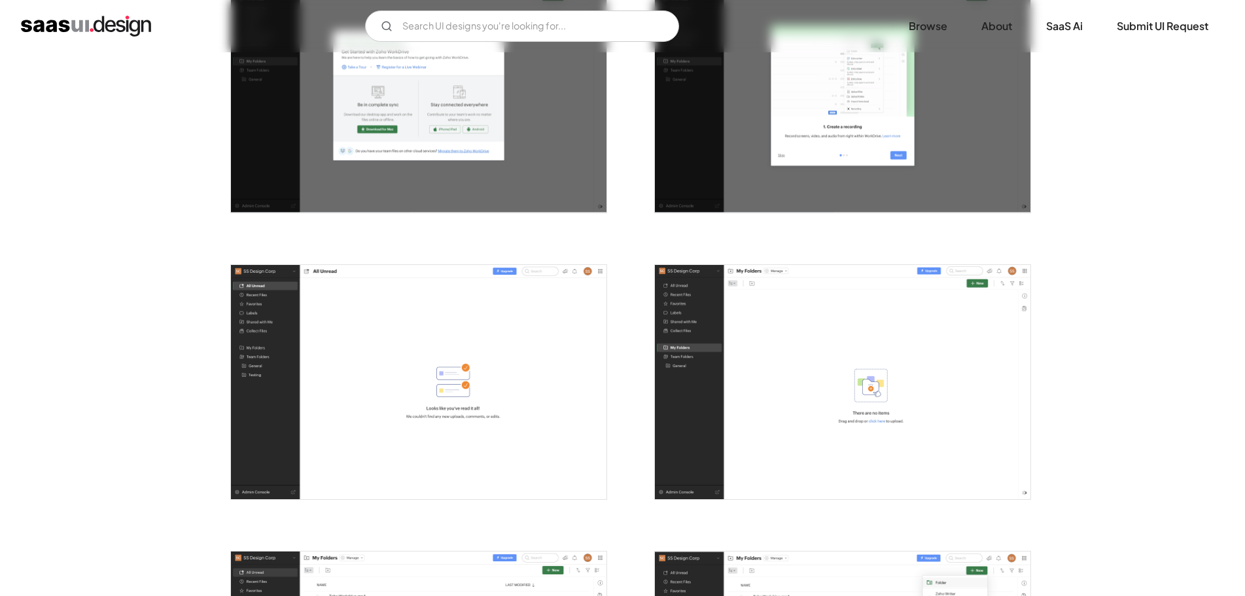
scroll to position [916, 0]
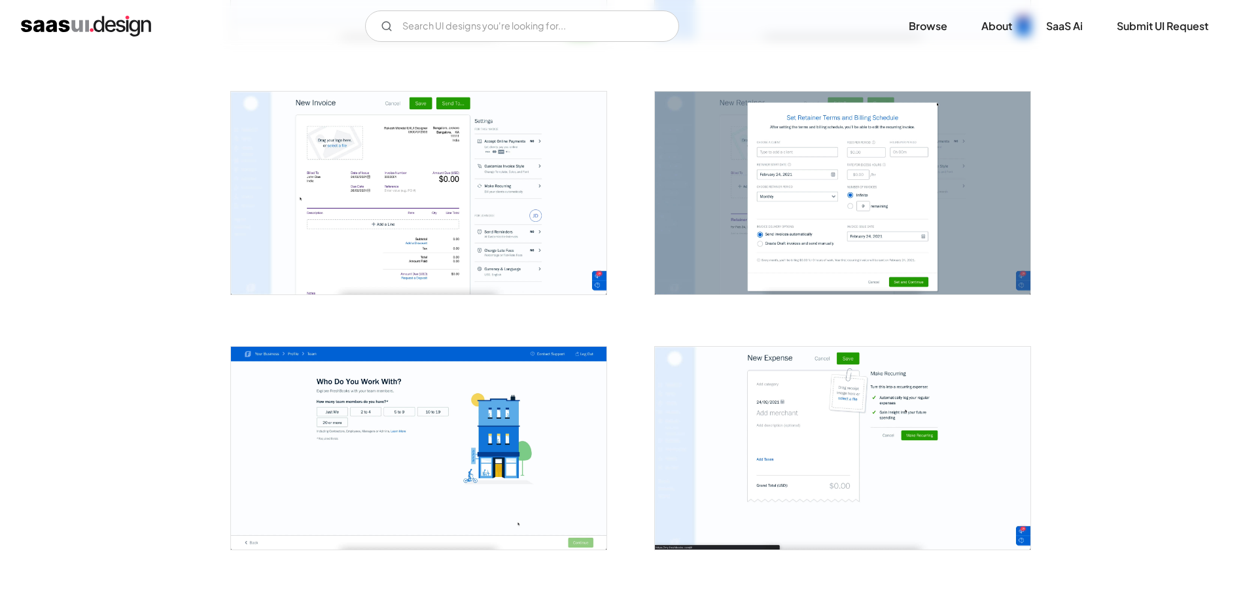
scroll to position [1571, 0]
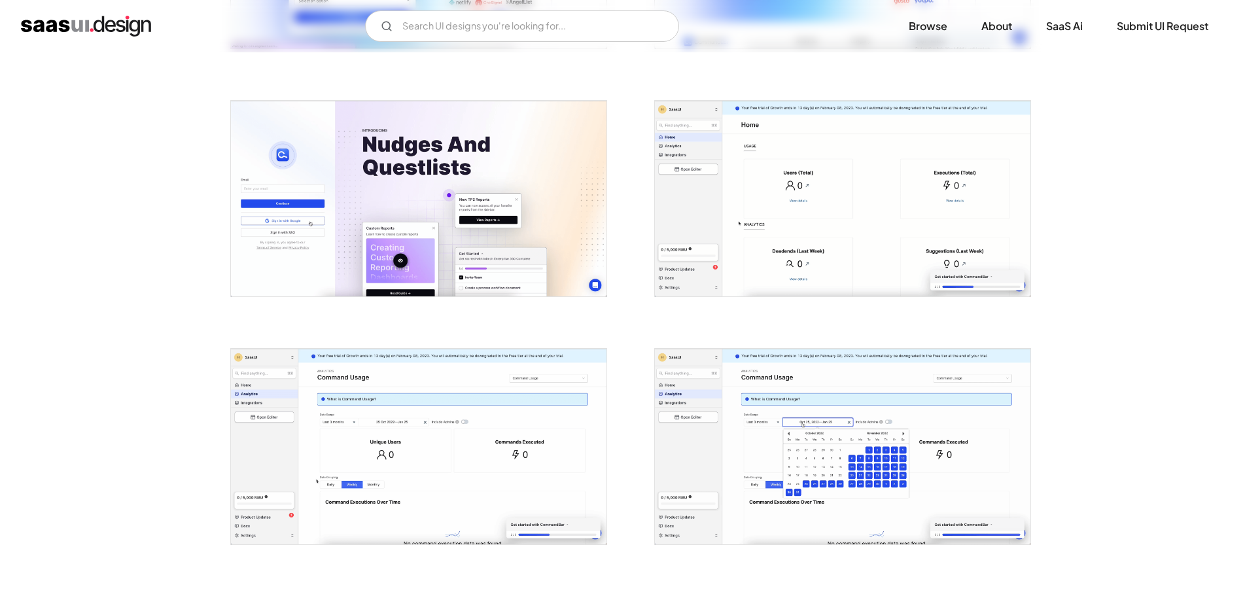
scroll to position [589, 0]
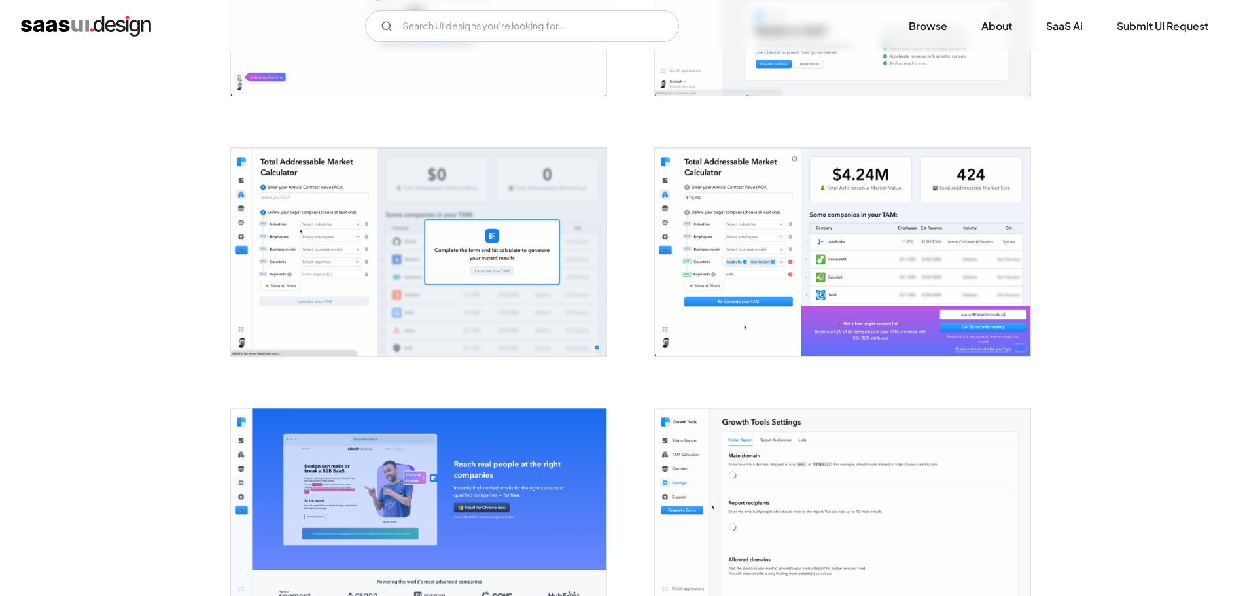
scroll to position [1505, 0]
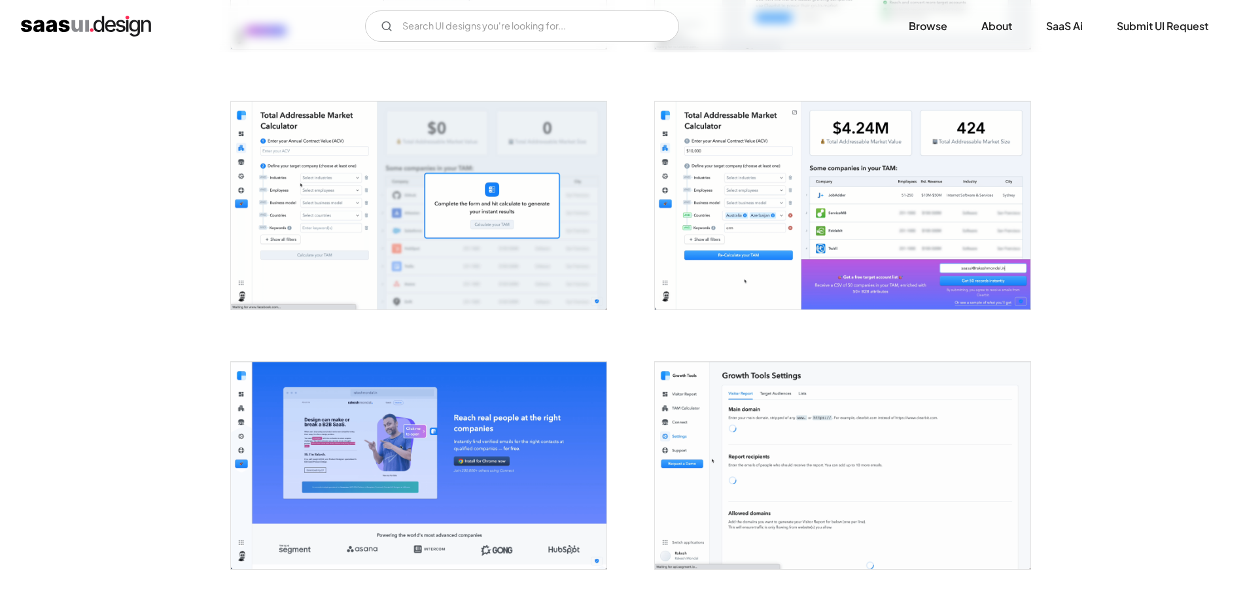
click at [395, 217] on img "open lightbox" at bounding box center [419, 204] width 376 height 207
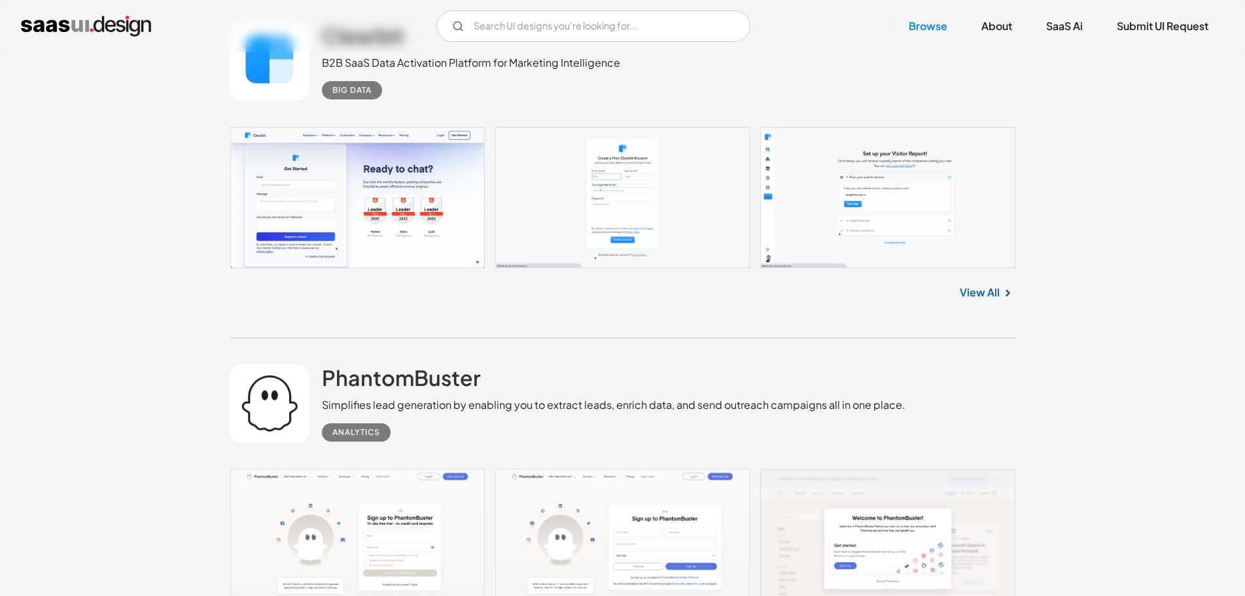
scroll to position [2319, 0]
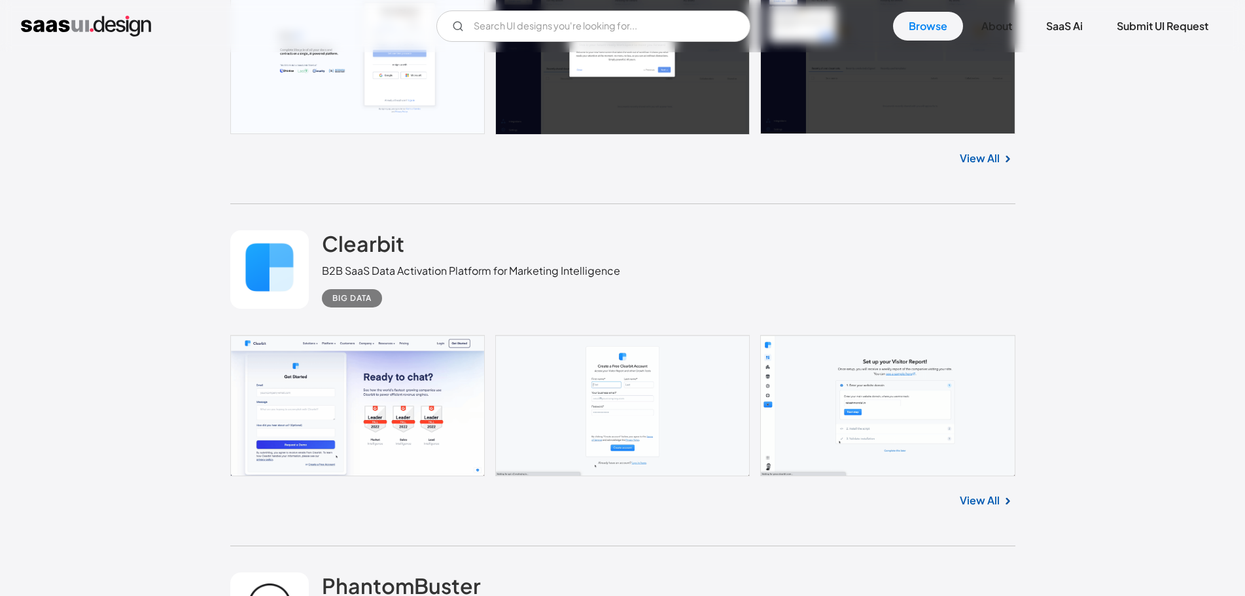
scroll to position [1926, 0]
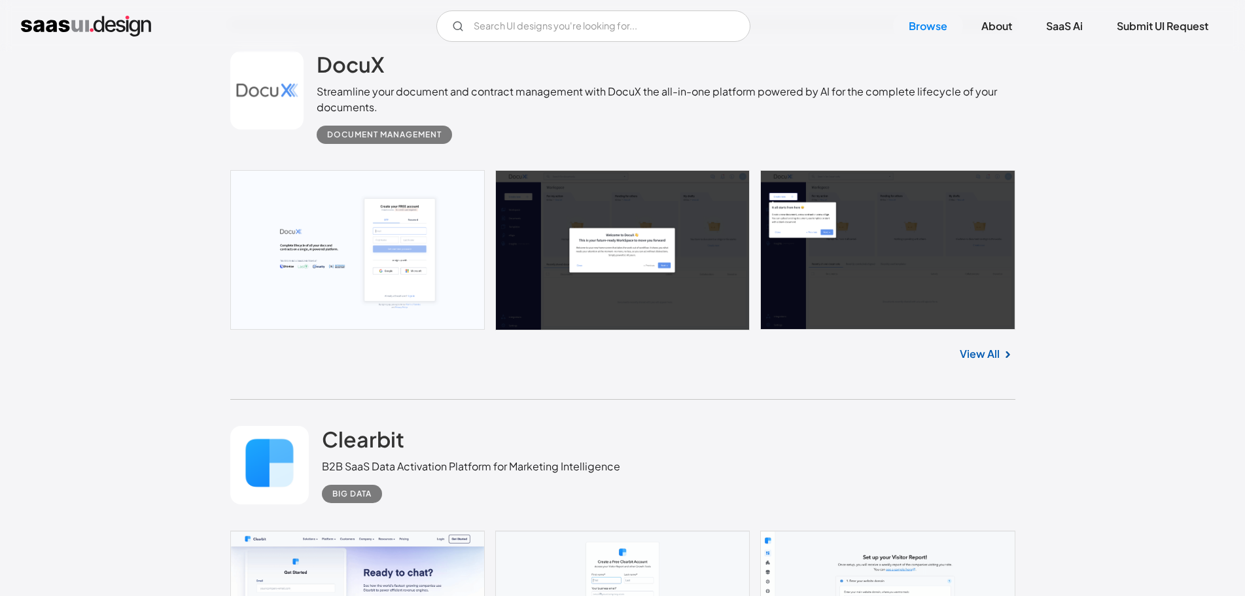
scroll to position [1800, 0]
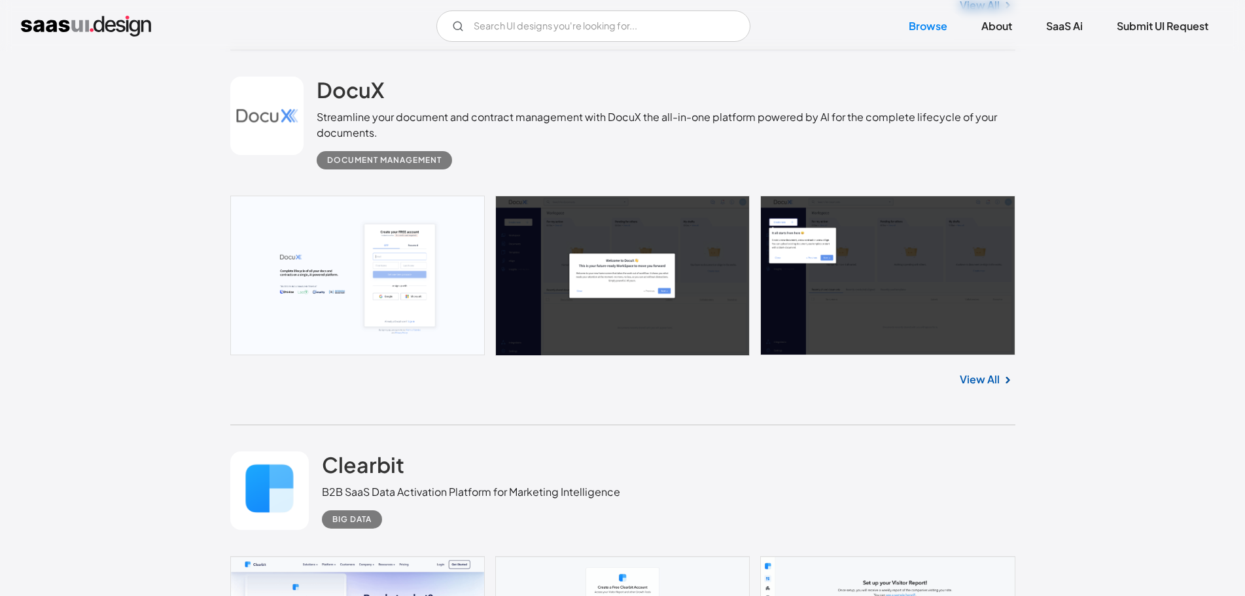
click at [297, 452] on link at bounding box center [269, 491] width 79 height 79
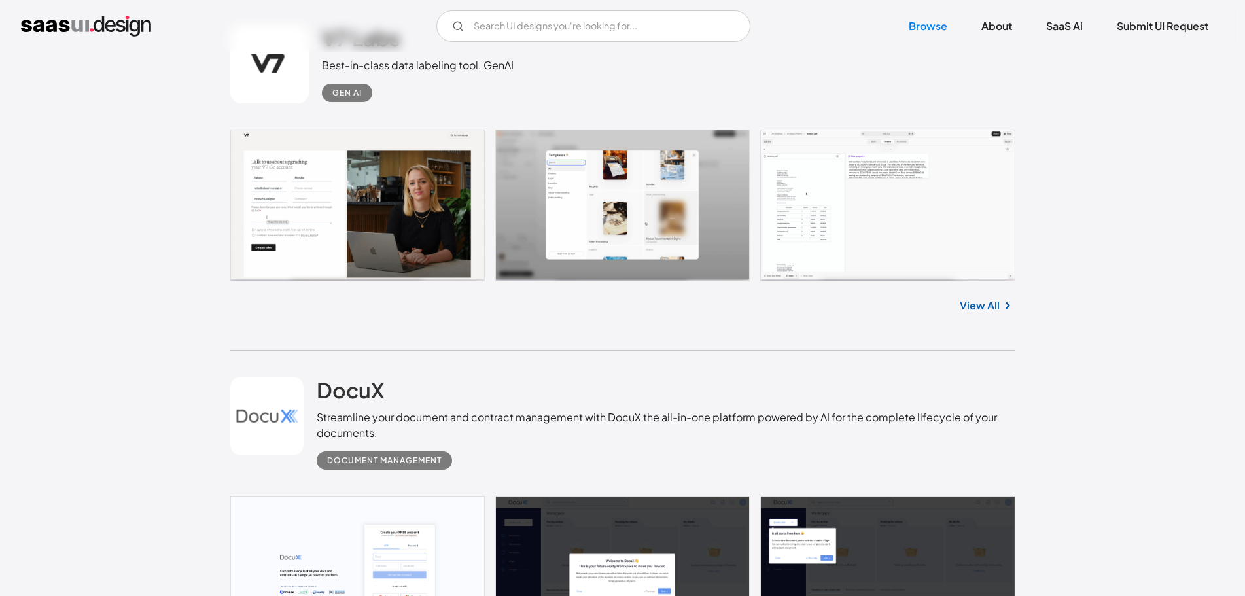
scroll to position [1609, 0]
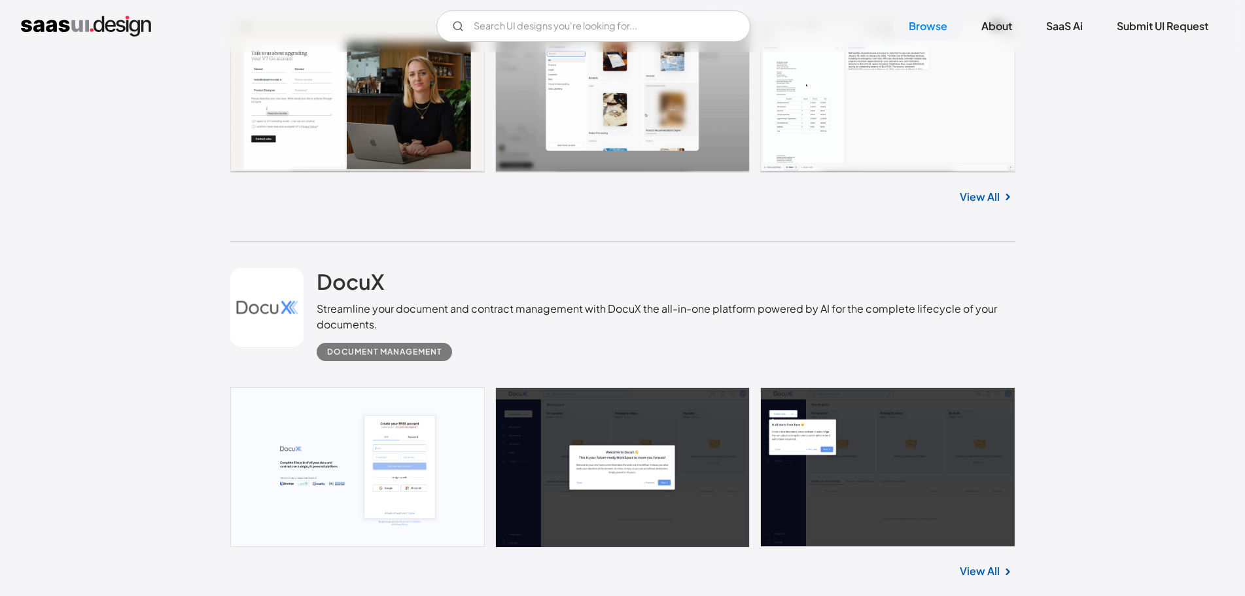
click at [273, 306] on link at bounding box center [267, 307] width 74 height 79
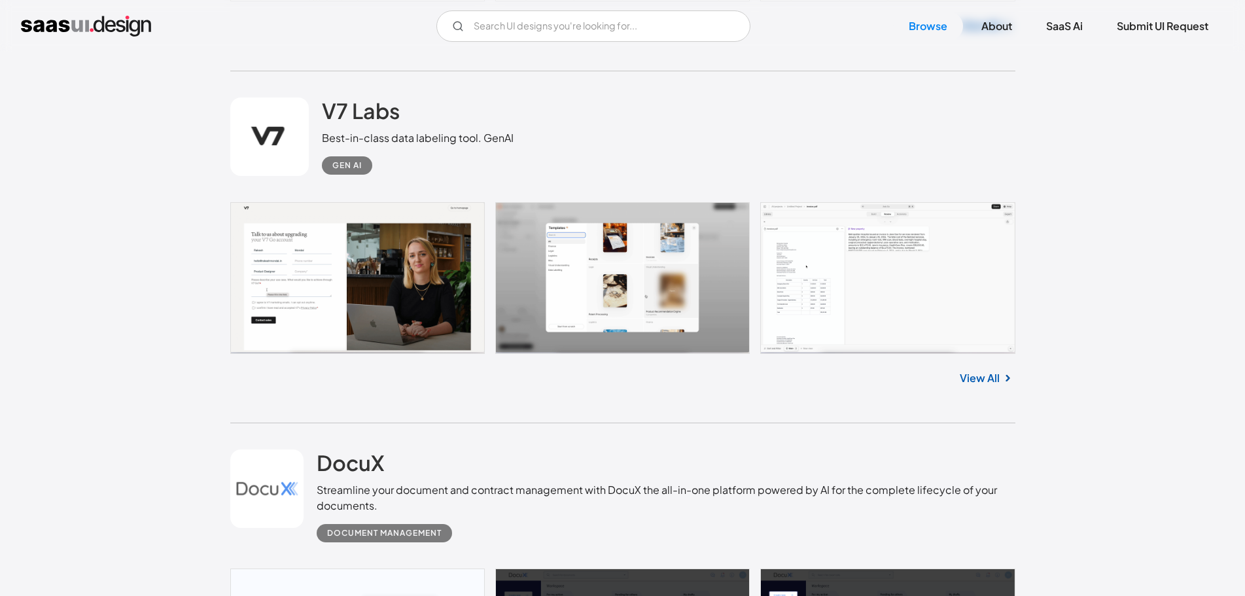
scroll to position [1281, 0]
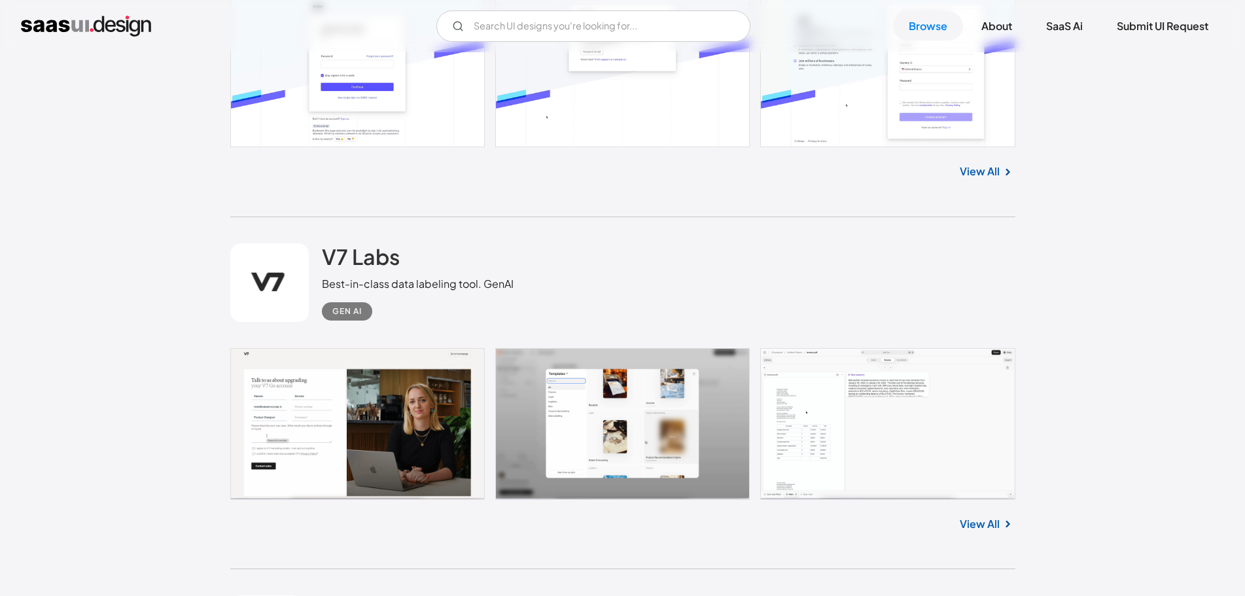
click at [268, 289] on link at bounding box center [269, 282] width 79 height 79
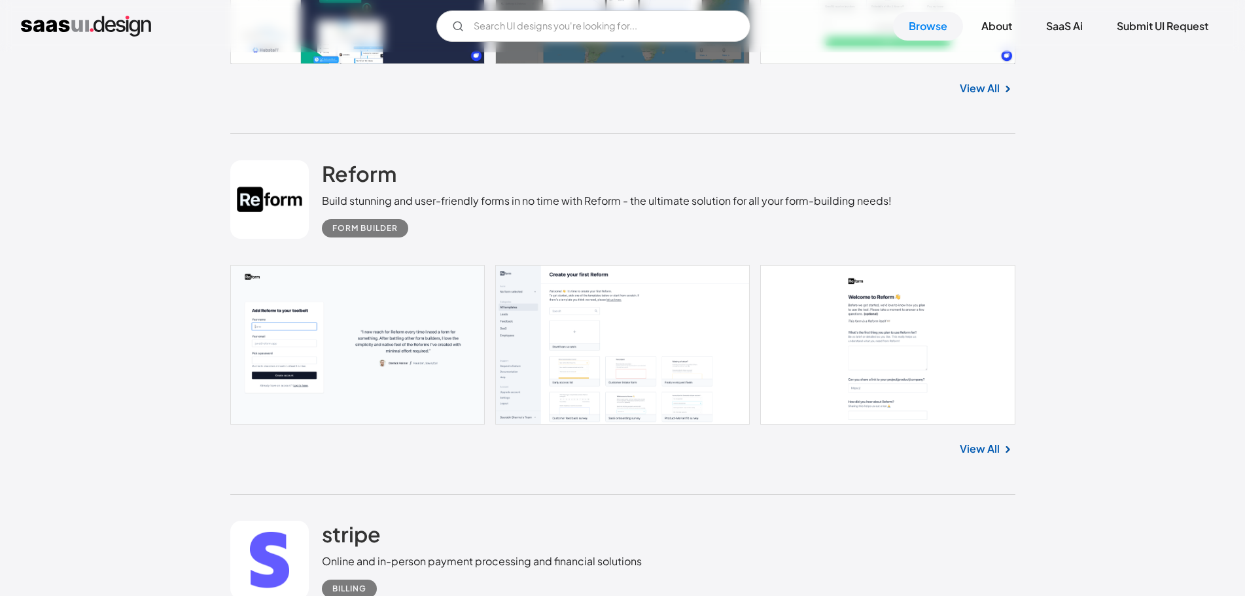
scroll to position [627, 0]
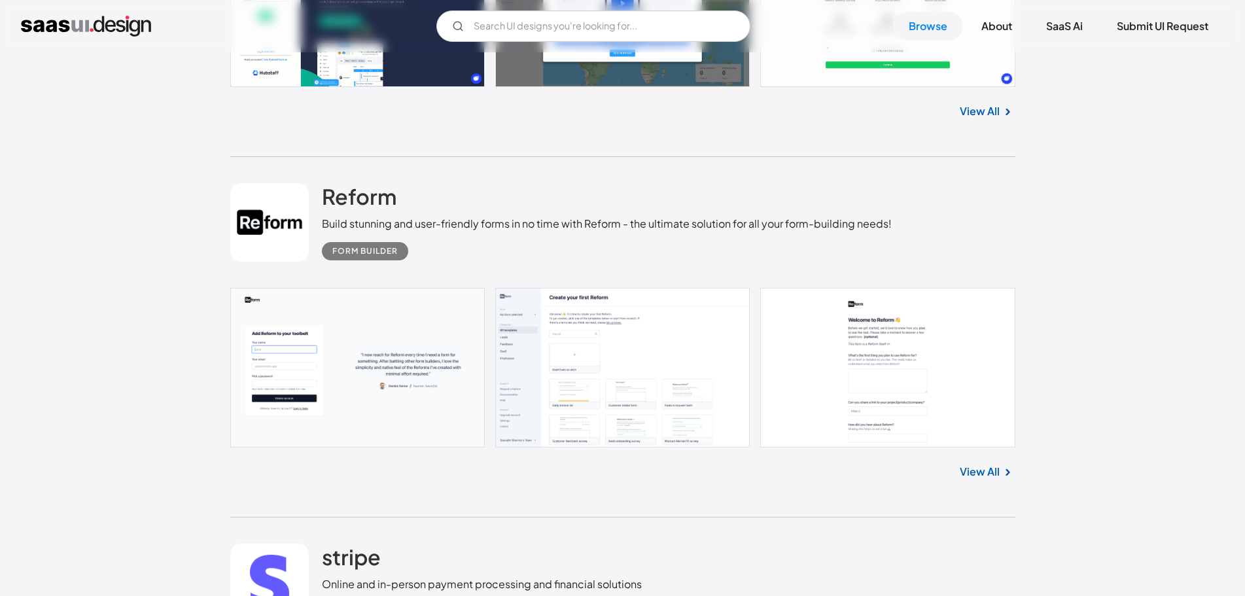
click at [264, 230] on link at bounding box center [269, 222] width 79 height 79
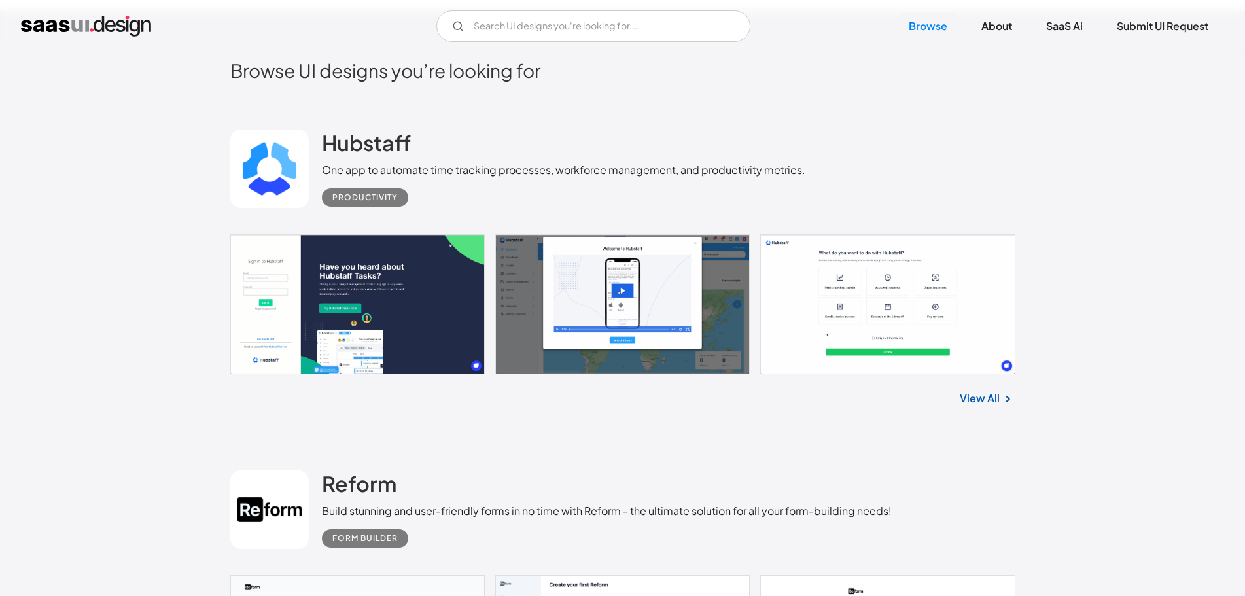
scroll to position [234, 0]
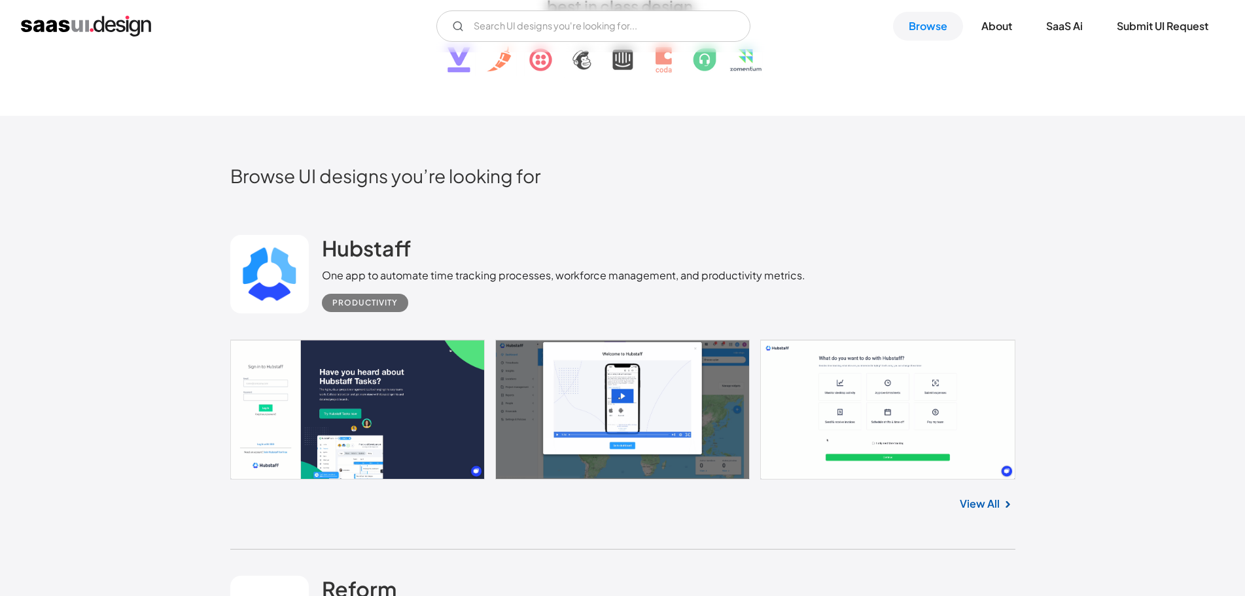
click at [259, 248] on link at bounding box center [269, 274] width 79 height 79
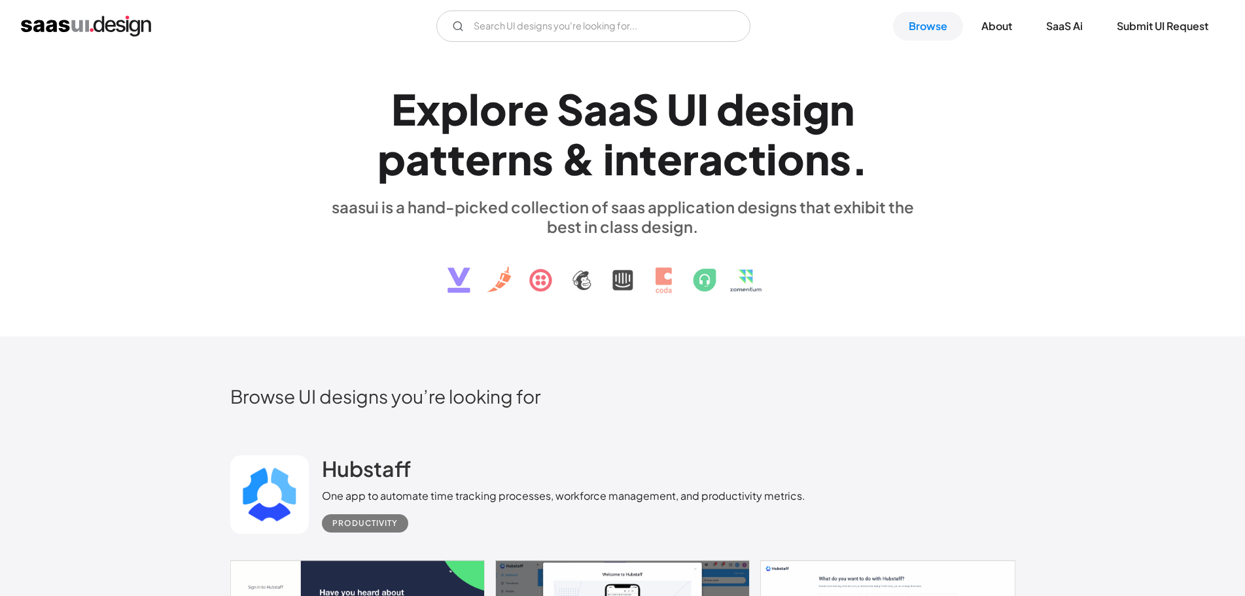
scroll to position [0, 0]
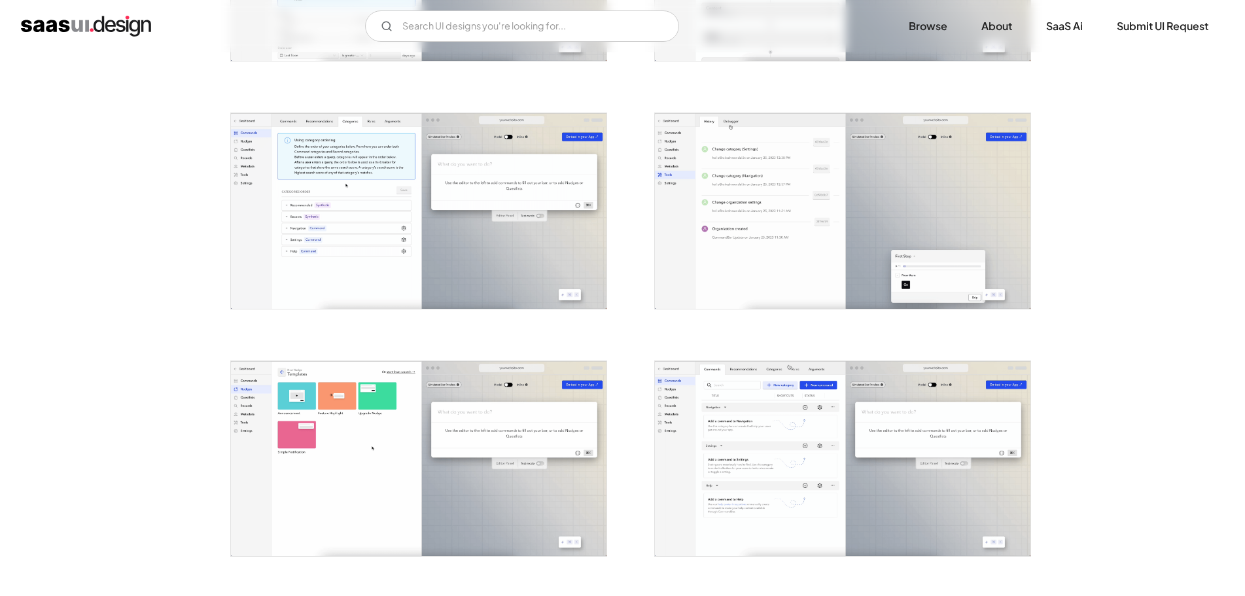
scroll to position [1963, 0]
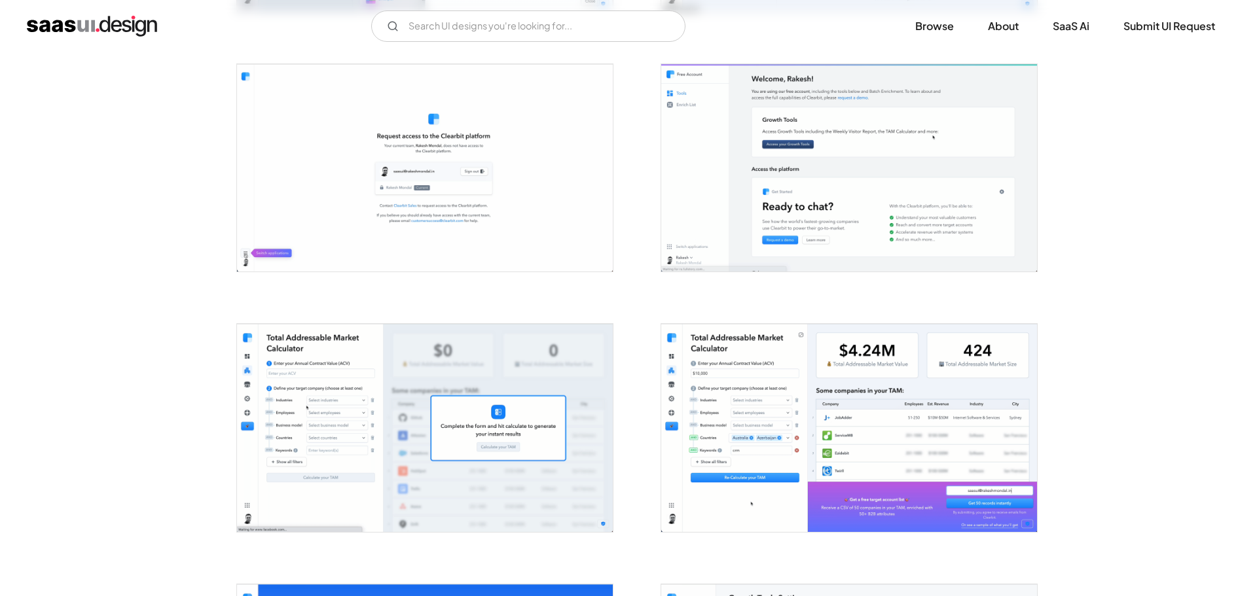
scroll to position [1505, 0]
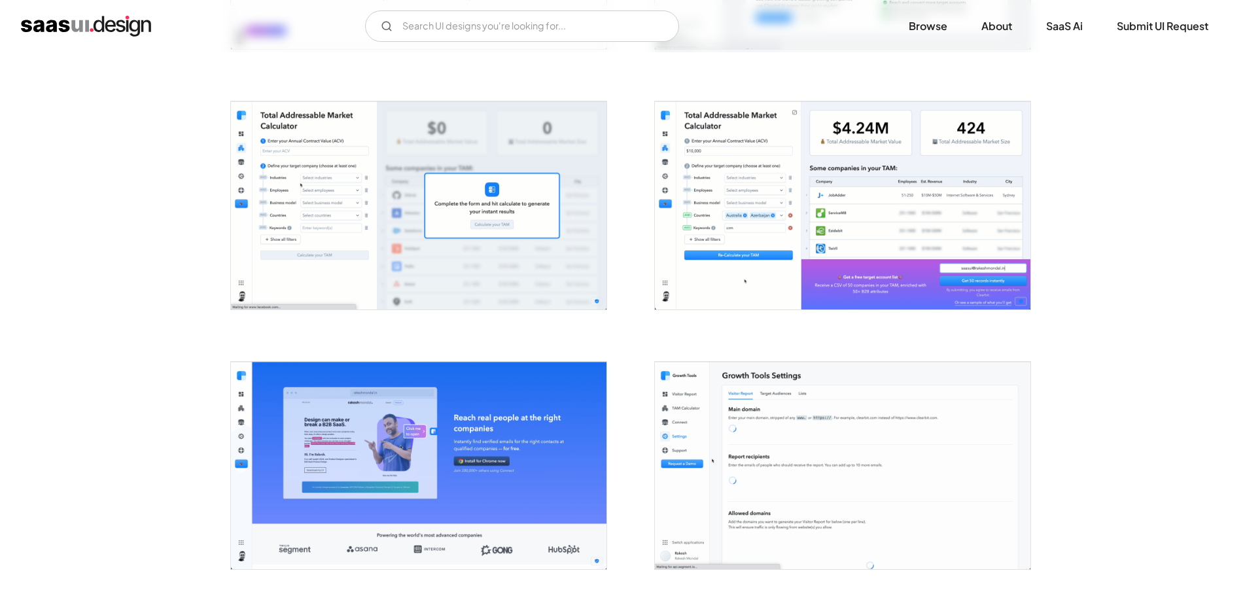
click at [386, 224] on img "open lightbox" at bounding box center [419, 204] width 376 height 207
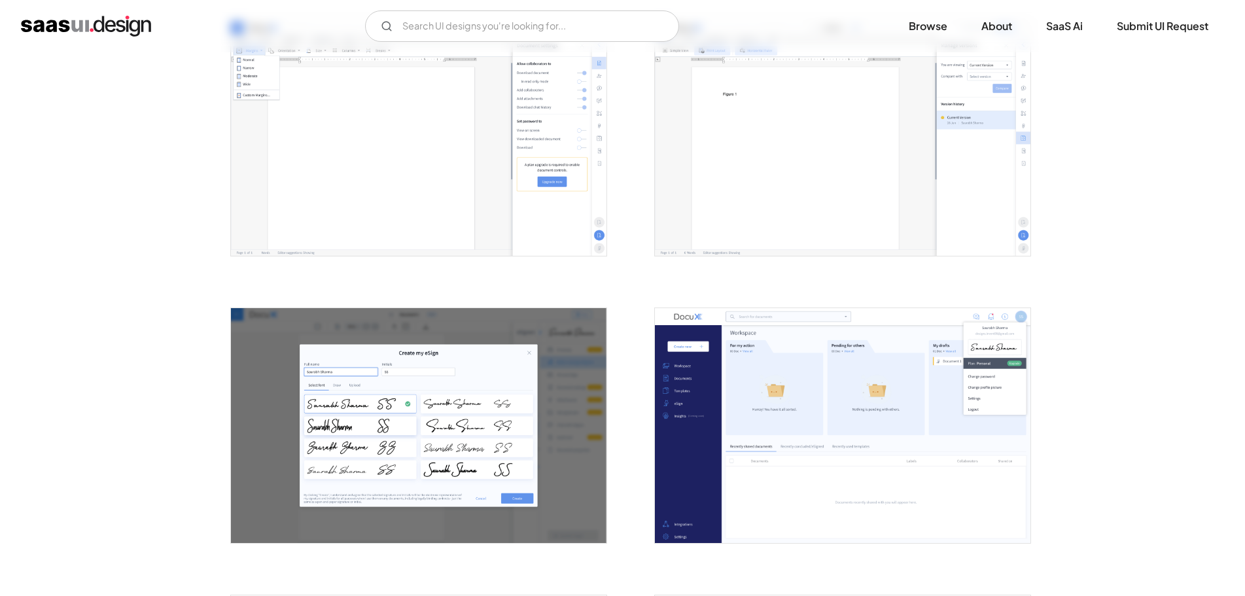
scroll to position [1374, 0]
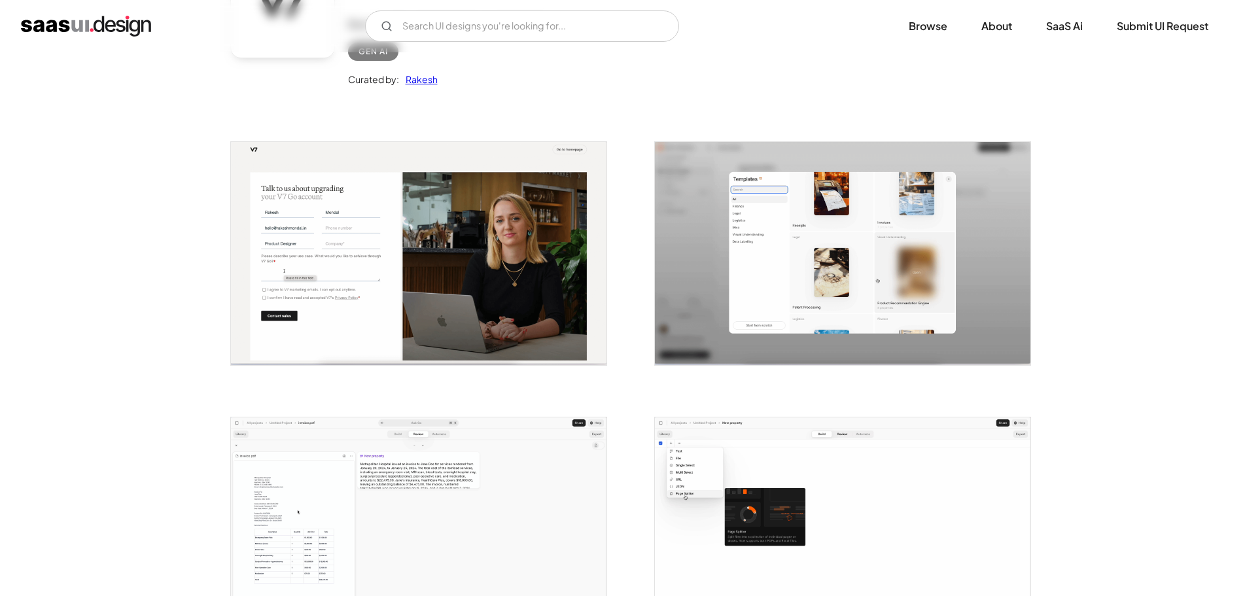
scroll to position [589, 0]
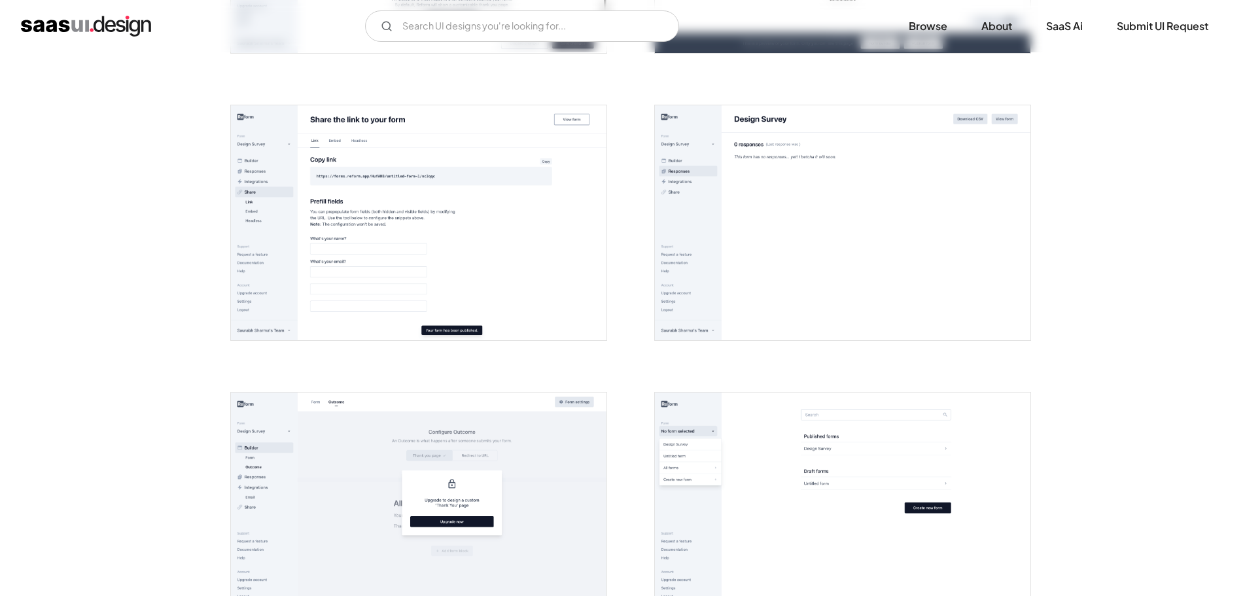
scroll to position [2029, 0]
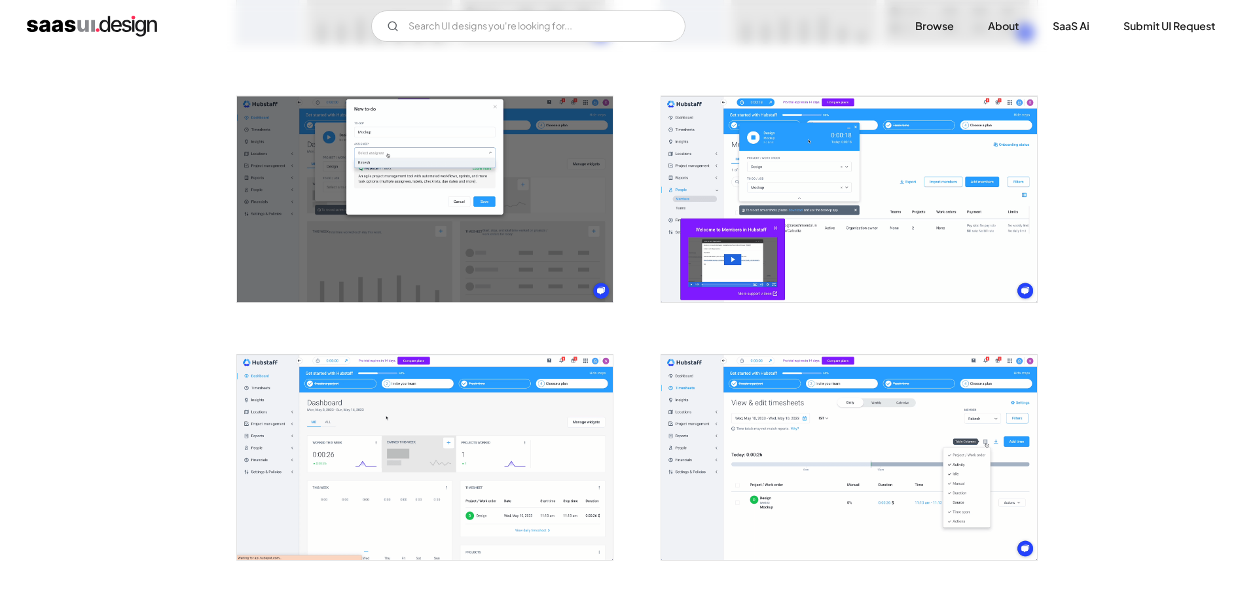
scroll to position [1374, 0]
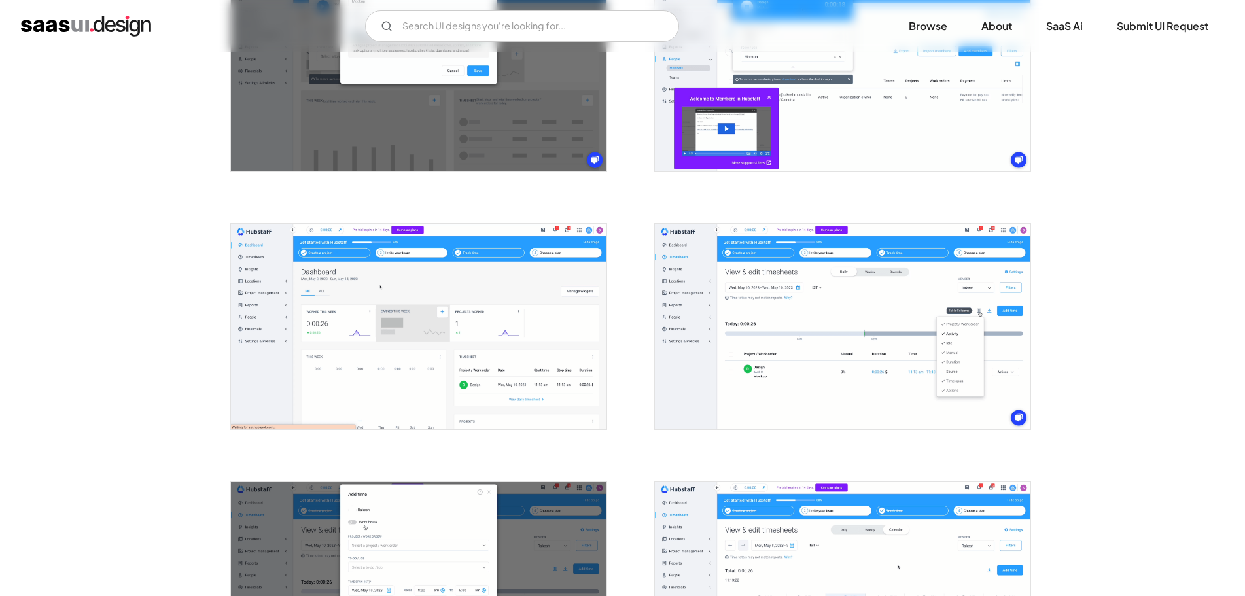
click at [403, 317] on img "open lightbox" at bounding box center [419, 327] width 376 height 206
